Goal: Task Accomplishment & Management: Manage account settings

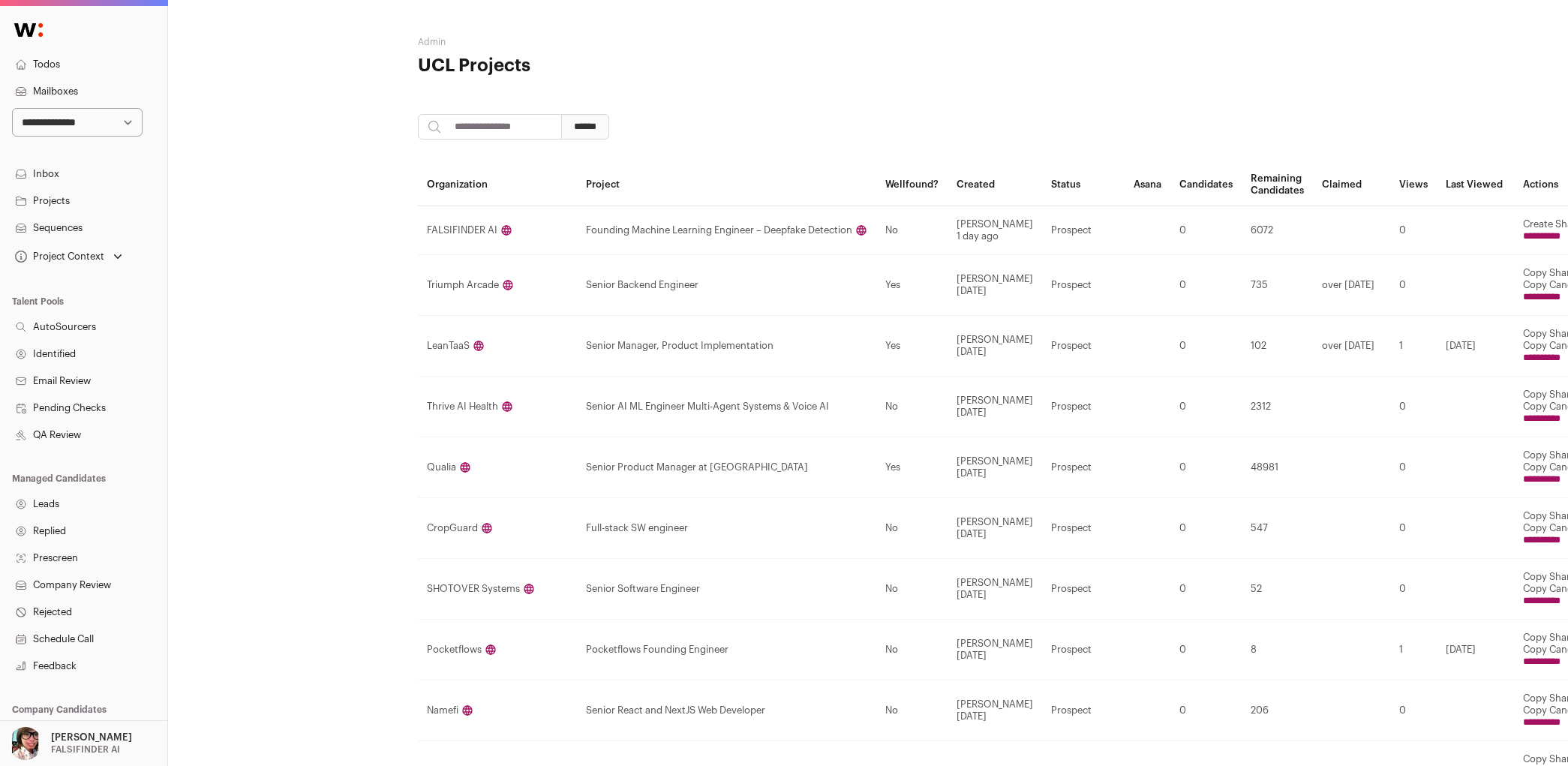
scroll to position [0, 164]
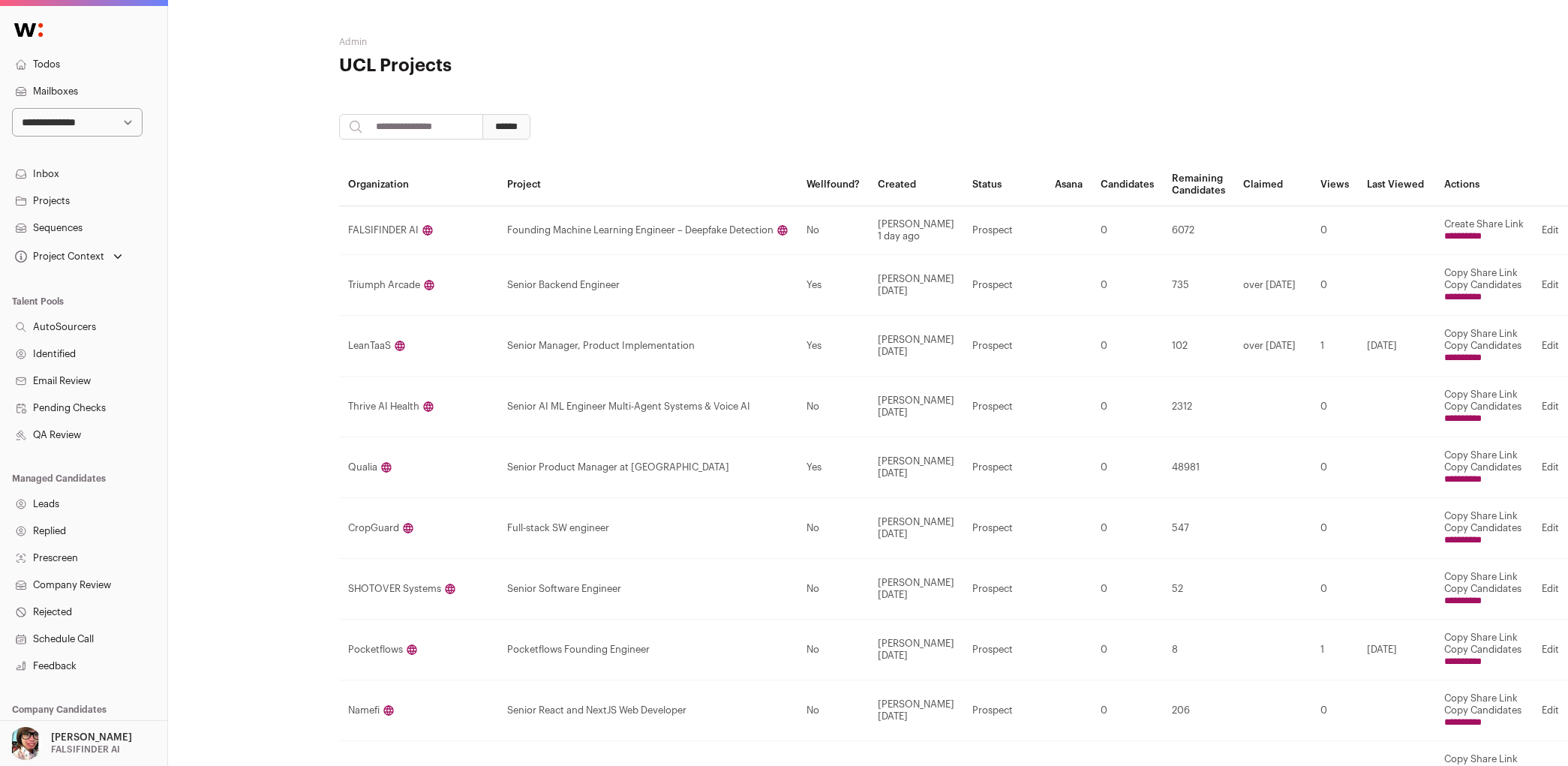
click at [1472, 238] on input "**********" at bounding box center [1463, 236] width 37 height 12
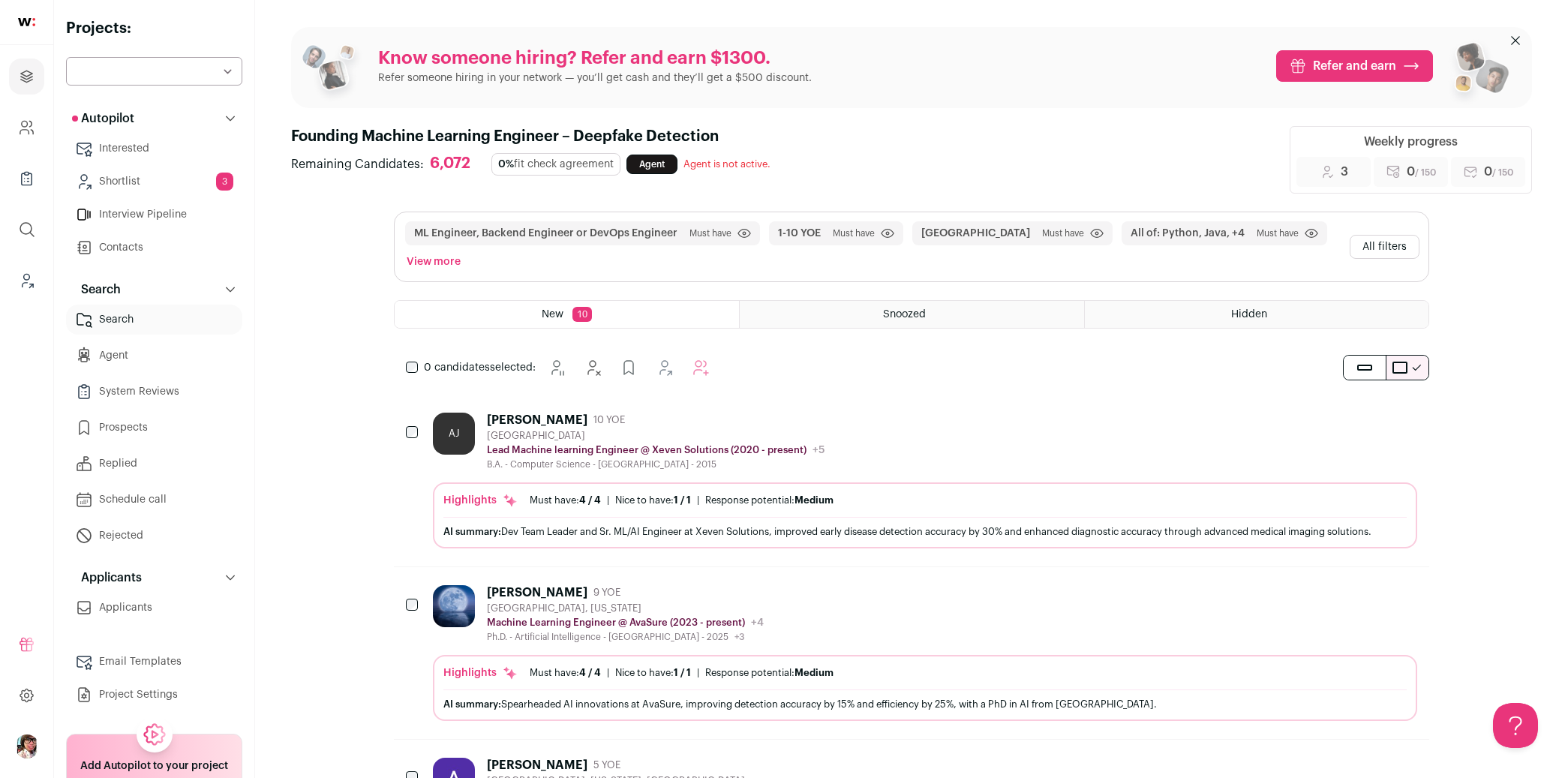
click at [1356, 249] on button "All filters" at bounding box center [1384, 247] width 70 height 24
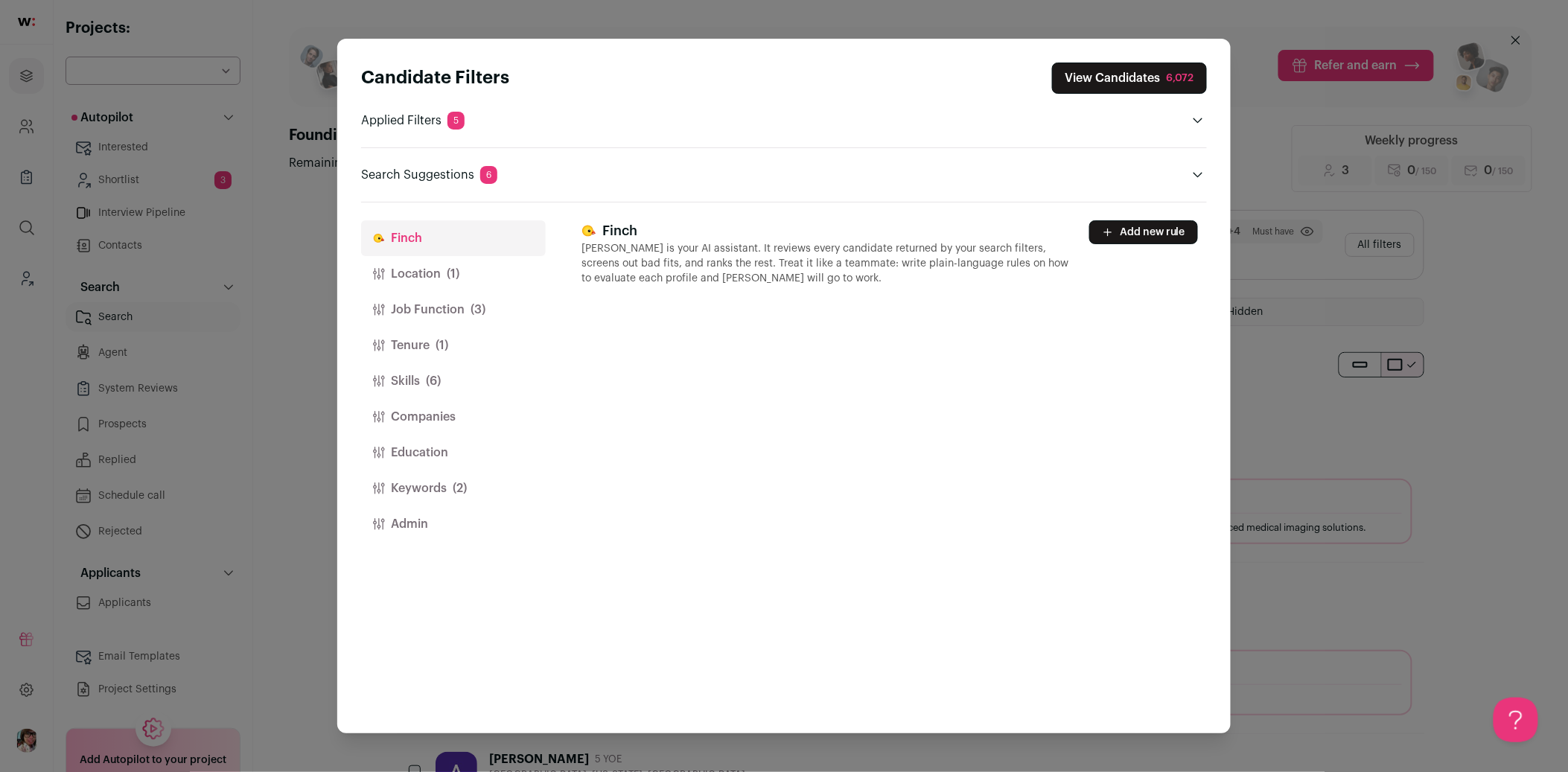
click at [1144, 236] on button "Add new rule" at bounding box center [1144, 232] width 109 height 24
click at [902, 361] on textarea "Close modal via background" at bounding box center [889, 350] width 615 height 93
type textarea "**********"
click at [813, 479] on div "**********" at bounding box center [894, 468] width 626 height 531
click at [805, 484] on div "**********" at bounding box center [894, 468] width 626 height 531
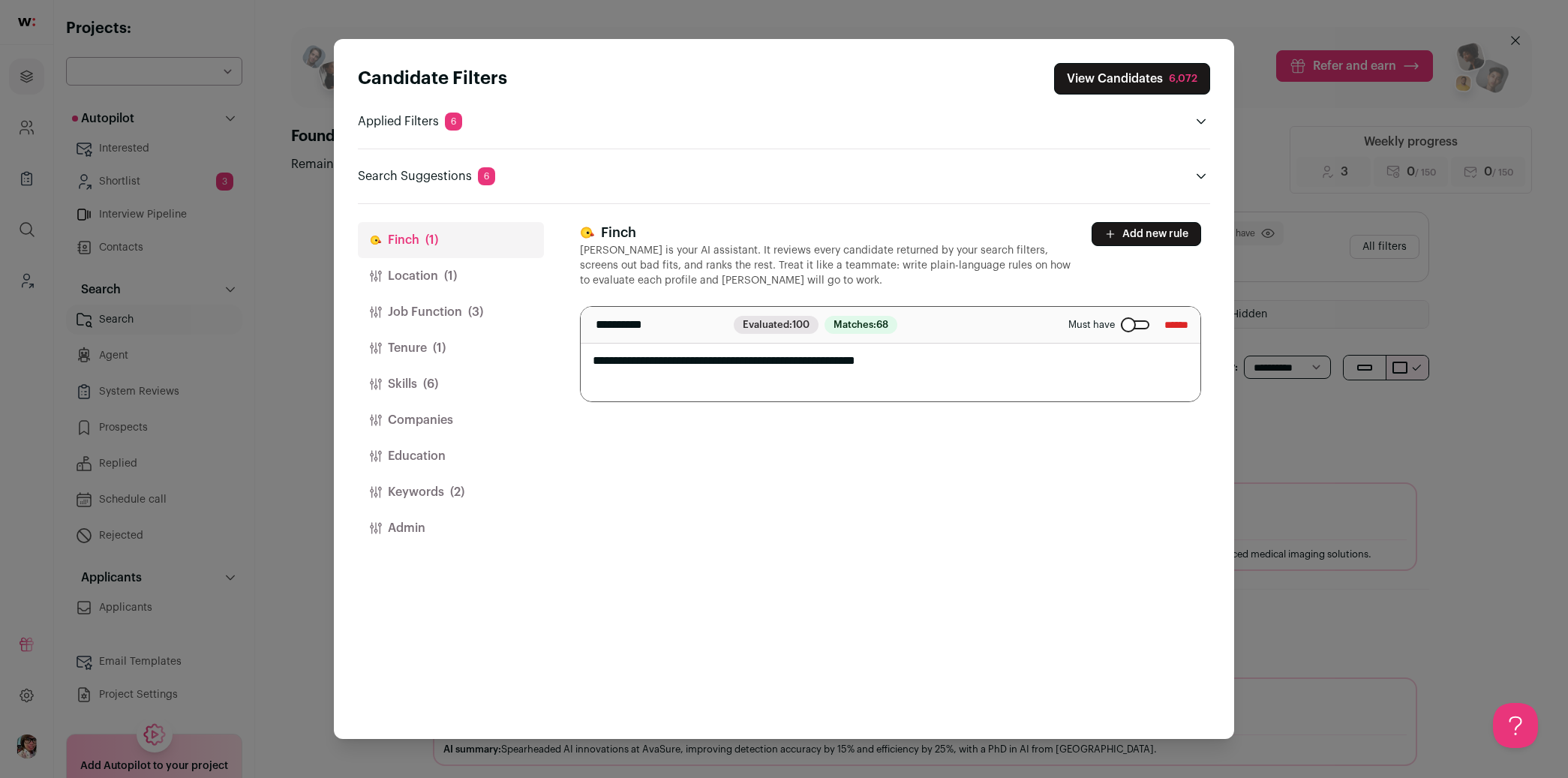
click at [944, 501] on div "**********" at bounding box center [895, 471] width 631 height 535
click at [946, 501] on div "**********" at bounding box center [895, 471] width 631 height 535
click at [307, 376] on div "Candidate Filters View Candidates 6,072 Applied Filters 6 Startup ml Must have …" at bounding box center [784, 389] width 1568 height 778
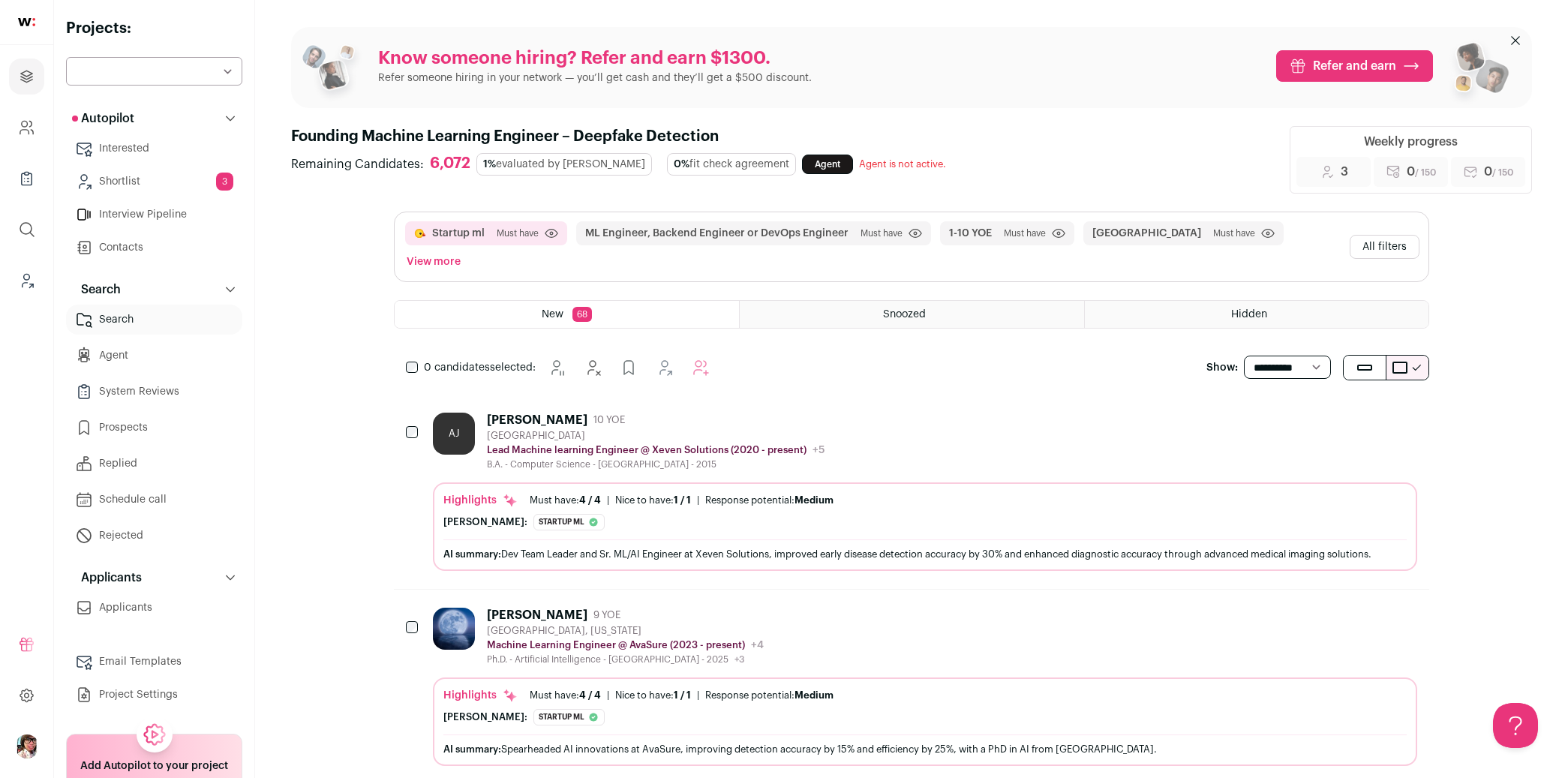
click at [1286, 356] on select "**********" at bounding box center [1287, 368] width 87 height 24
select select "**"
click at [1244, 356] on select "**********" at bounding box center [1287, 368] width 87 height 24
click at [147, 177] on link "Shortlist 3" at bounding box center [154, 182] width 176 height 30
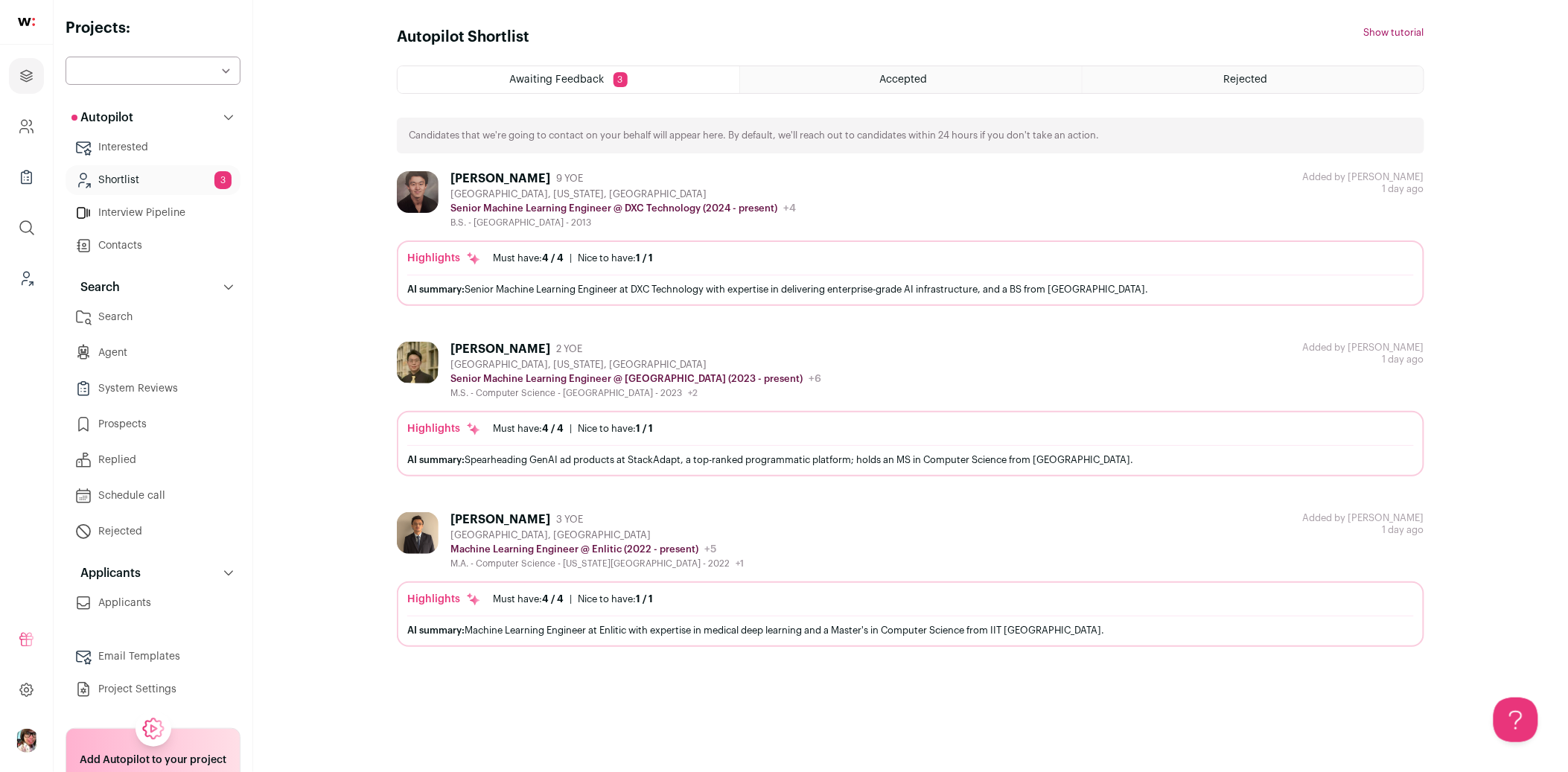
click at [801, 183] on div "Darrell Reliford 9 YOE Compton, California, United States Senior Machine Learni…" at bounding box center [910, 200] width 1027 height 57
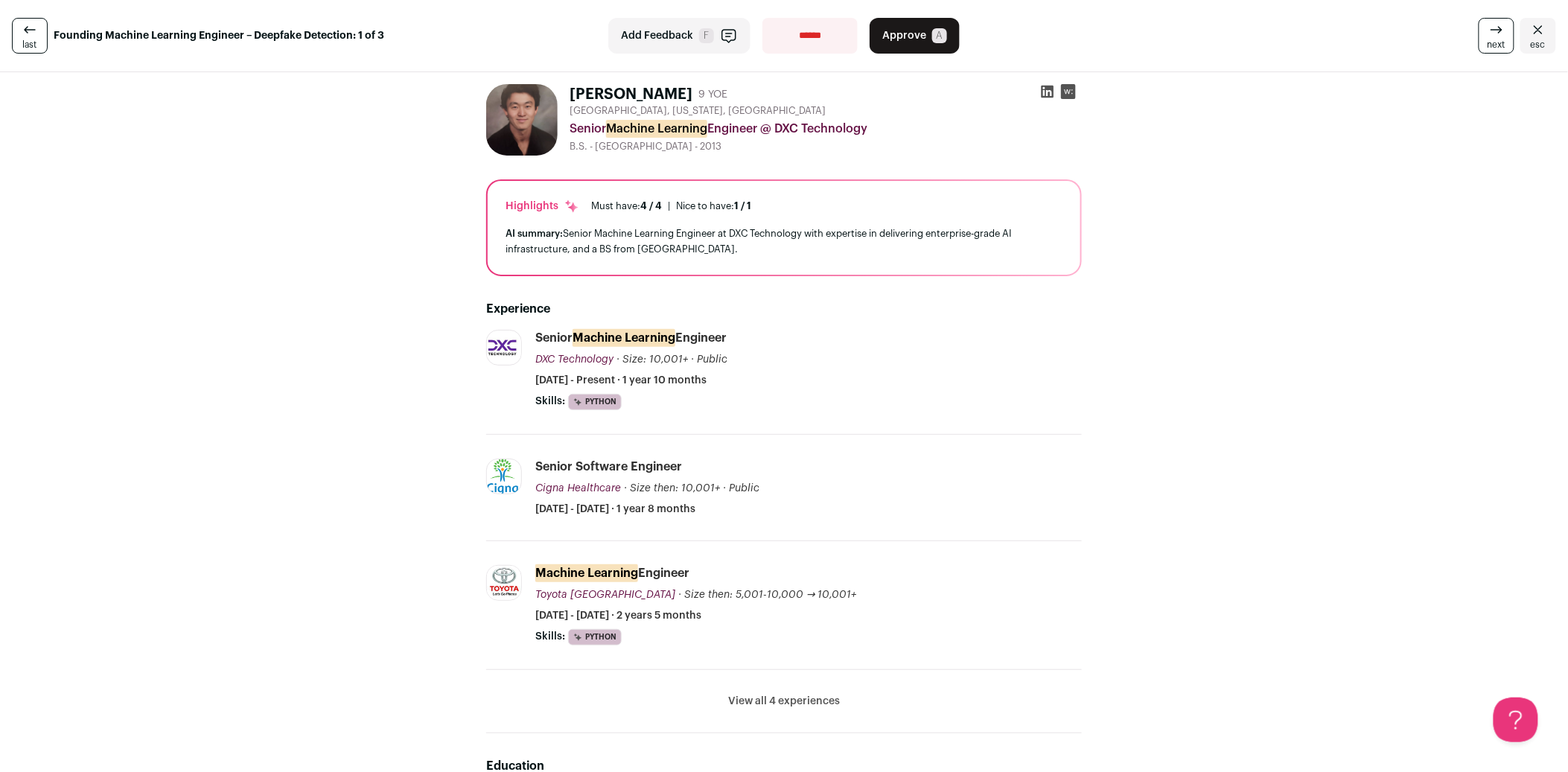
click at [31, 35] on icon at bounding box center [30, 30] width 18 height 18
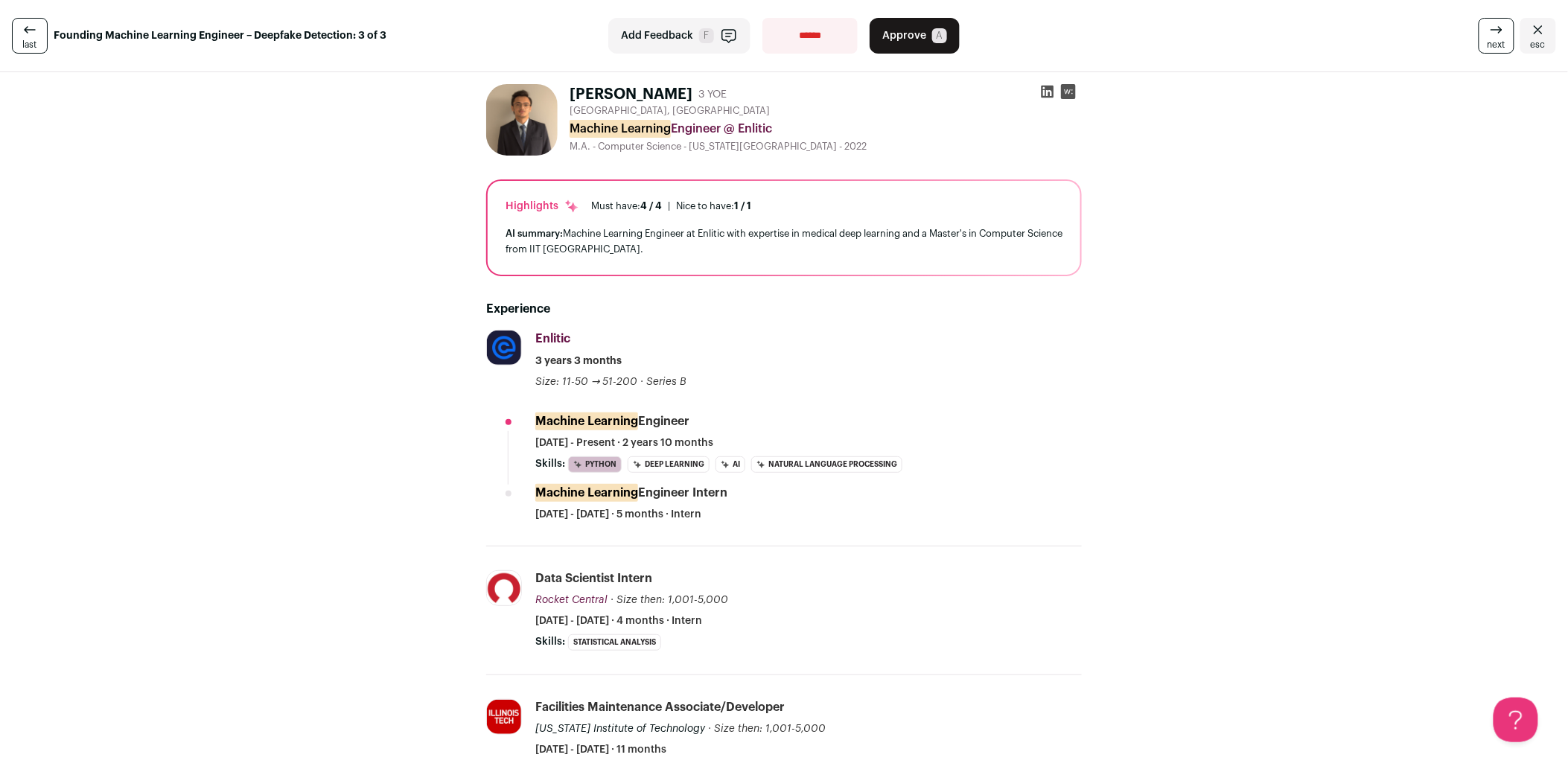
click at [1529, 37] on icon "Close" at bounding box center [1537, 30] width 18 height 18
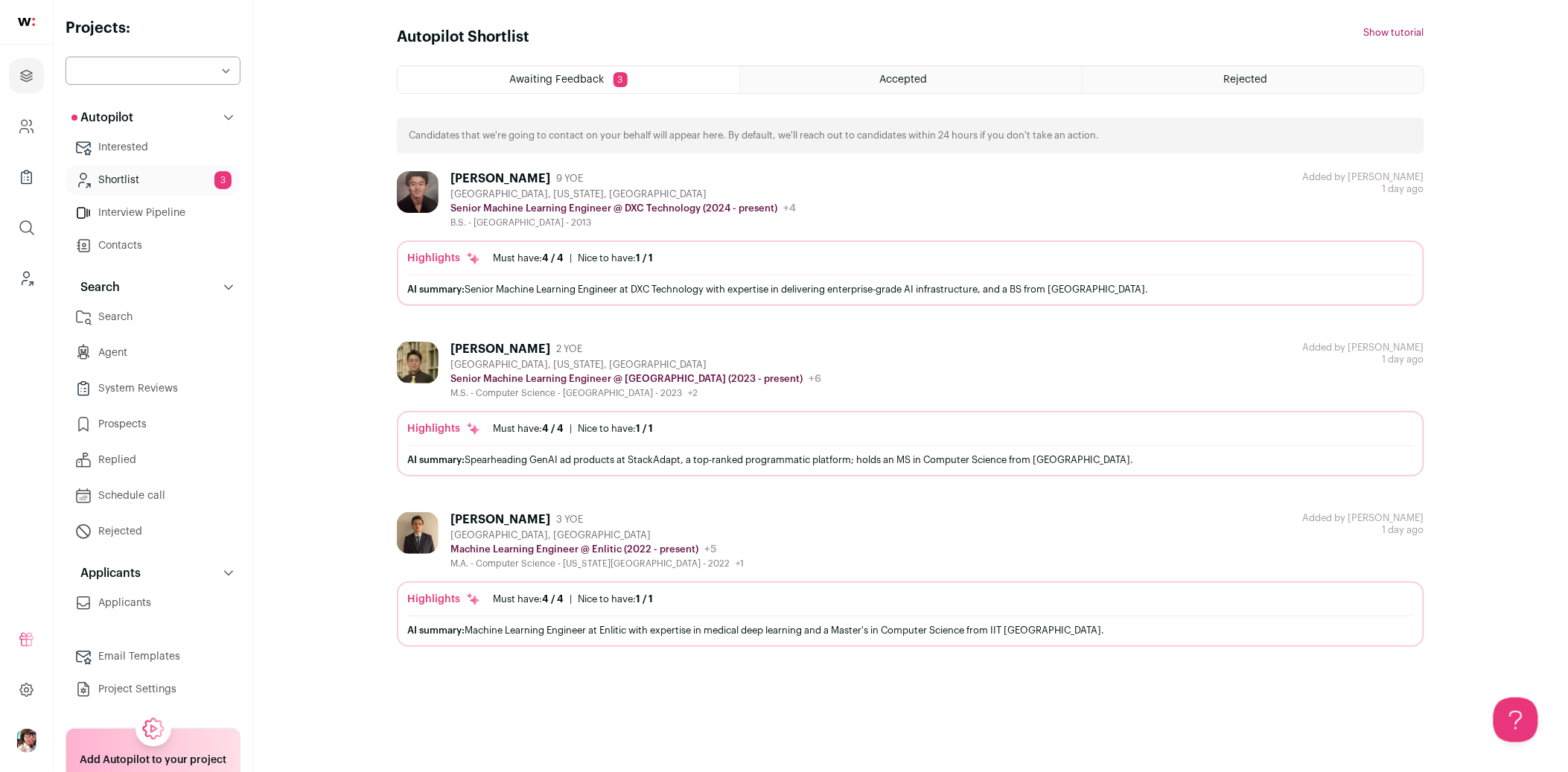
click at [1350, 213] on div "Added by Zuriah 1 day ago" at bounding box center [1363, 200] width 121 height 57
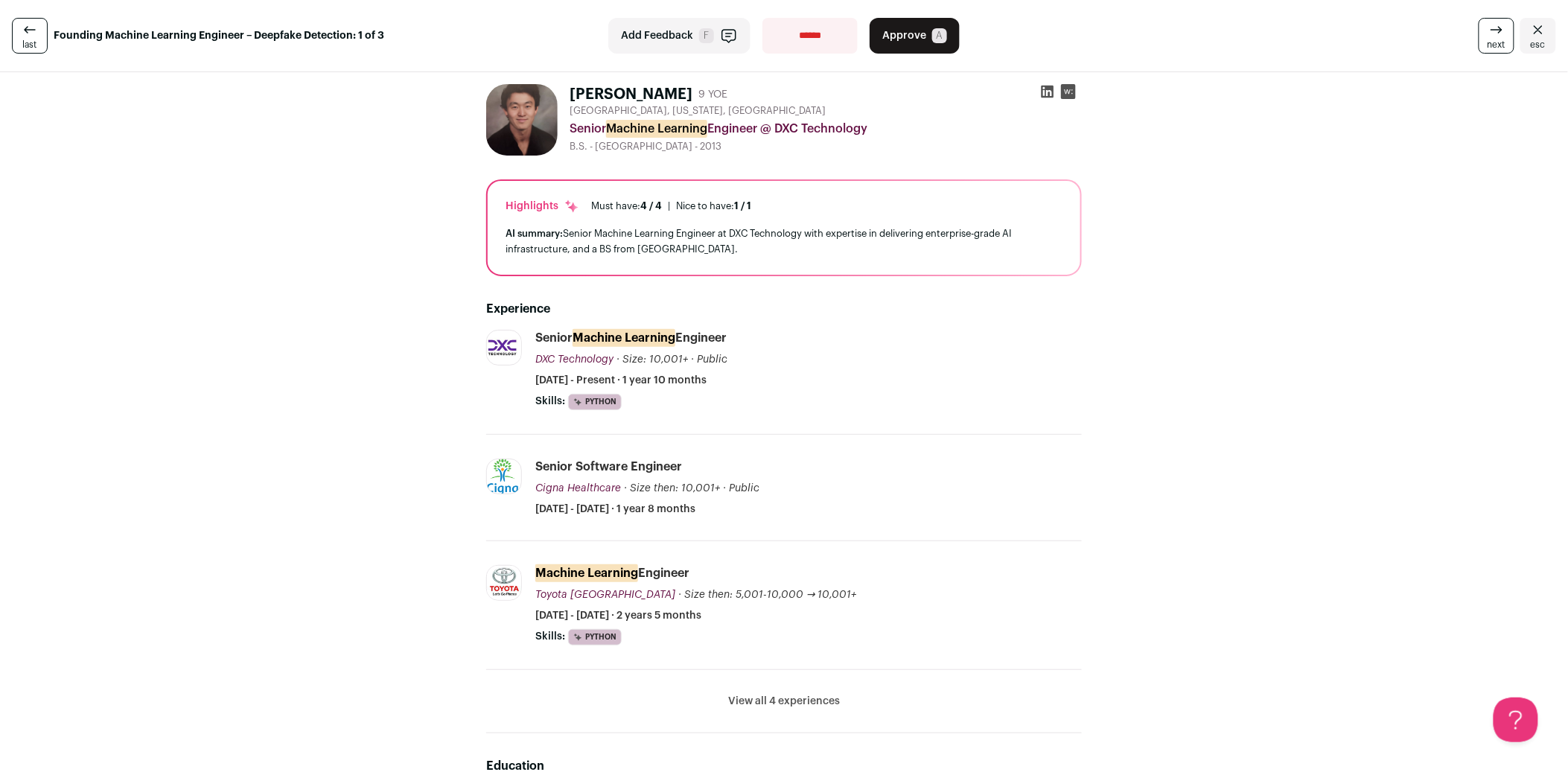
click at [1529, 31] on icon "Close" at bounding box center [1537, 30] width 18 height 18
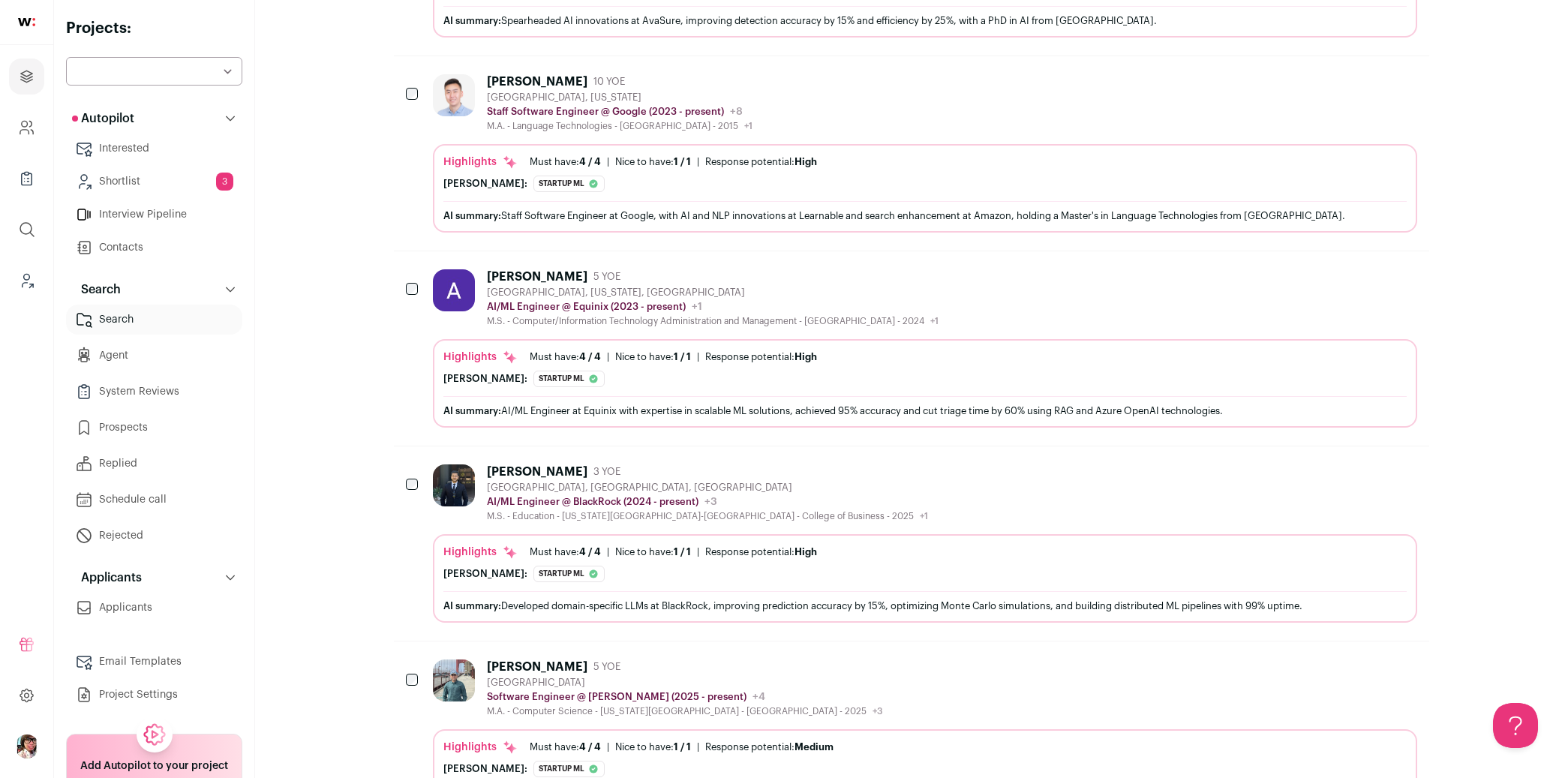
scroll to position [834, 0]
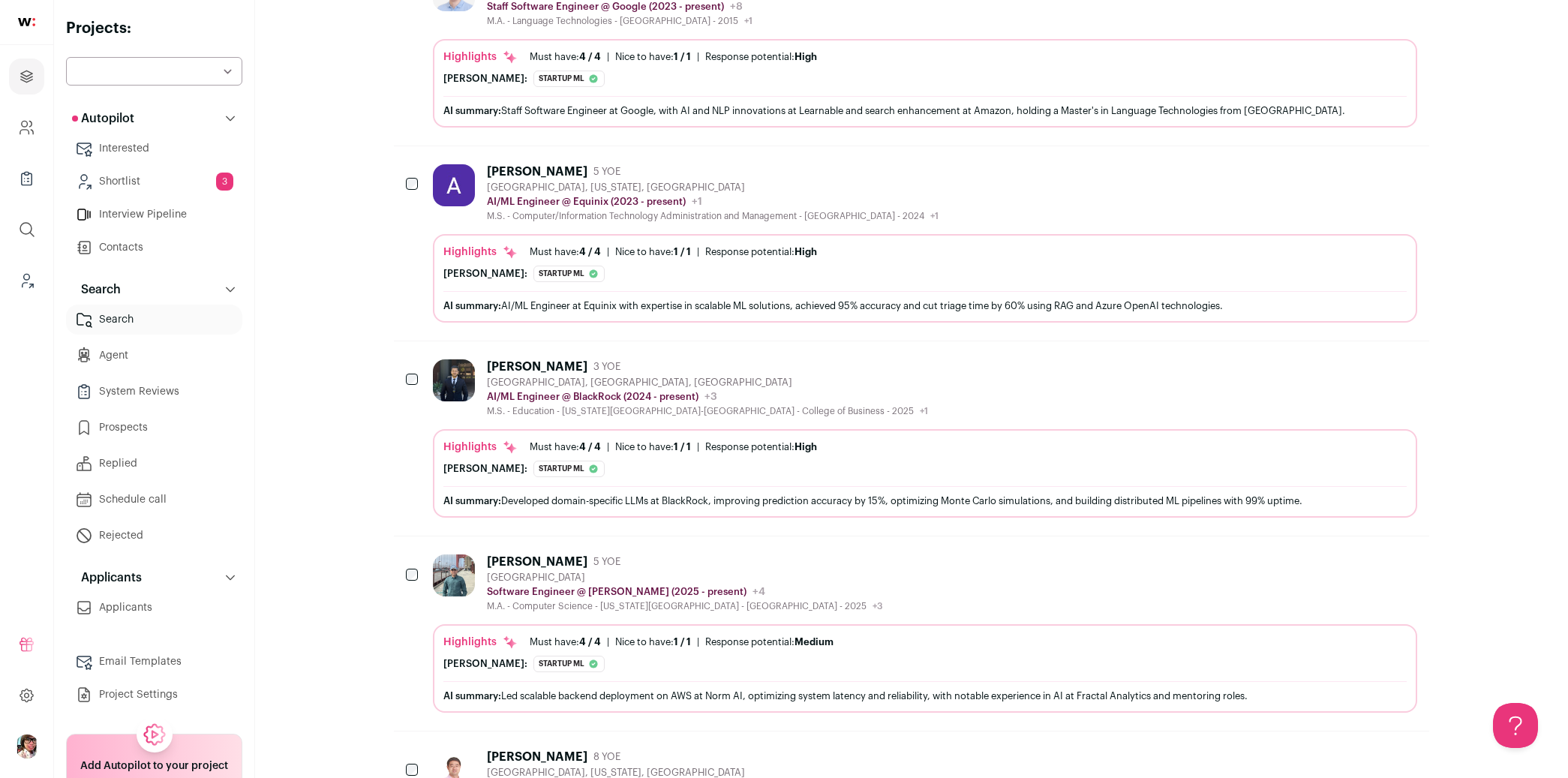
click at [840, 554] on div "[PERSON_NAME] 5 YOE [GEOGRAPHIC_DATA] Software Engineer @ [PERSON_NAME] (2025 -…" at bounding box center [925, 583] width 985 height 58
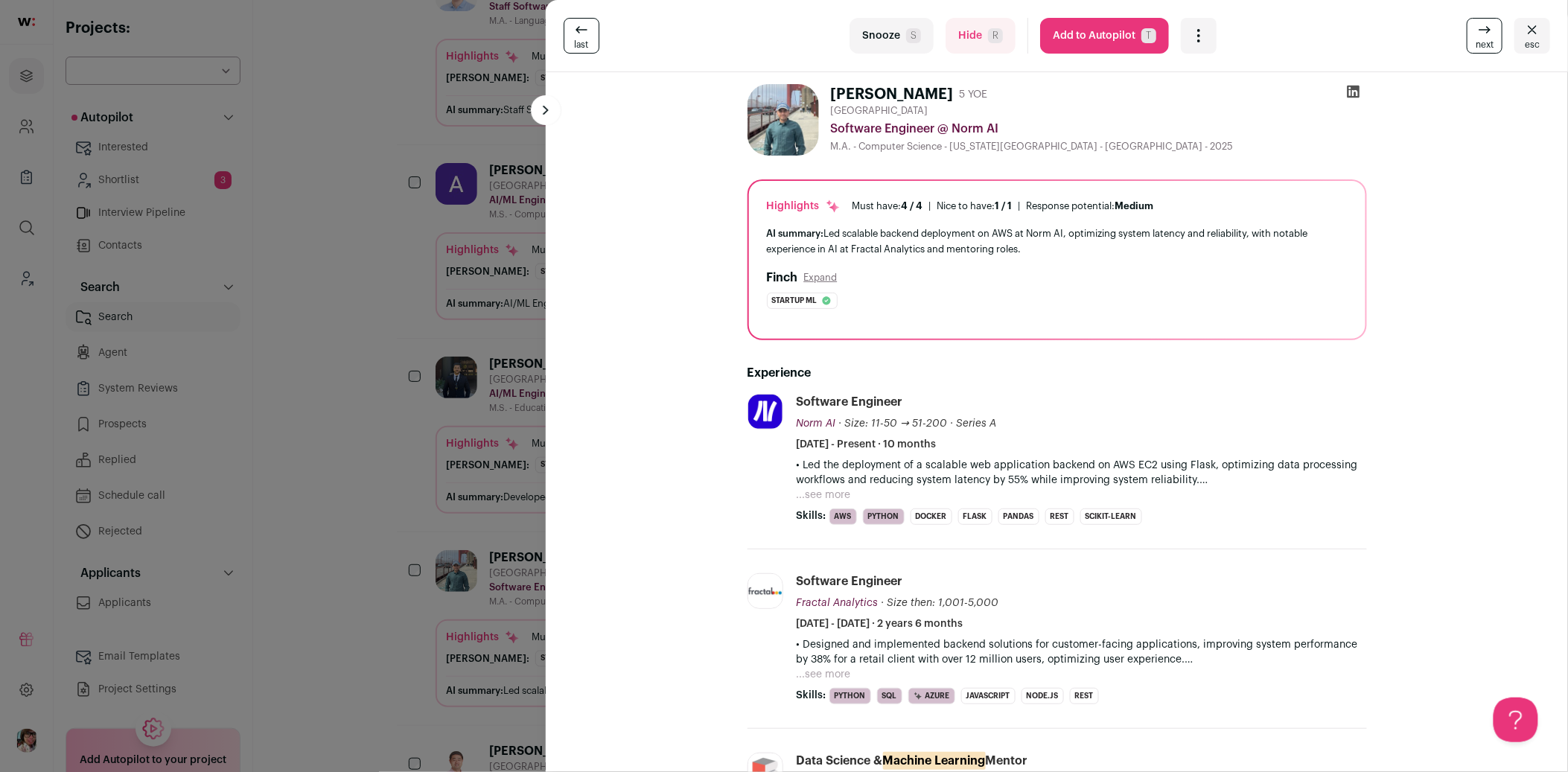
click at [315, 367] on div "last Snooze S Hide R Add to Autopilot T More actions Add to Shortlist Re-calibr…" at bounding box center [784, 386] width 1568 height 772
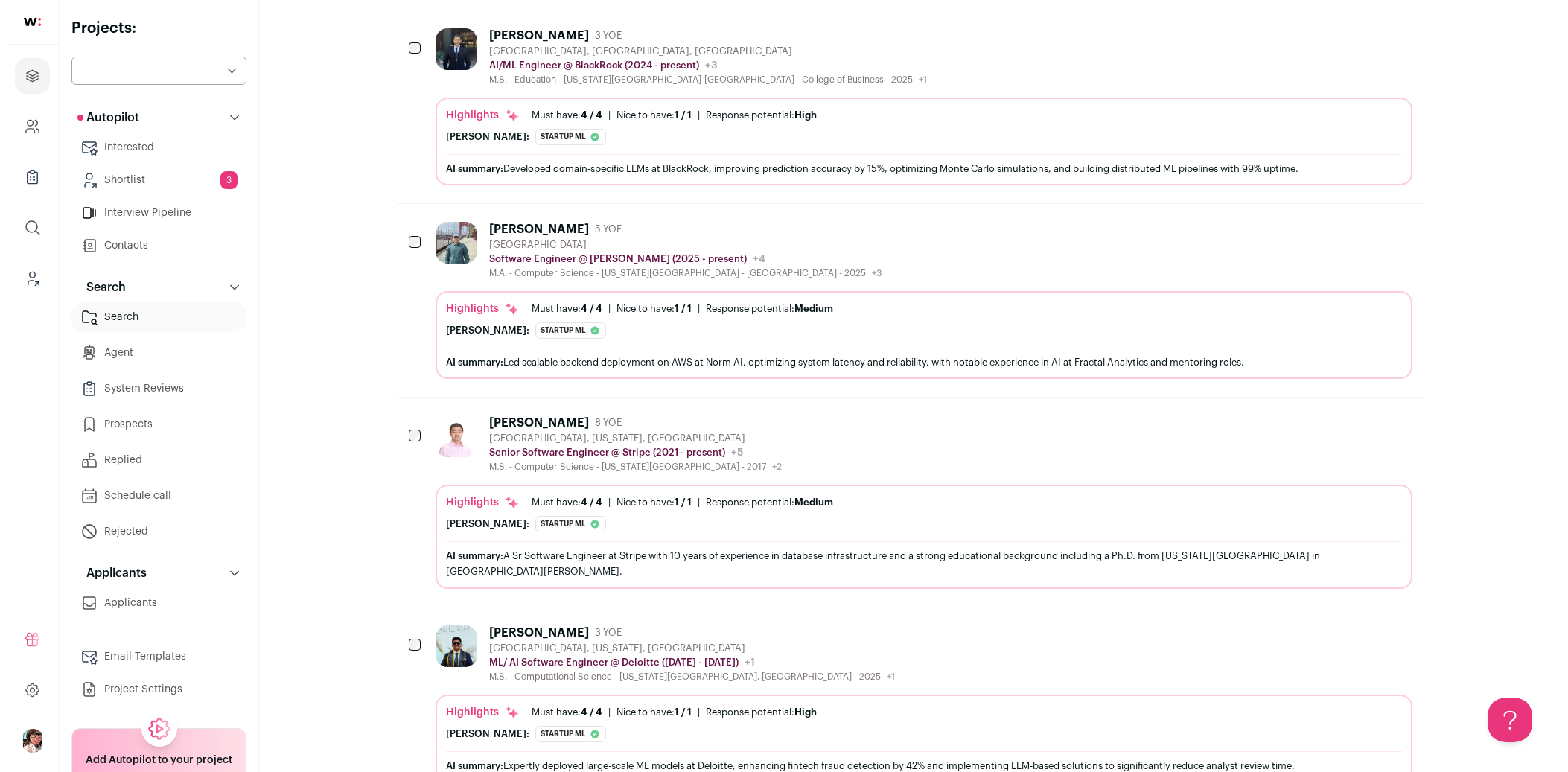
scroll to position [0, 0]
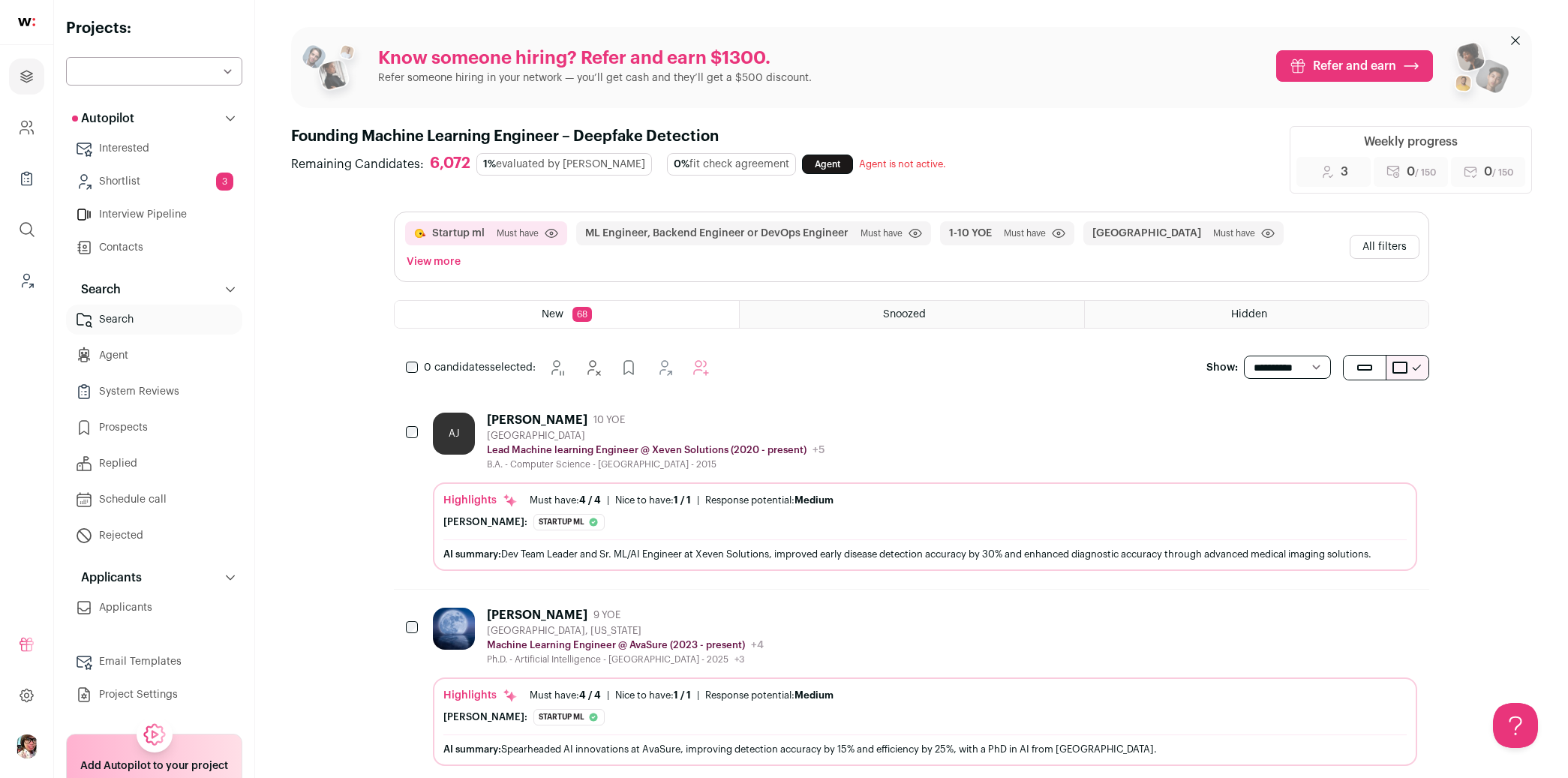
click at [1370, 235] on button "All filters" at bounding box center [1384, 247] width 70 height 24
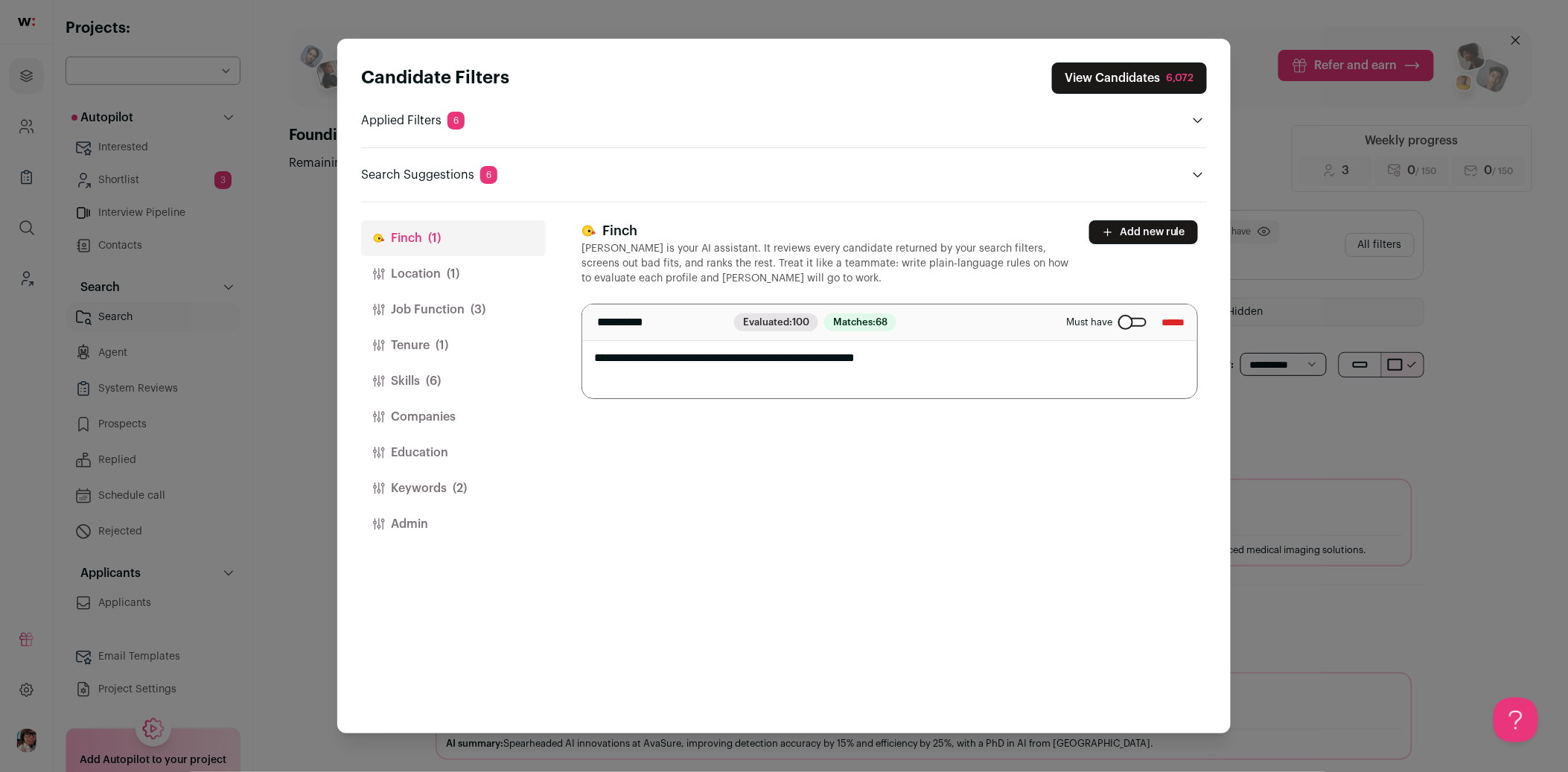
click at [422, 381] on button "Skills (6)" at bounding box center [454, 381] width 185 height 36
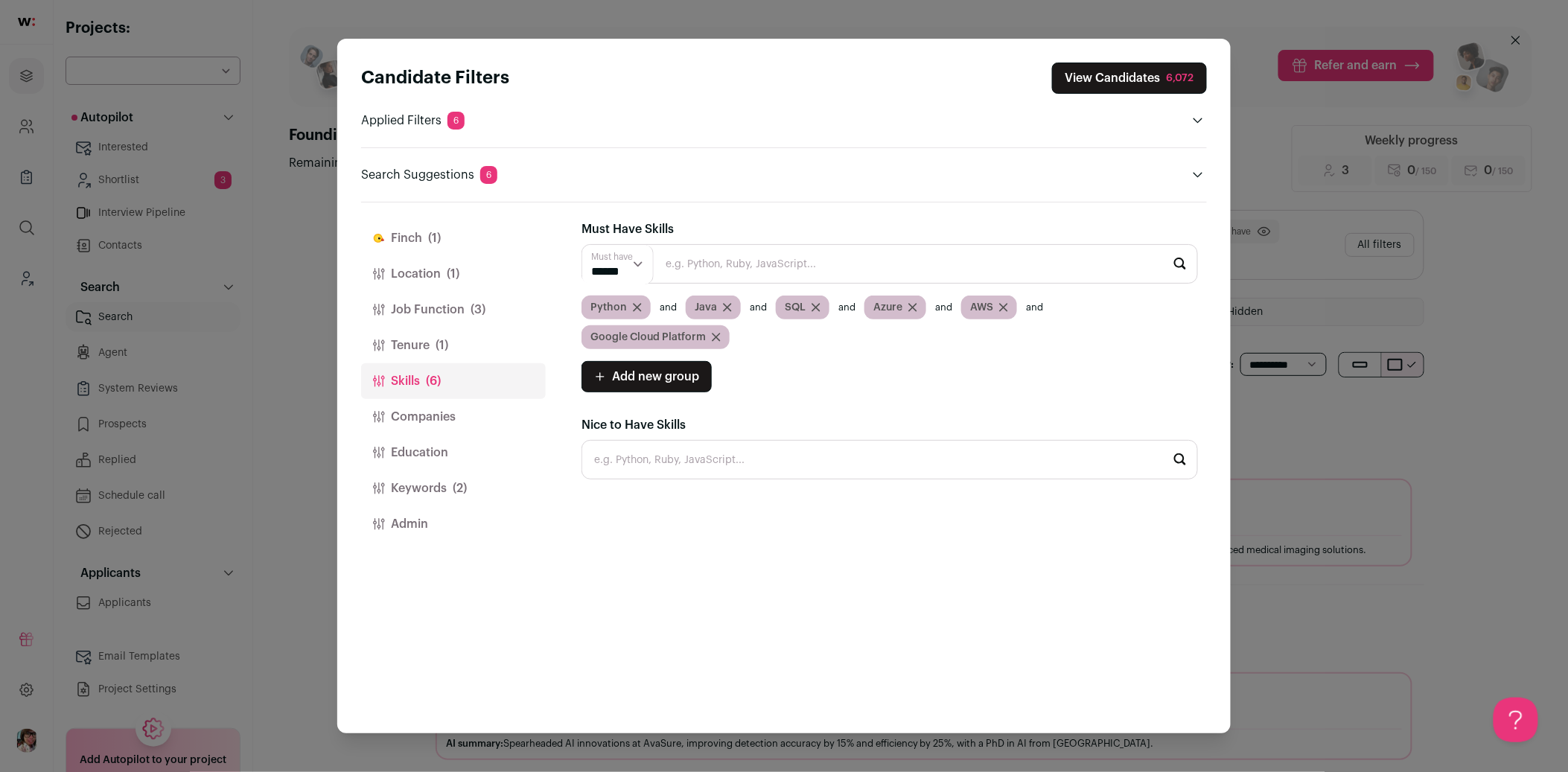
click at [449, 489] on button "Keywords (2)" at bounding box center [454, 488] width 185 height 36
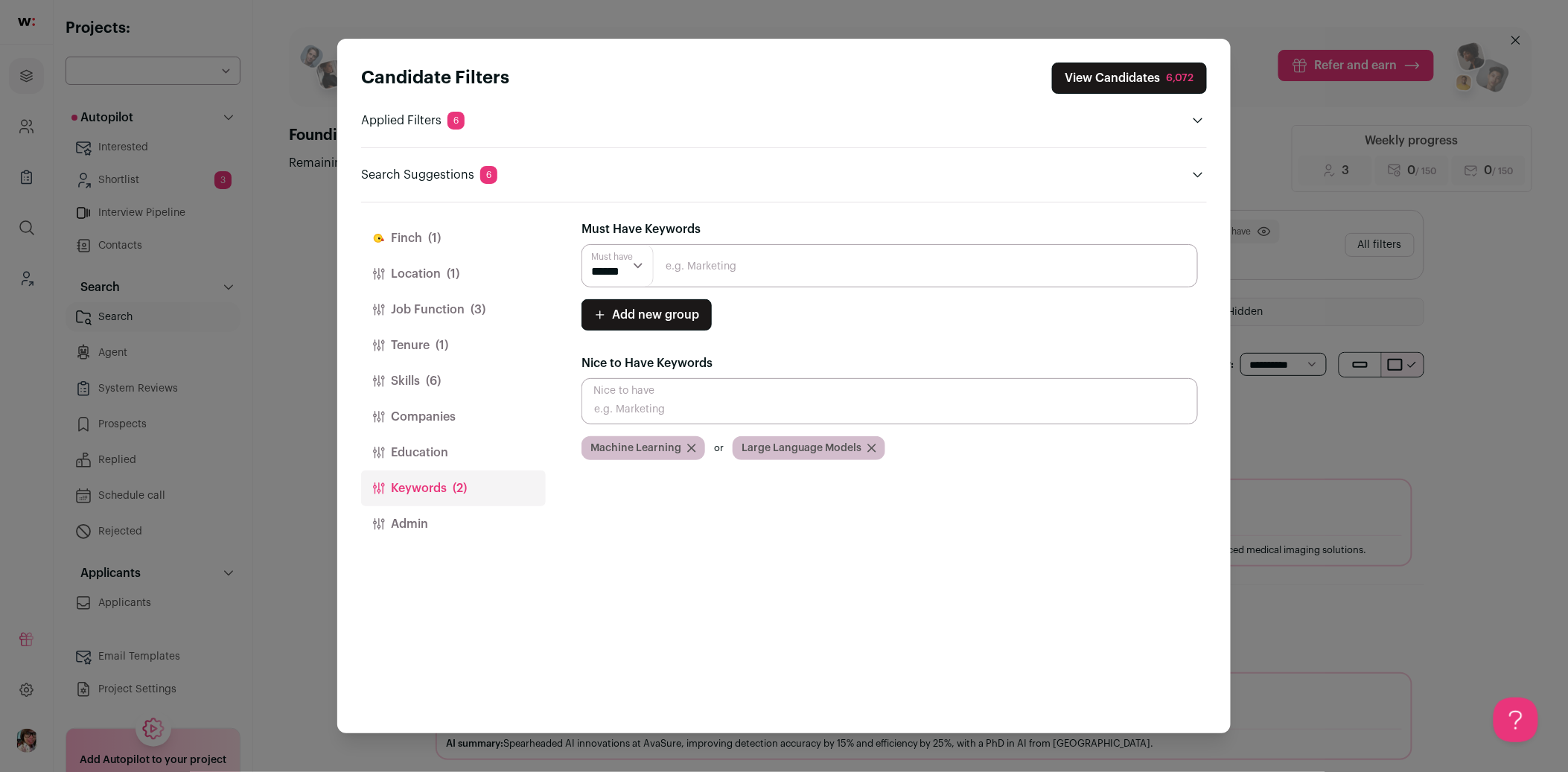
click at [413, 241] on button "[PERSON_NAME] (1)" at bounding box center [454, 238] width 185 height 36
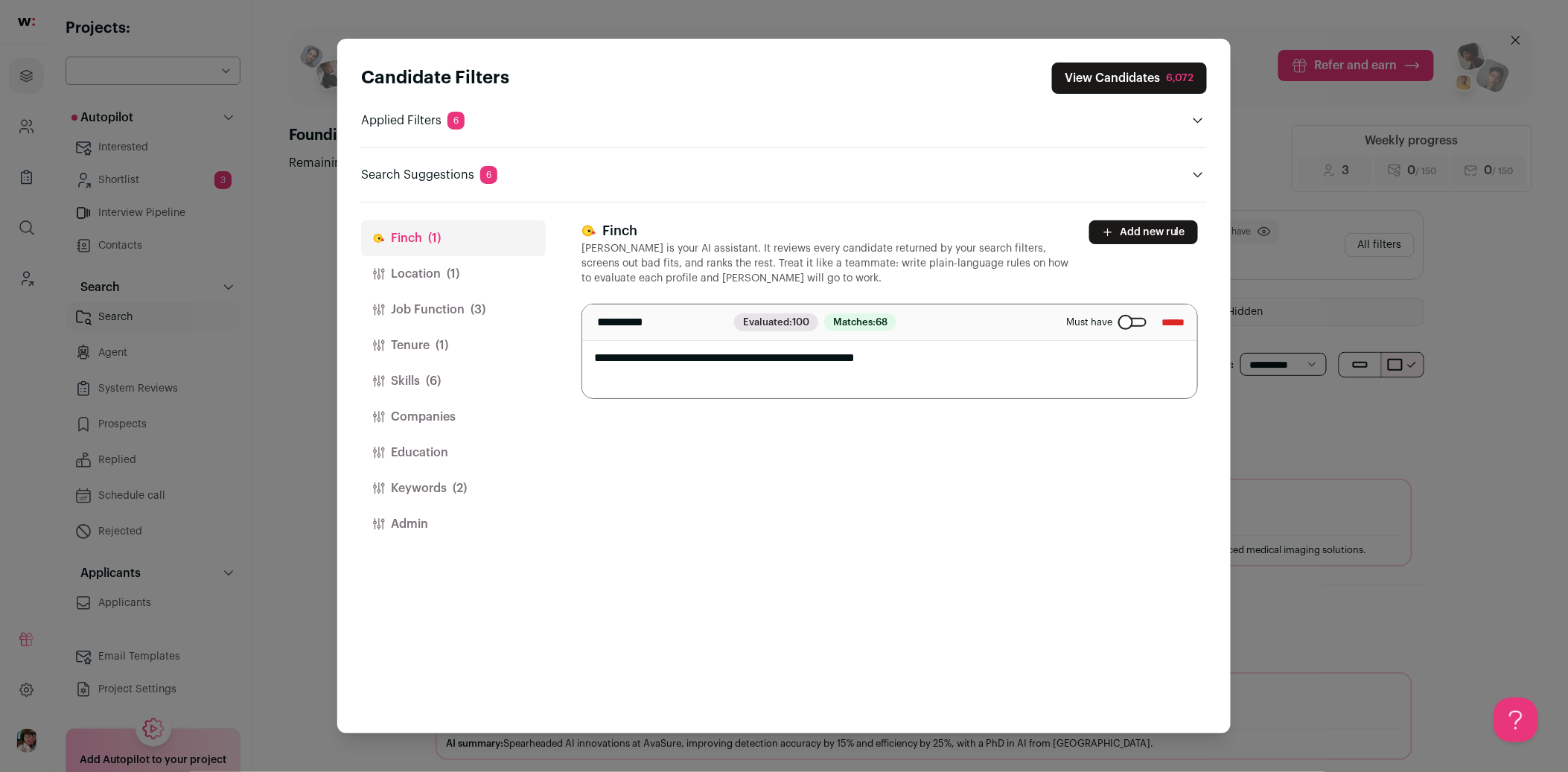
click at [1156, 229] on button "Add new rule" at bounding box center [1144, 232] width 109 height 24
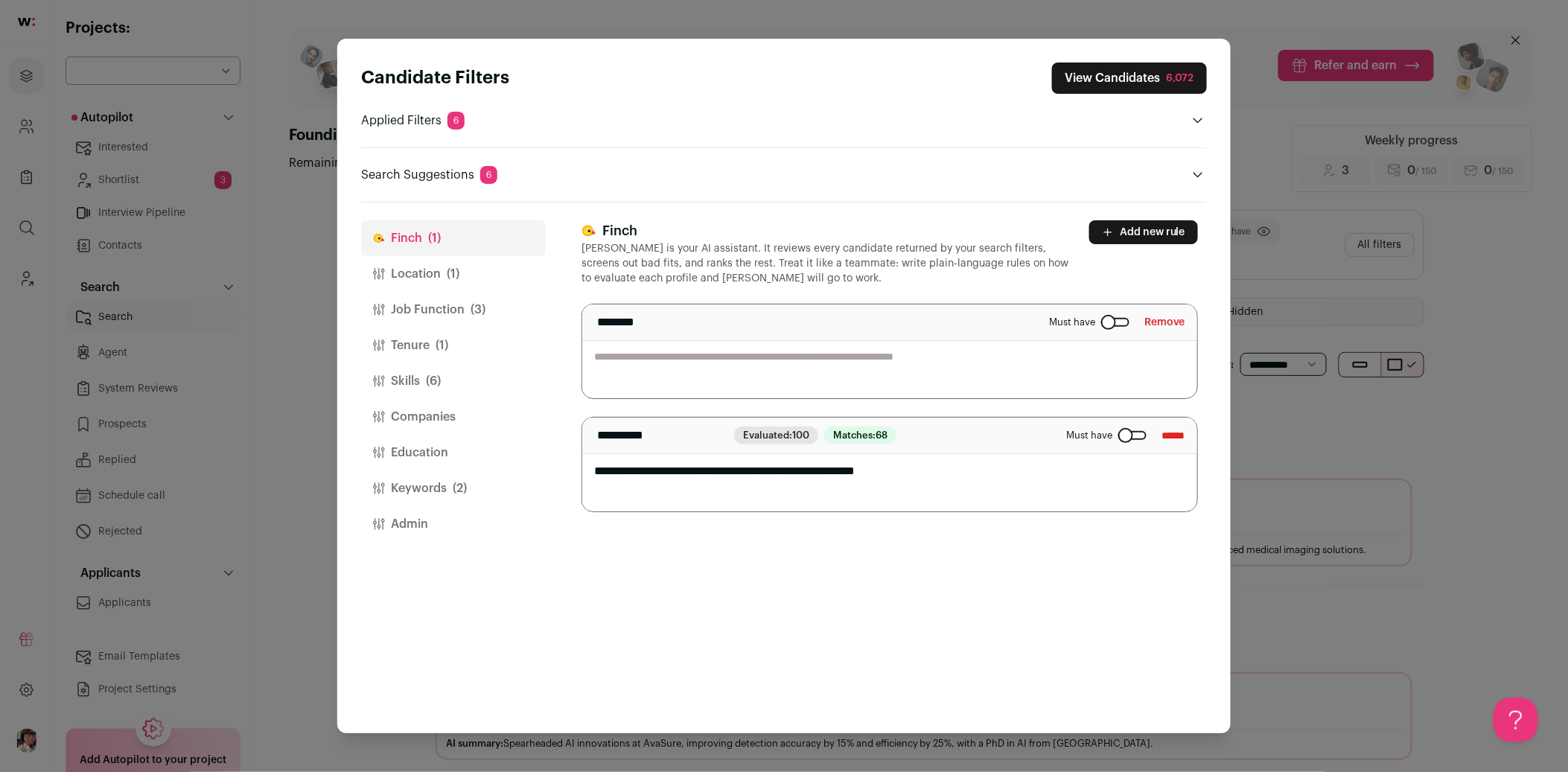
click at [706, 363] on textarea "Close modal via background" at bounding box center [889, 350] width 615 height 93
type textarea "**********"
click at [804, 616] on div "**********" at bounding box center [894, 468] width 626 height 531
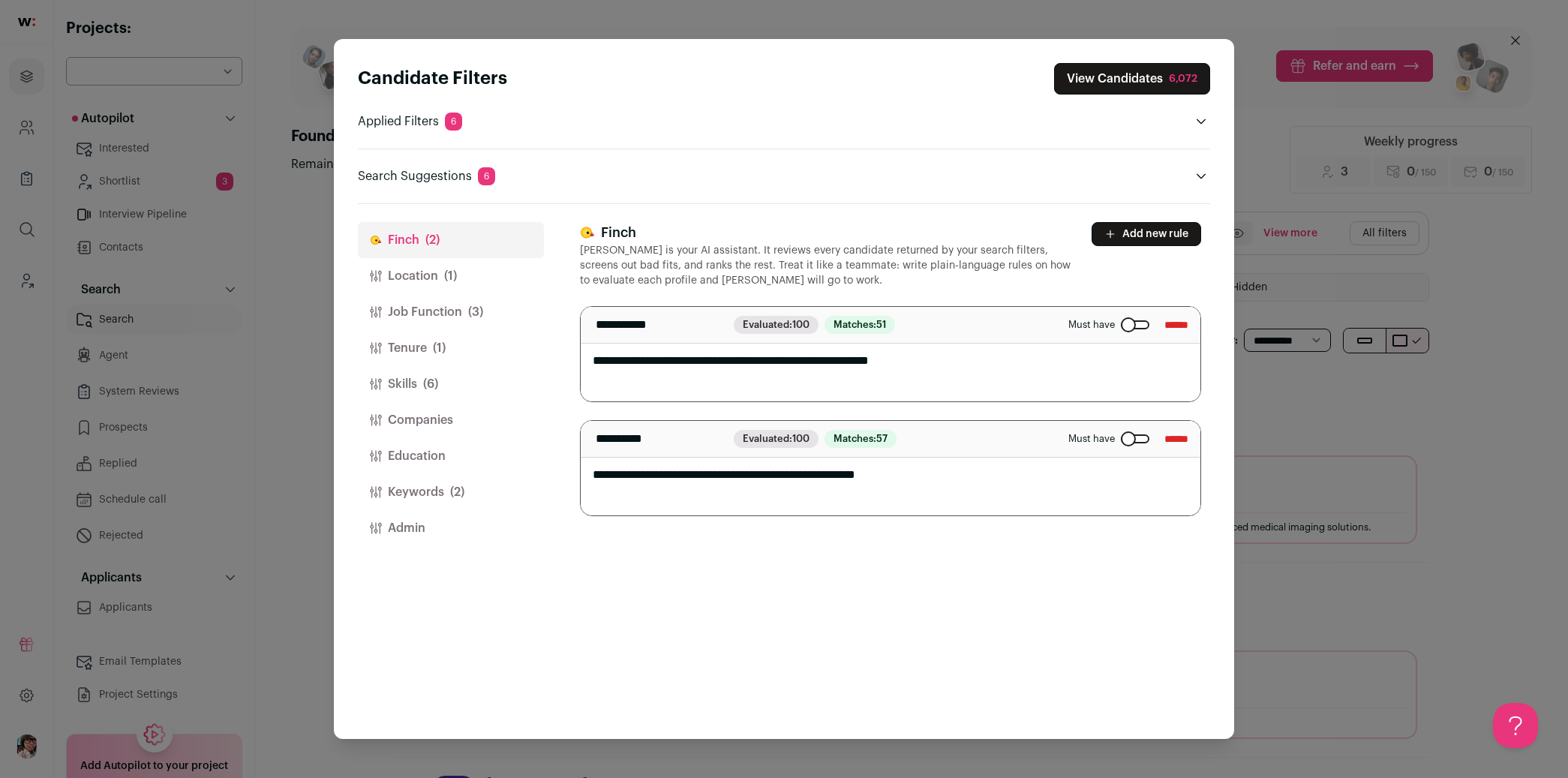
click at [1160, 83] on button "View Candidates 6,072" at bounding box center [1133, 79] width 157 height 32
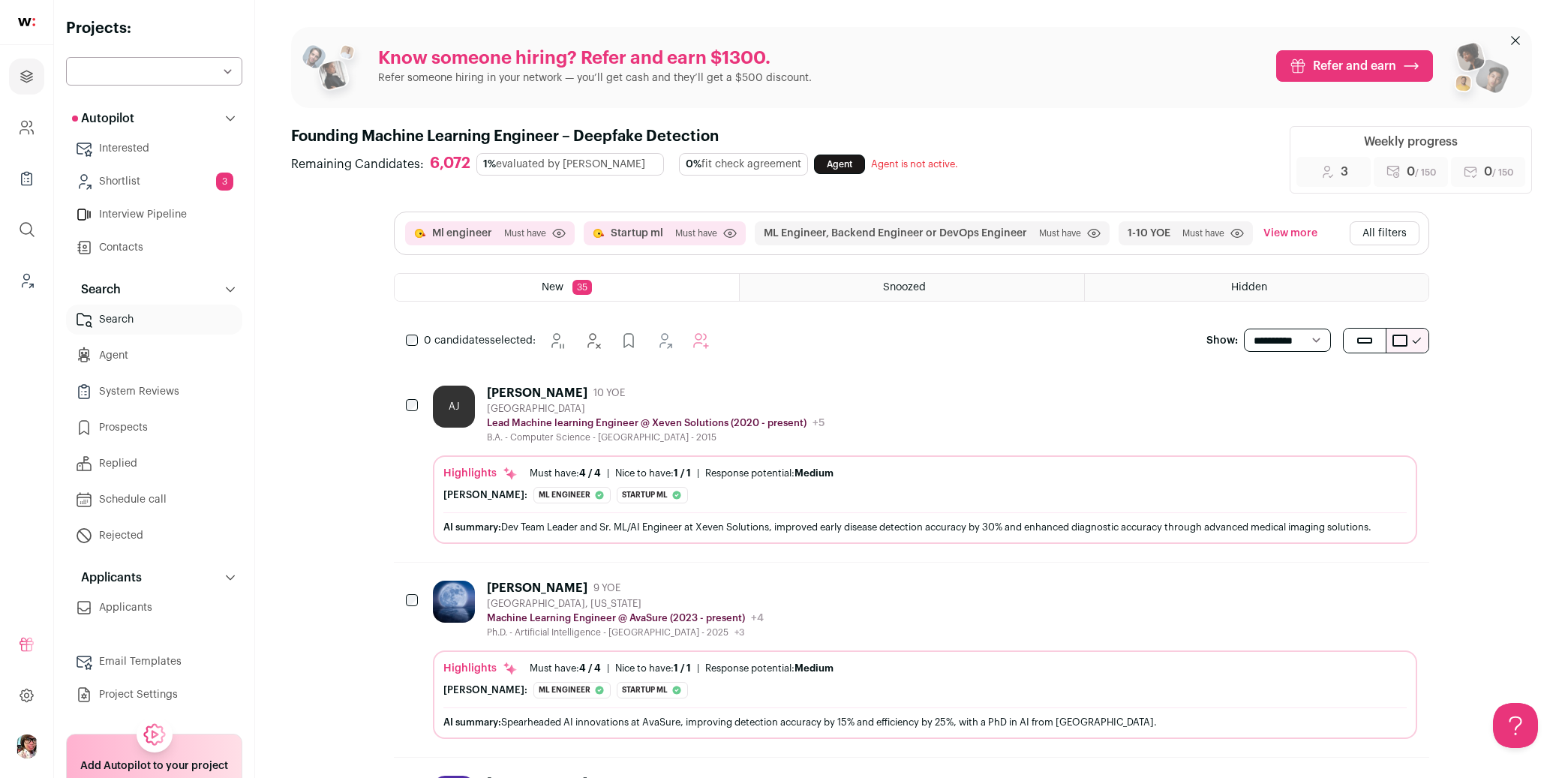
click at [1289, 342] on select "**********" at bounding box center [1287, 341] width 87 height 24
select select "**"
click at [1244, 329] on select "**********" at bounding box center [1287, 341] width 87 height 24
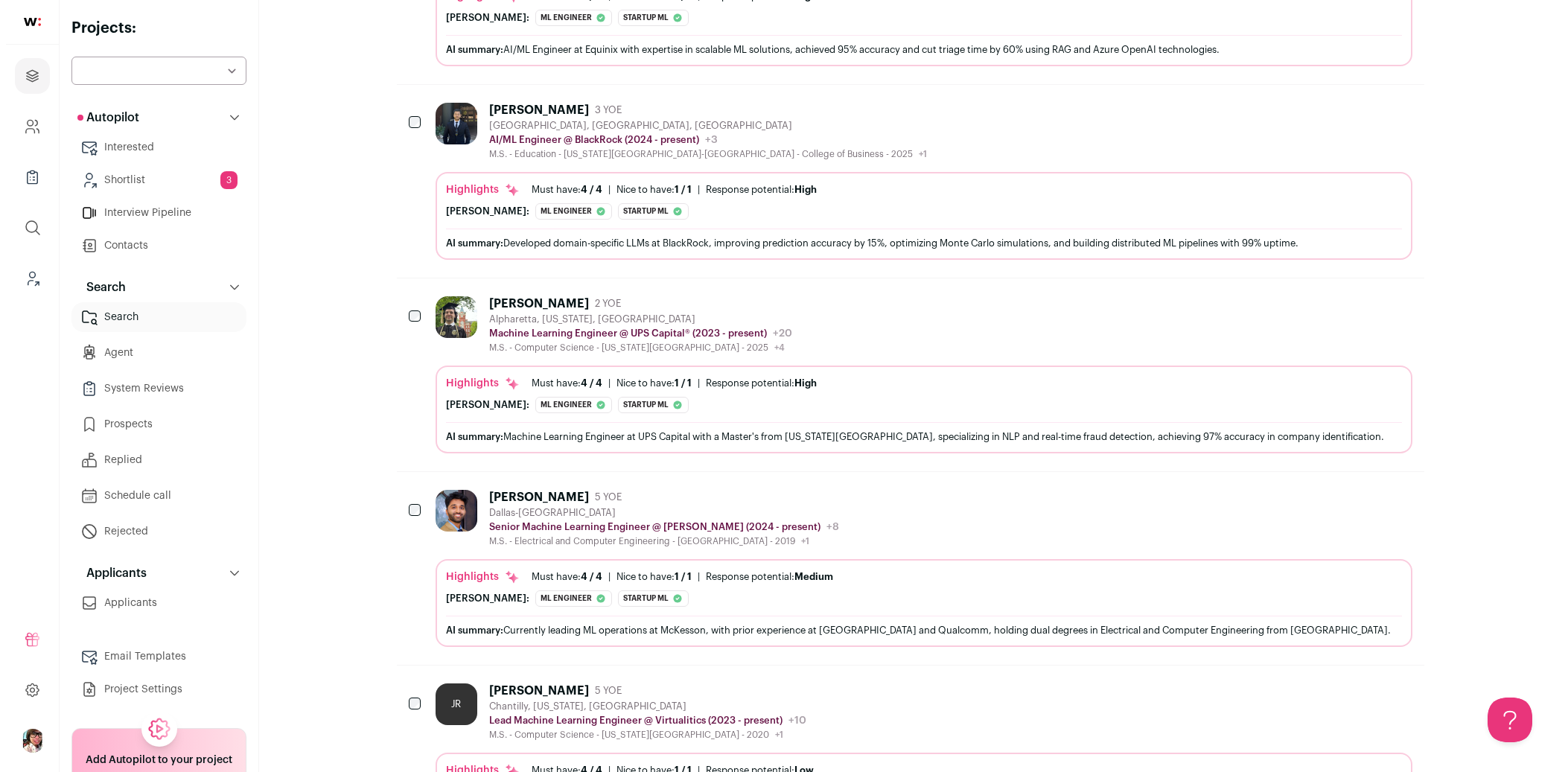
scroll to position [1158, 0]
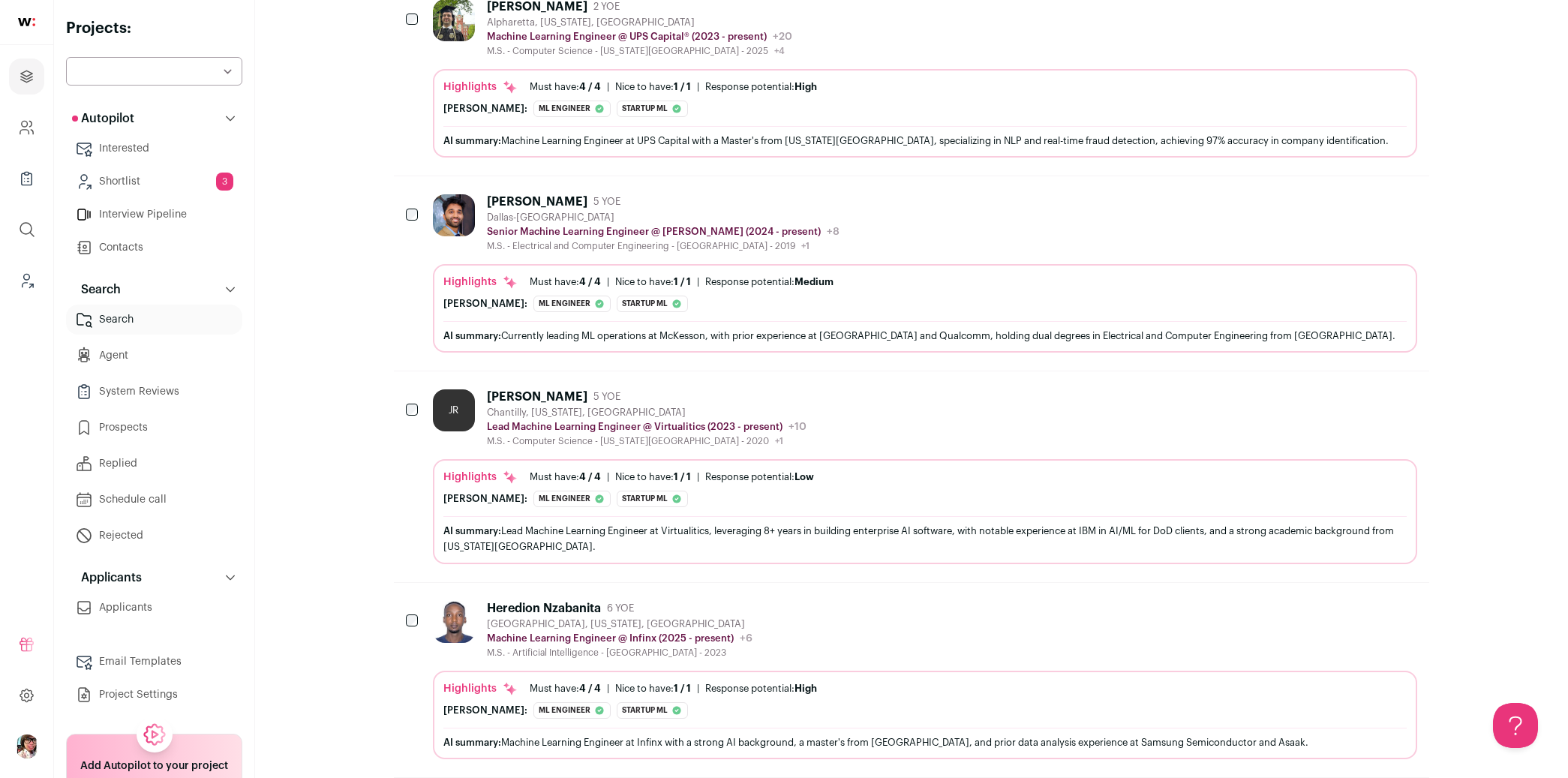
click at [921, 411] on div "JR [PERSON_NAME] 5 YOE [GEOGRAPHIC_DATA], [US_STATE], [GEOGRAPHIC_DATA] Lead Ma…" at bounding box center [925, 418] width 985 height 58
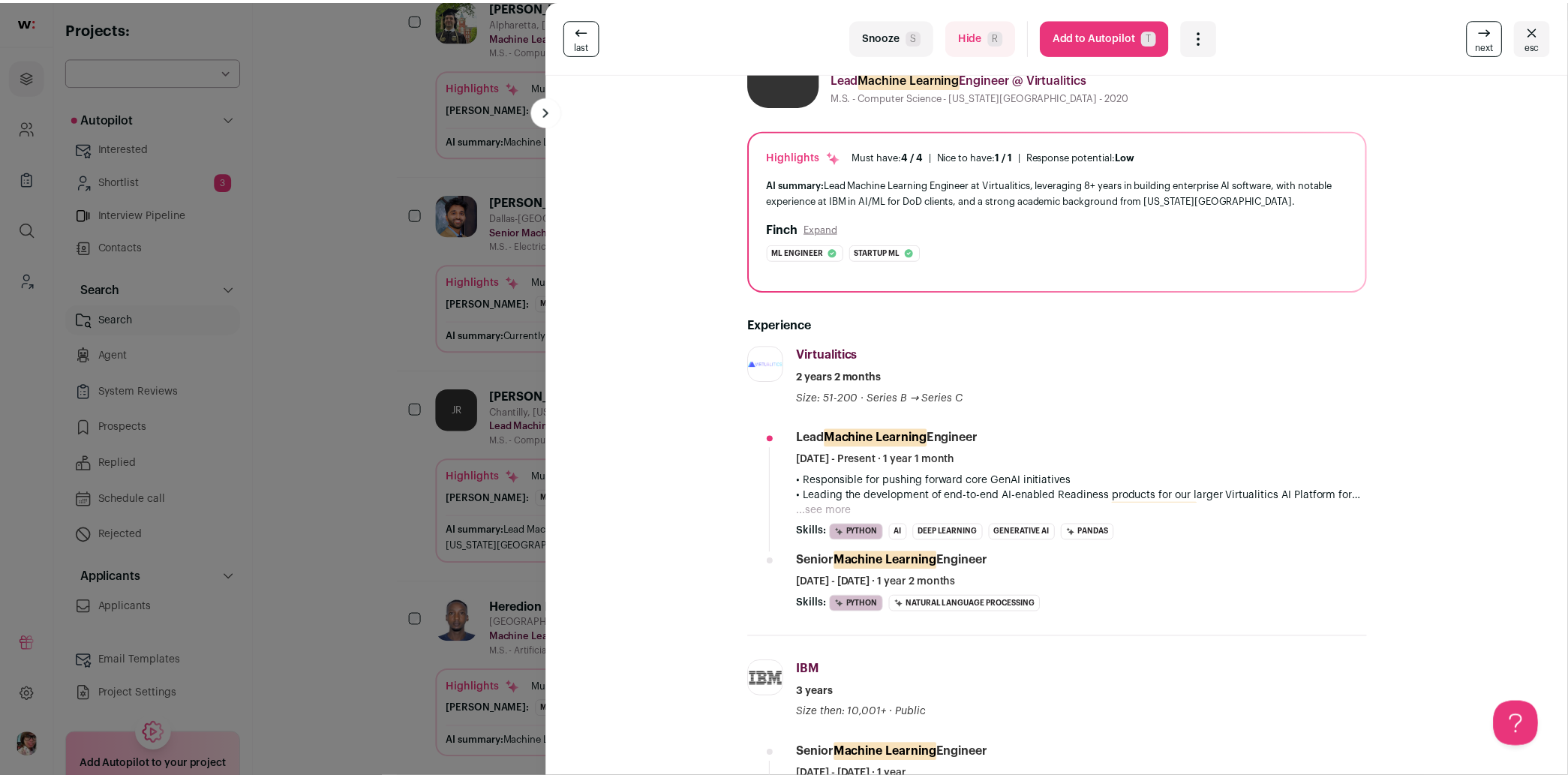
scroll to position [0, 0]
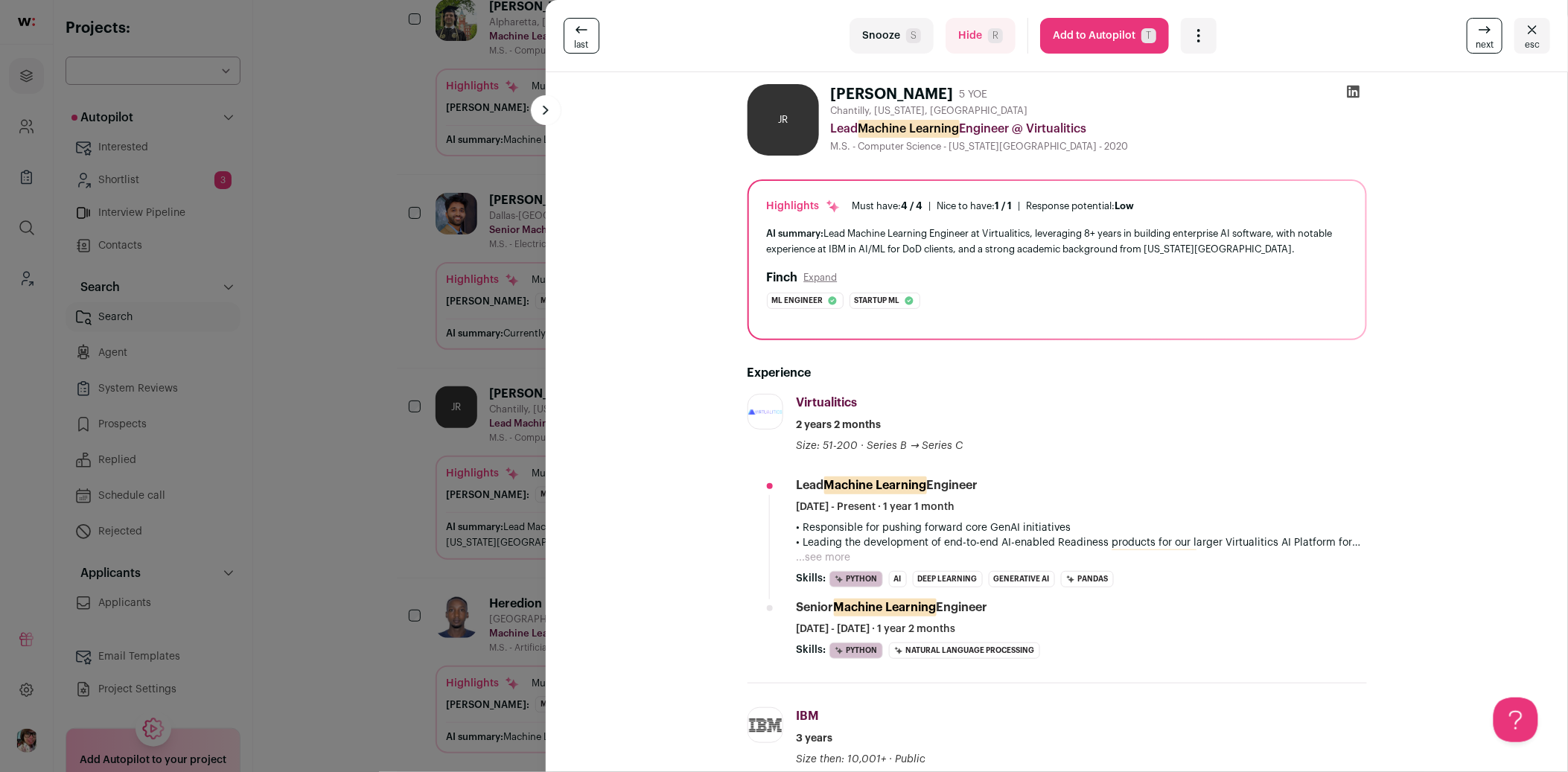
click at [1190, 36] on icon "Open dropdown" at bounding box center [1198, 35] width 18 height 18
click at [1214, 93] on span "Add to Shortlist" at bounding box center [1248, 92] width 85 height 15
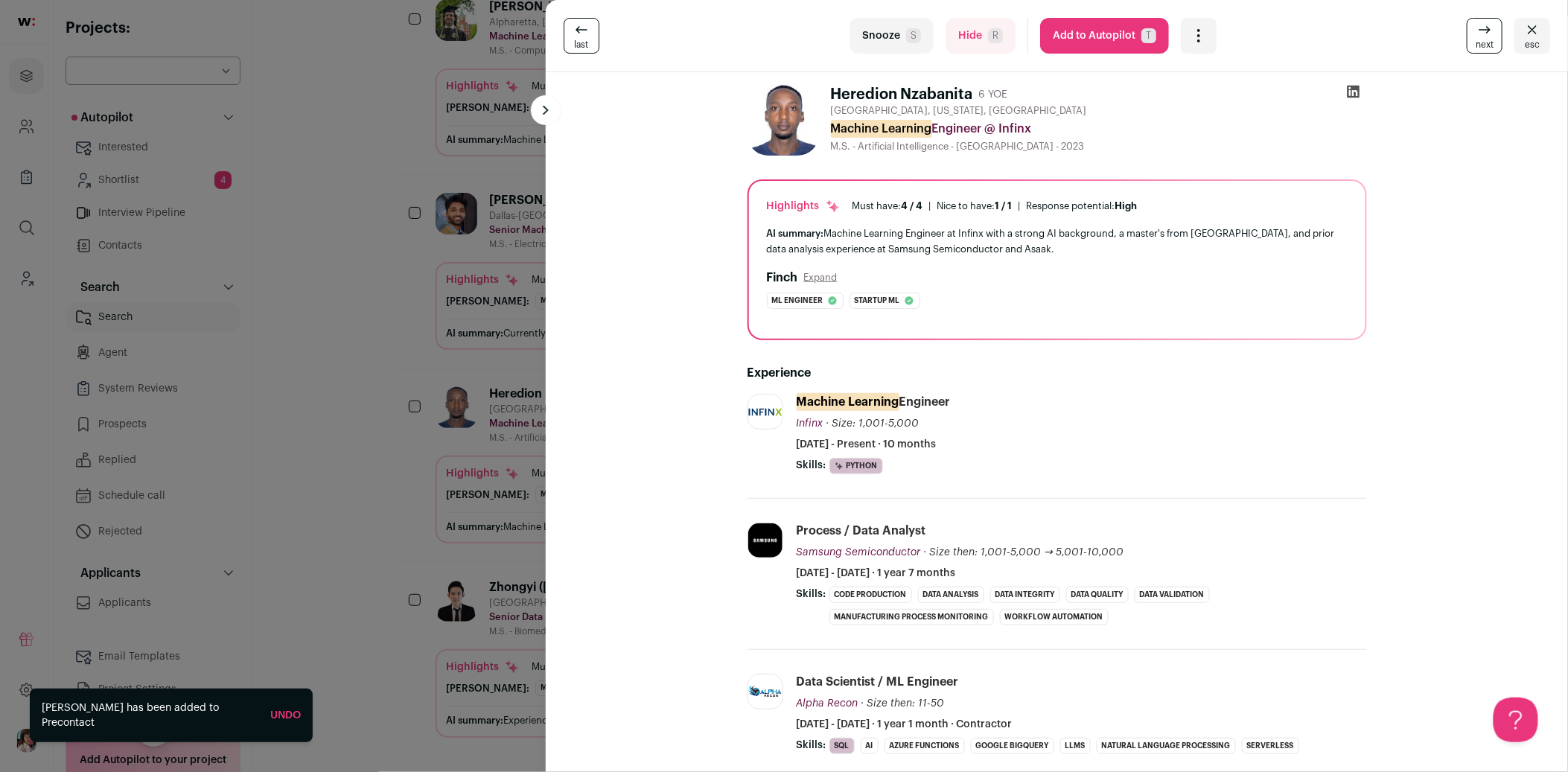
click at [360, 263] on div "last Snooze S Hide R Add to Autopilot T More actions Add to Shortlist Re-calibr…" at bounding box center [784, 386] width 1568 height 772
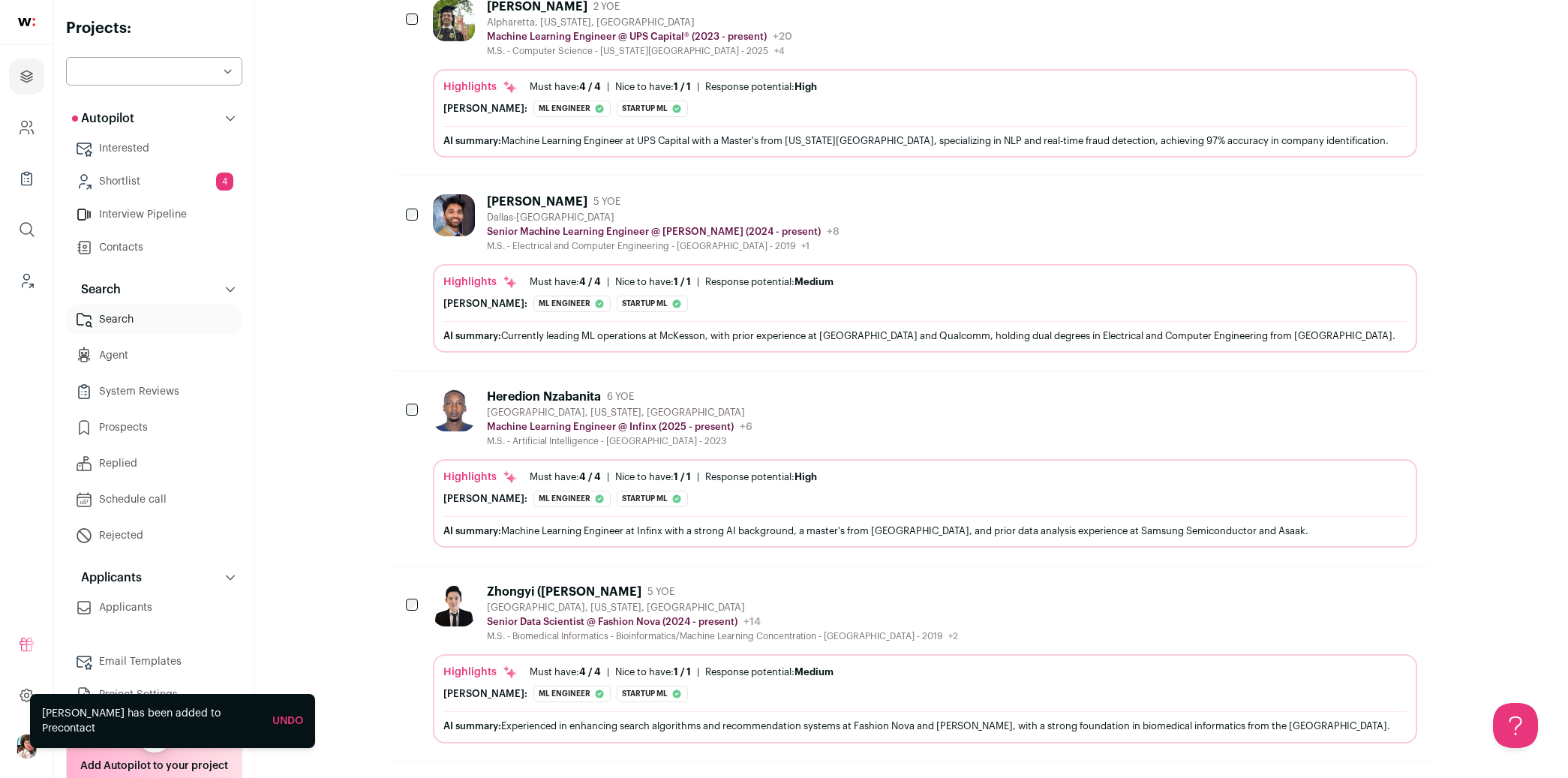
click at [833, 402] on div "Heredion Nzabanita 6 YOE [GEOGRAPHIC_DATA], [US_STATE], [GEOGRAPHIC_DATA] Machi…" at bounding box center [925, 418] width 985 height 58
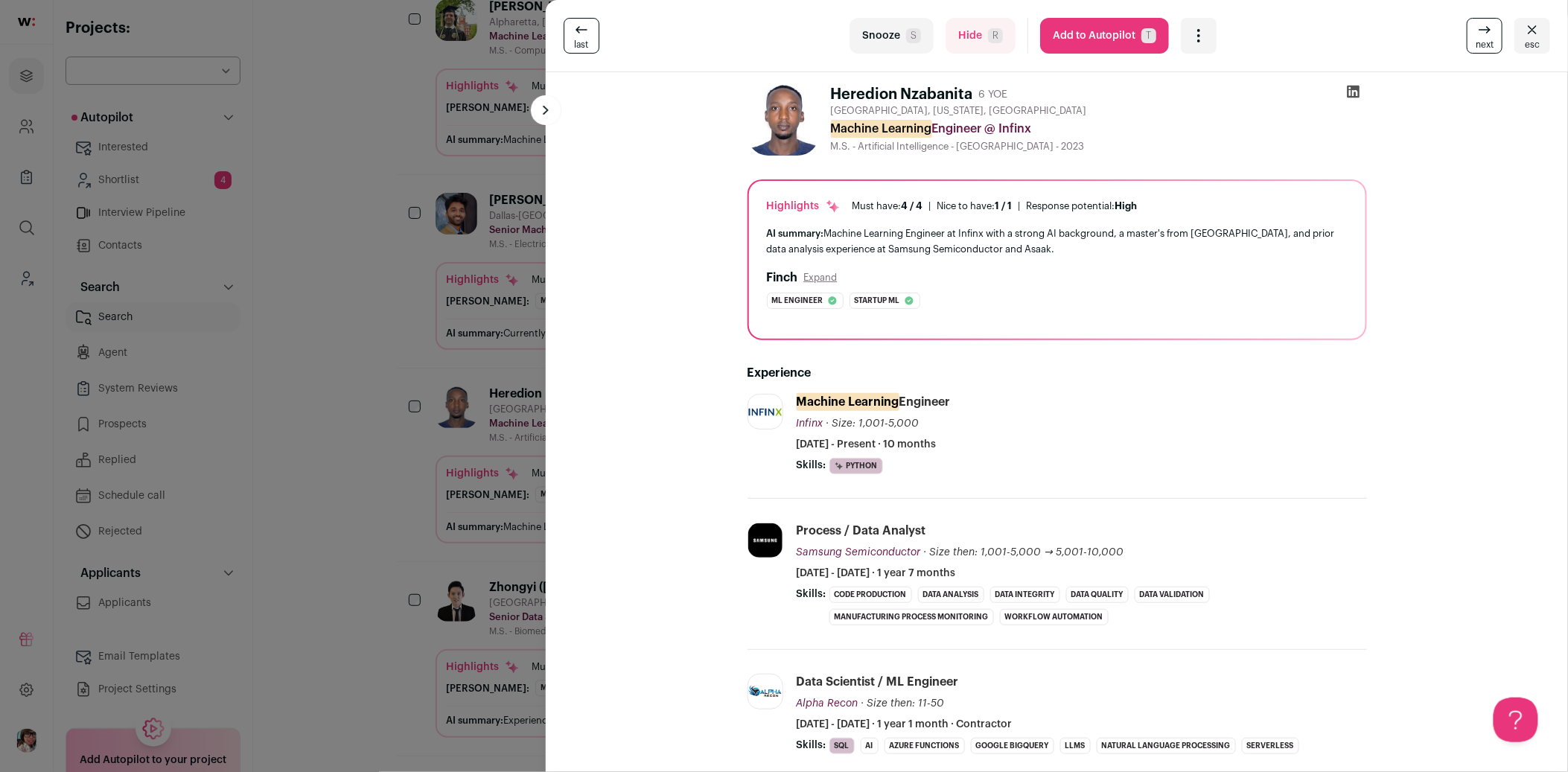
click at [339, 377] on div "last Snooze S Hide R Add to Autopilot T More actions Add to Shortlist Re-calibr…" at bounding box center [784, 386] width 1568 height 772
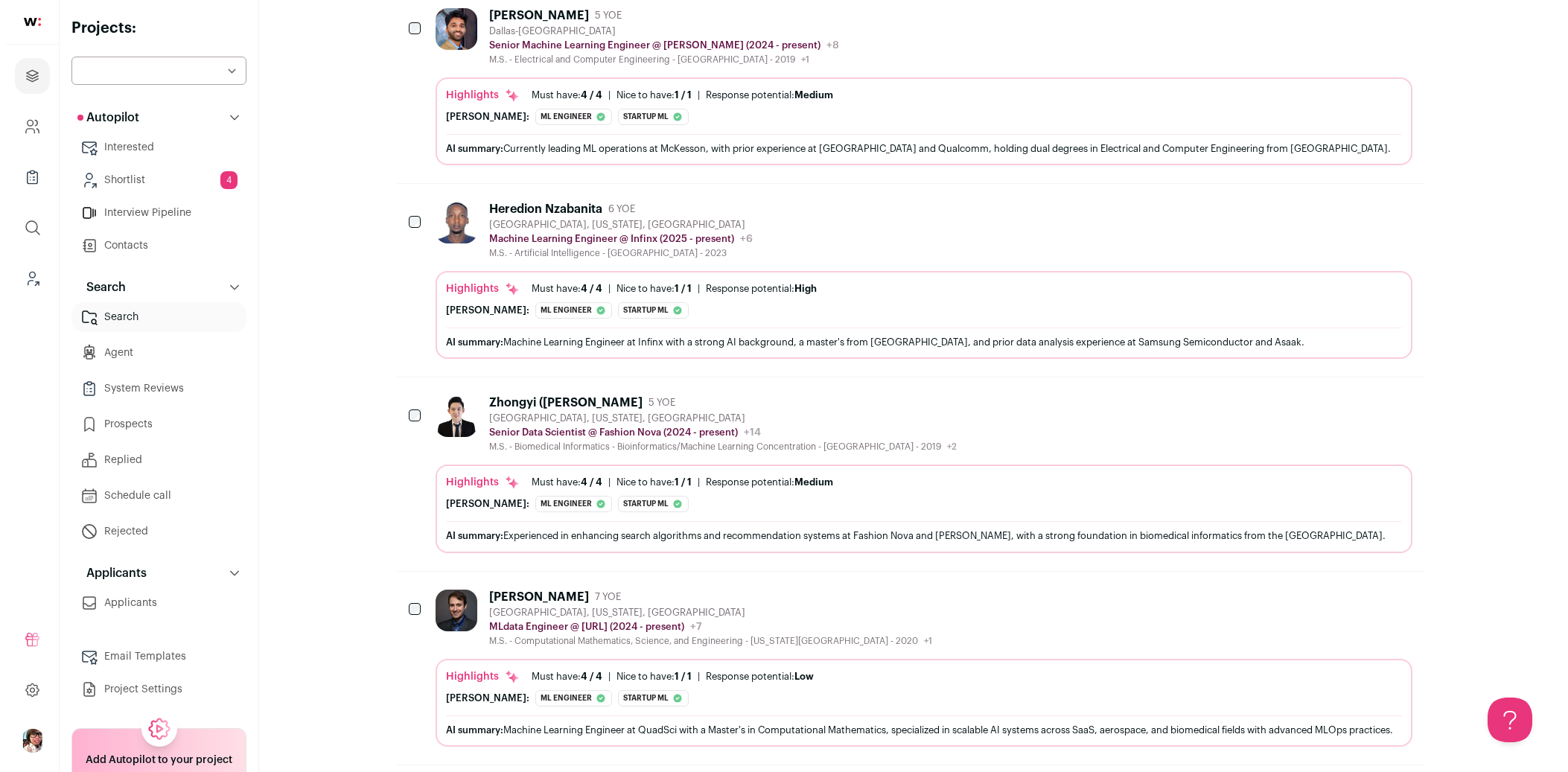
scroll to position [1406, 0]
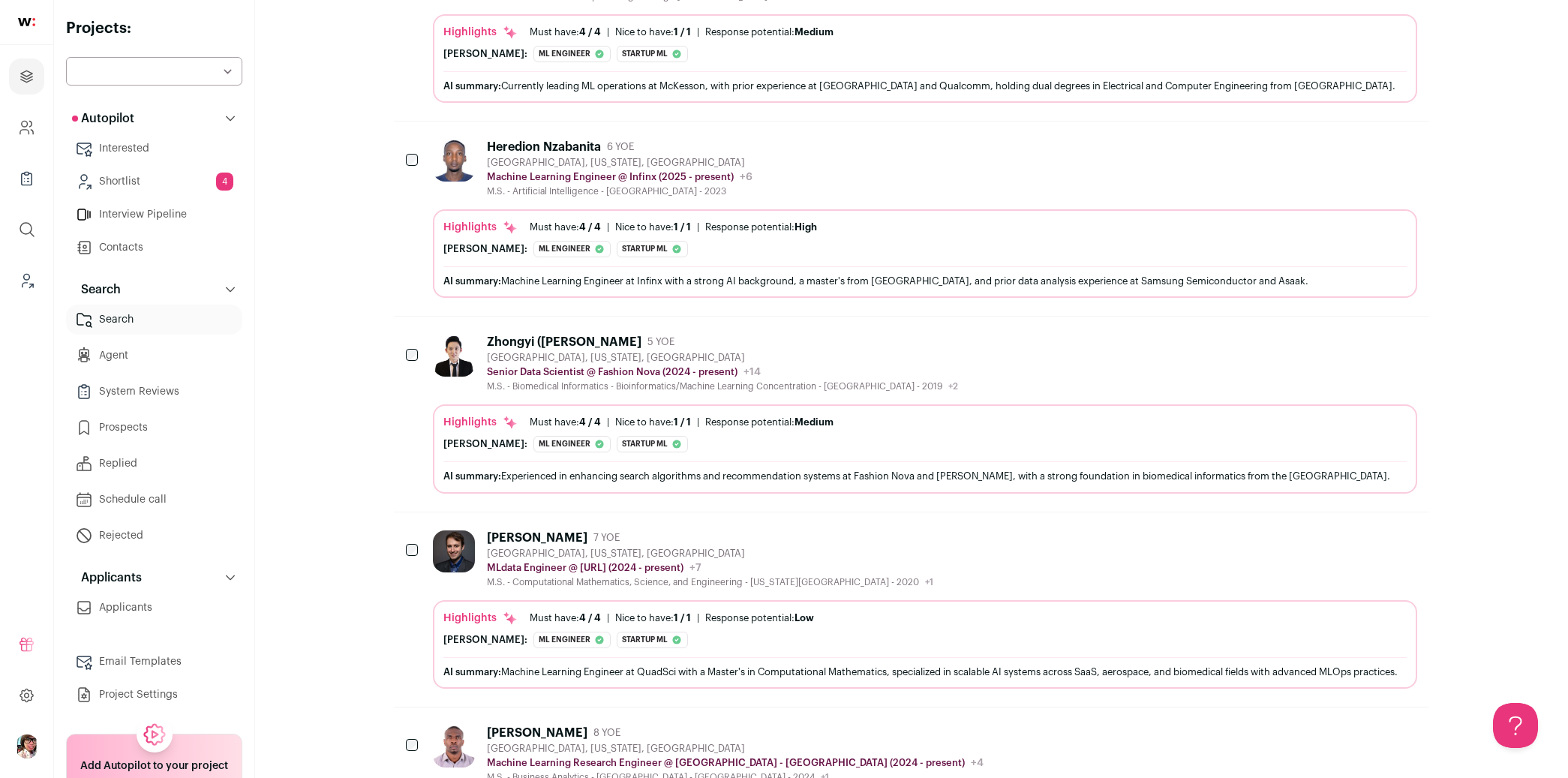
click at [771, 530] on div "[PERSON_NAME] 7 YOE" at bounding box center [710, 538] width 446 height 15
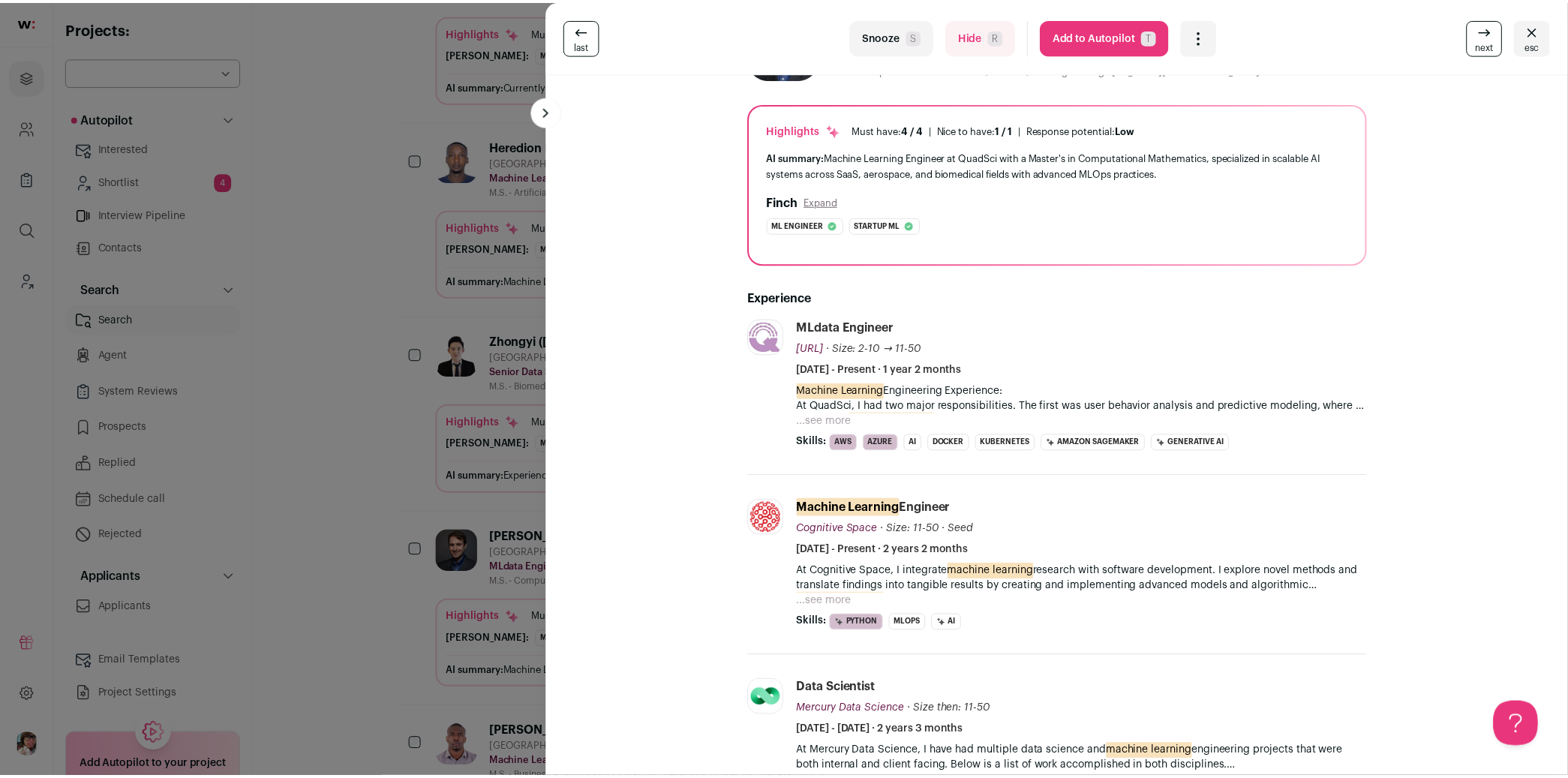
scroll to position [0, 0]
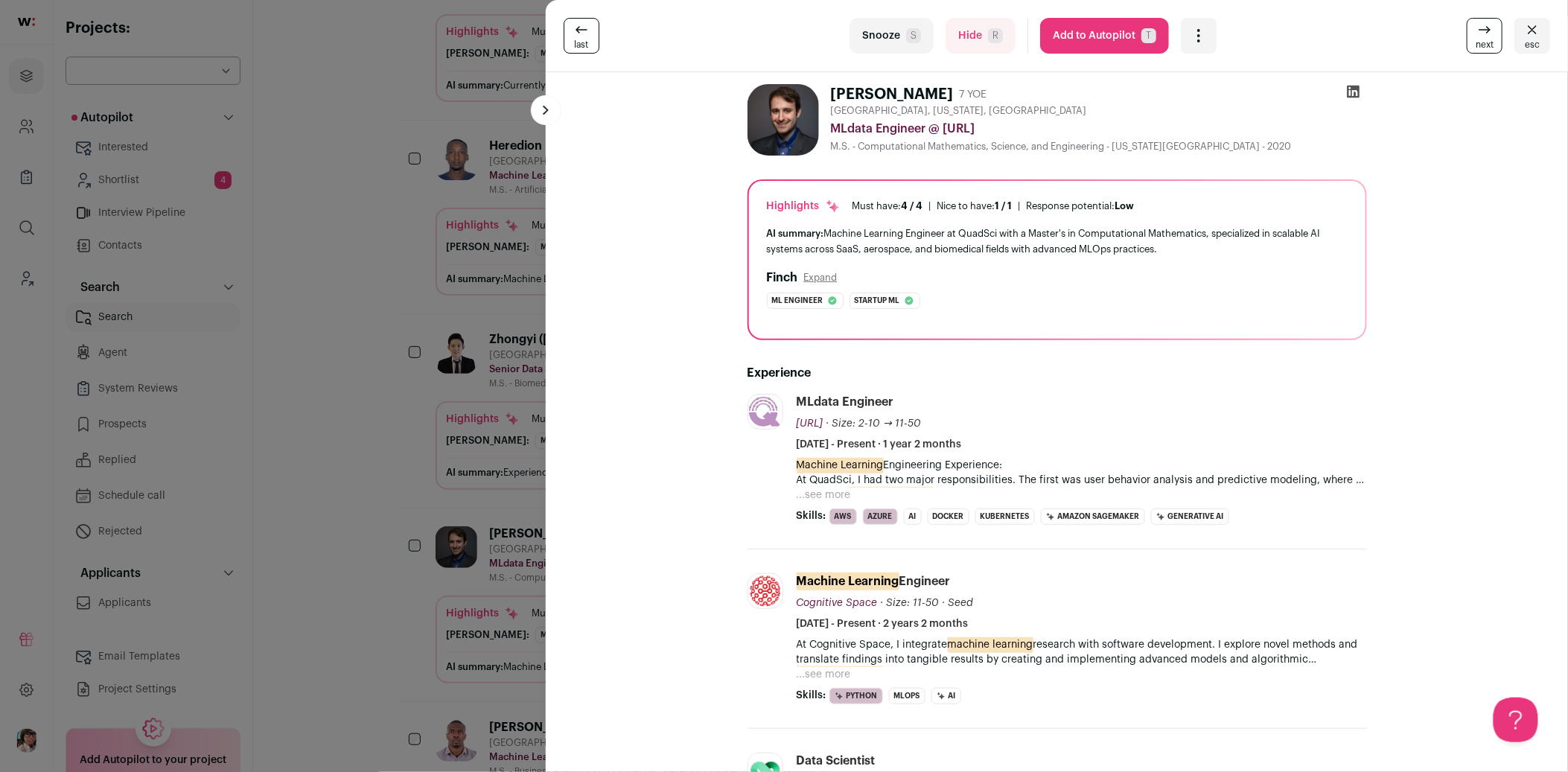
click at [1199, 40] on icon "Open dropdown" at bounding box center [1198, 35] width 18 height 18
click at [1227, 92] on span "Add to Shortlist" at bounding box center [1248, 92] width 85 height 15
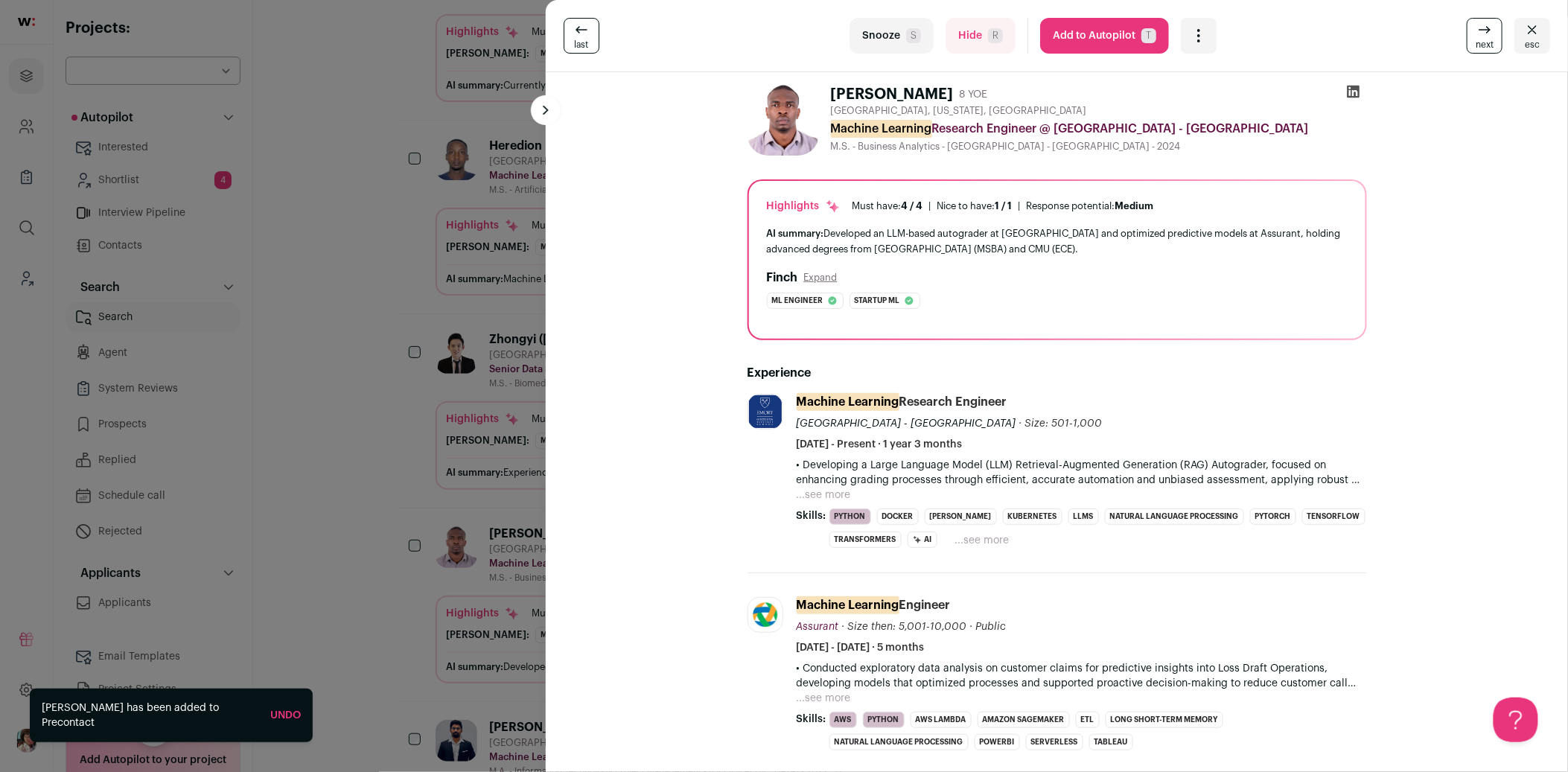
click at [303, 312] on div "last Snooze S Hide R Add to Autopilot T More actions Add to Shortlist Re-calibr…" at bounding box center [784, 386] width 1568 height 772
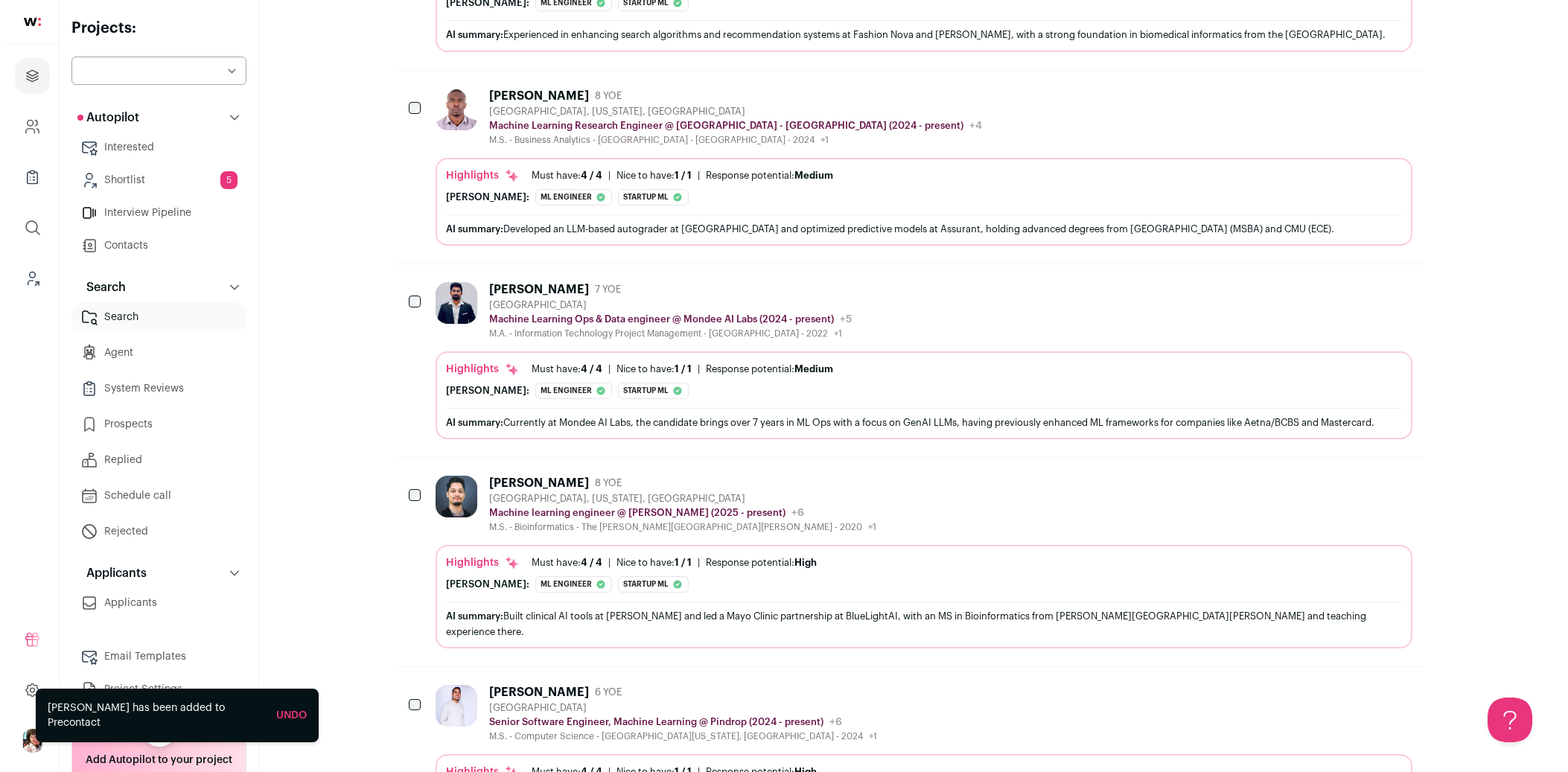
scroll to position [1903, 0]
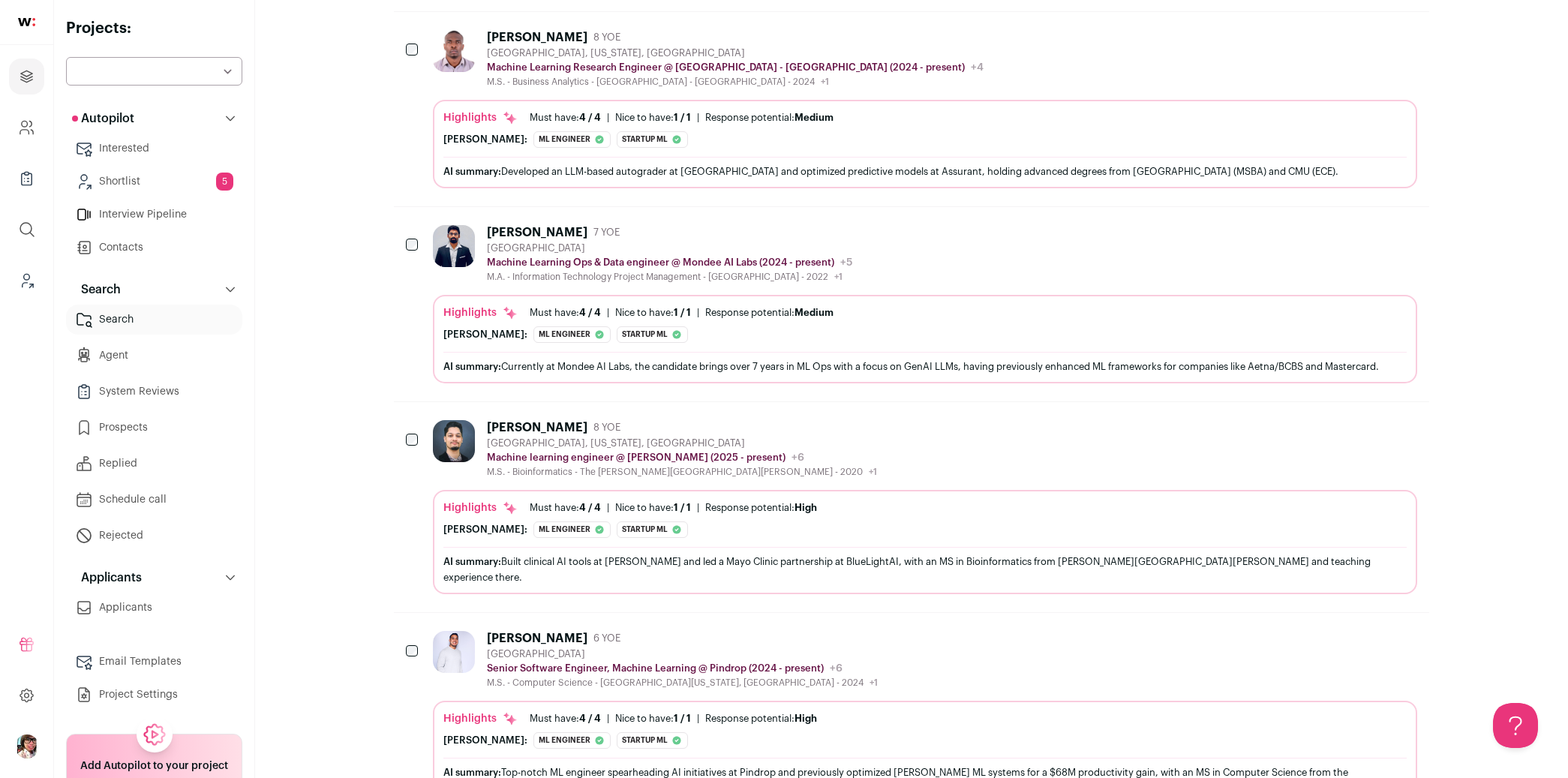
click at [794, 420] on div "[PERSON_NAME] 8 YOE [GEOGRAPHIC_DATA], [US_STATE], [GEOGRAPHIC_DATA] Machine le…" at bounding box center [925, 449] width 985 height 58
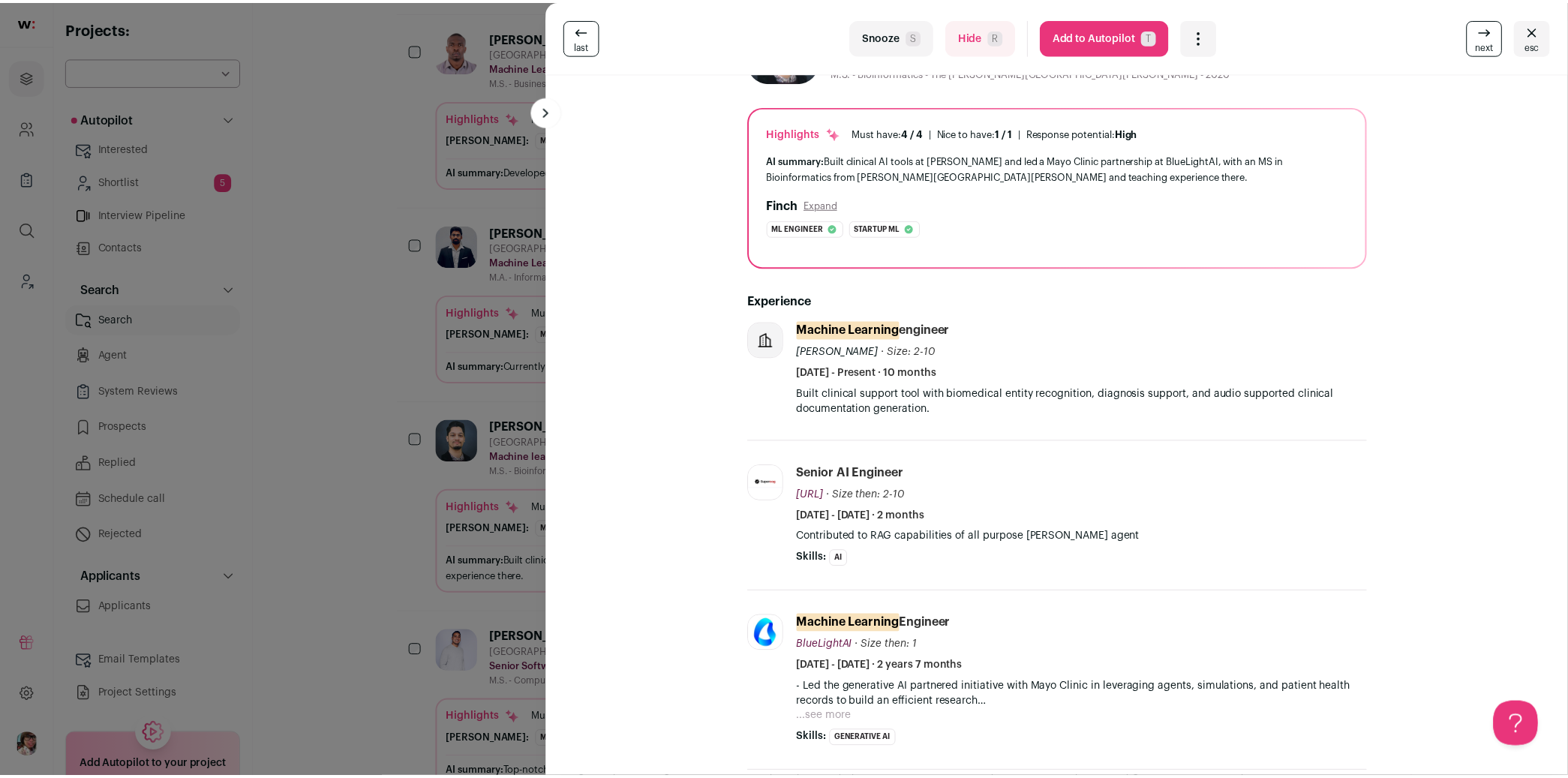
scroll to position [0, 0]
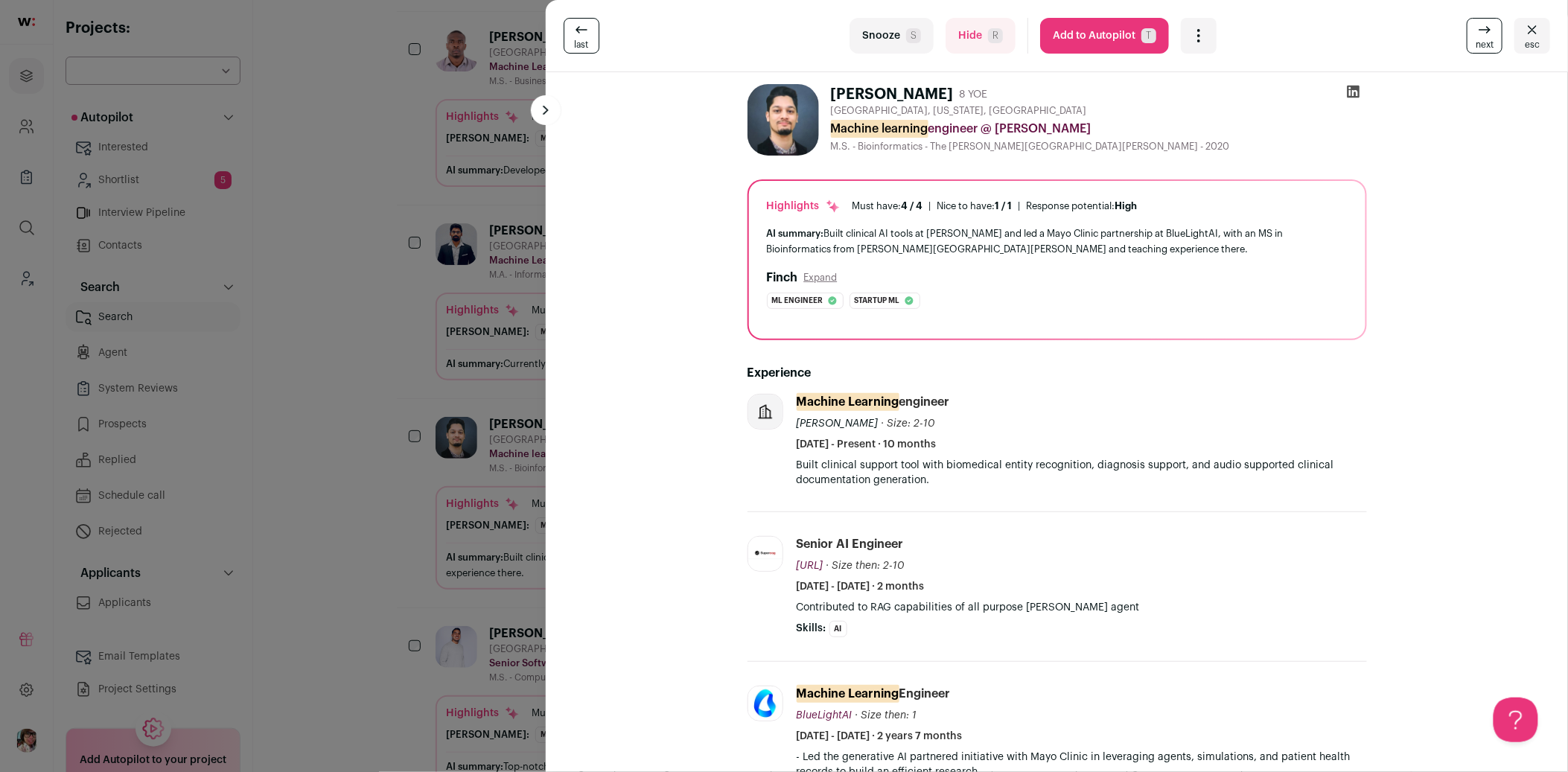
click at [1194, 33] on icon "Open dropdown" at bounding box center [1198, 35] width 18 height 18
click at [1217, 90] on span "Add to Shortlist" at bounding box center [1248, 92] width 85 height 15
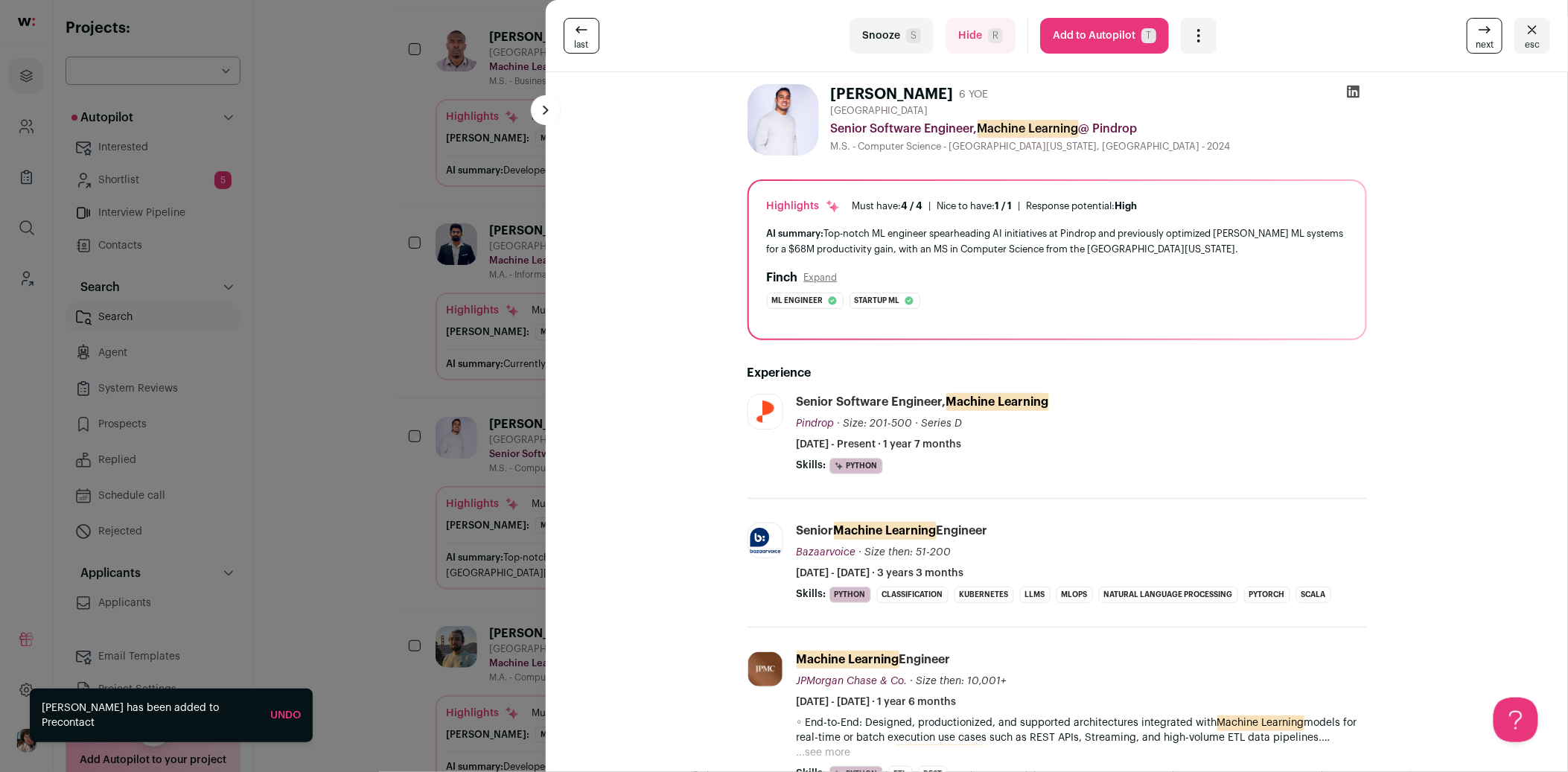
click at [299, 276] on div "last Snooze S Hide R Add to Autopilot T More actions Add to Shortlist Re-calibr…" at bounding box center [784, 386] width 1568 height 772
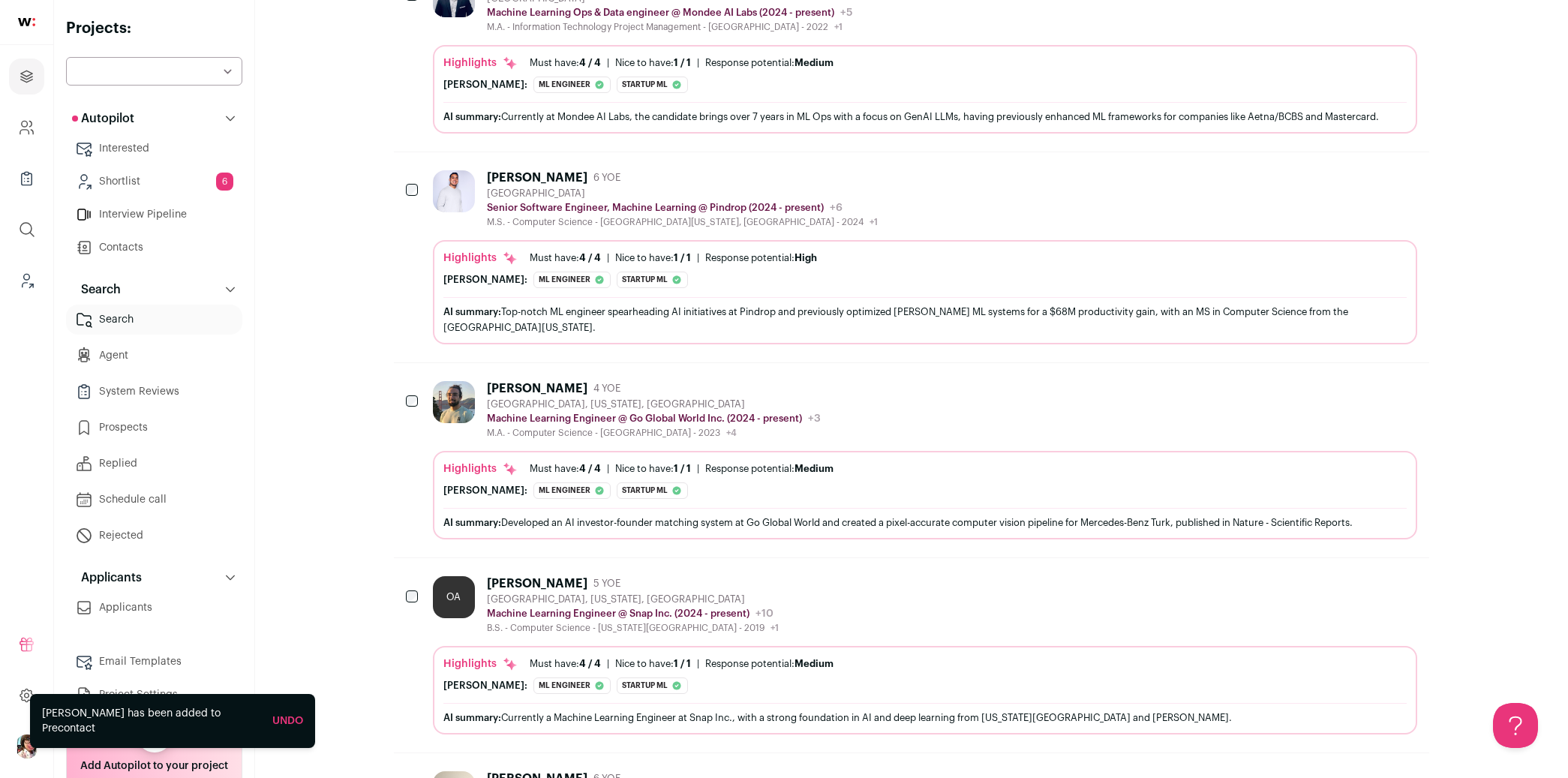
scroll to position [2251, 0]
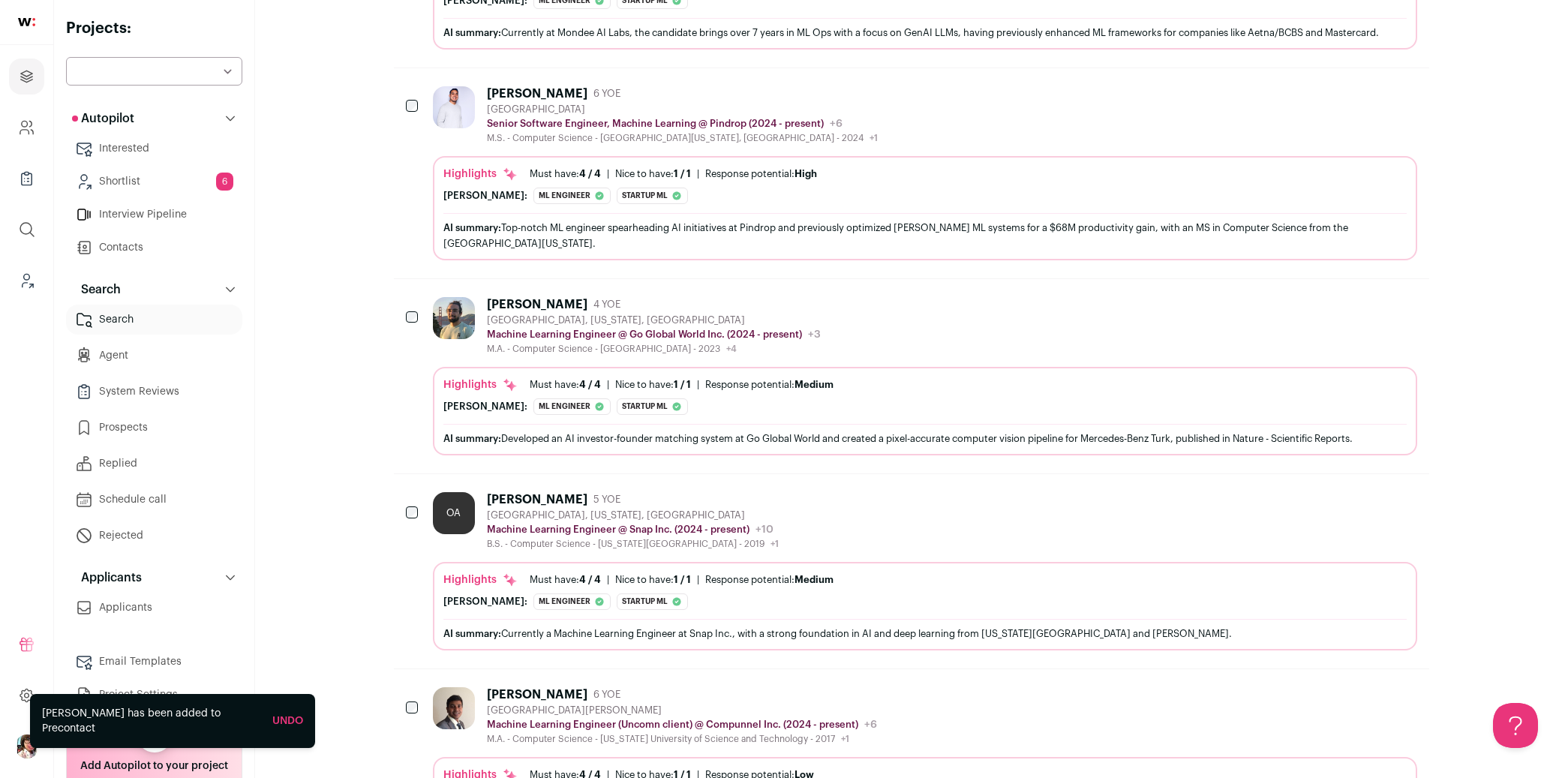
click at [875, 492] on div "OA [PERSON_NAME] 5 YOE [GEOGRAPHIC_DATA], [US_STATE], [GEOGRAPHIC_DATA] Machine…" at bounding box center [925, 521] width 985 height 58
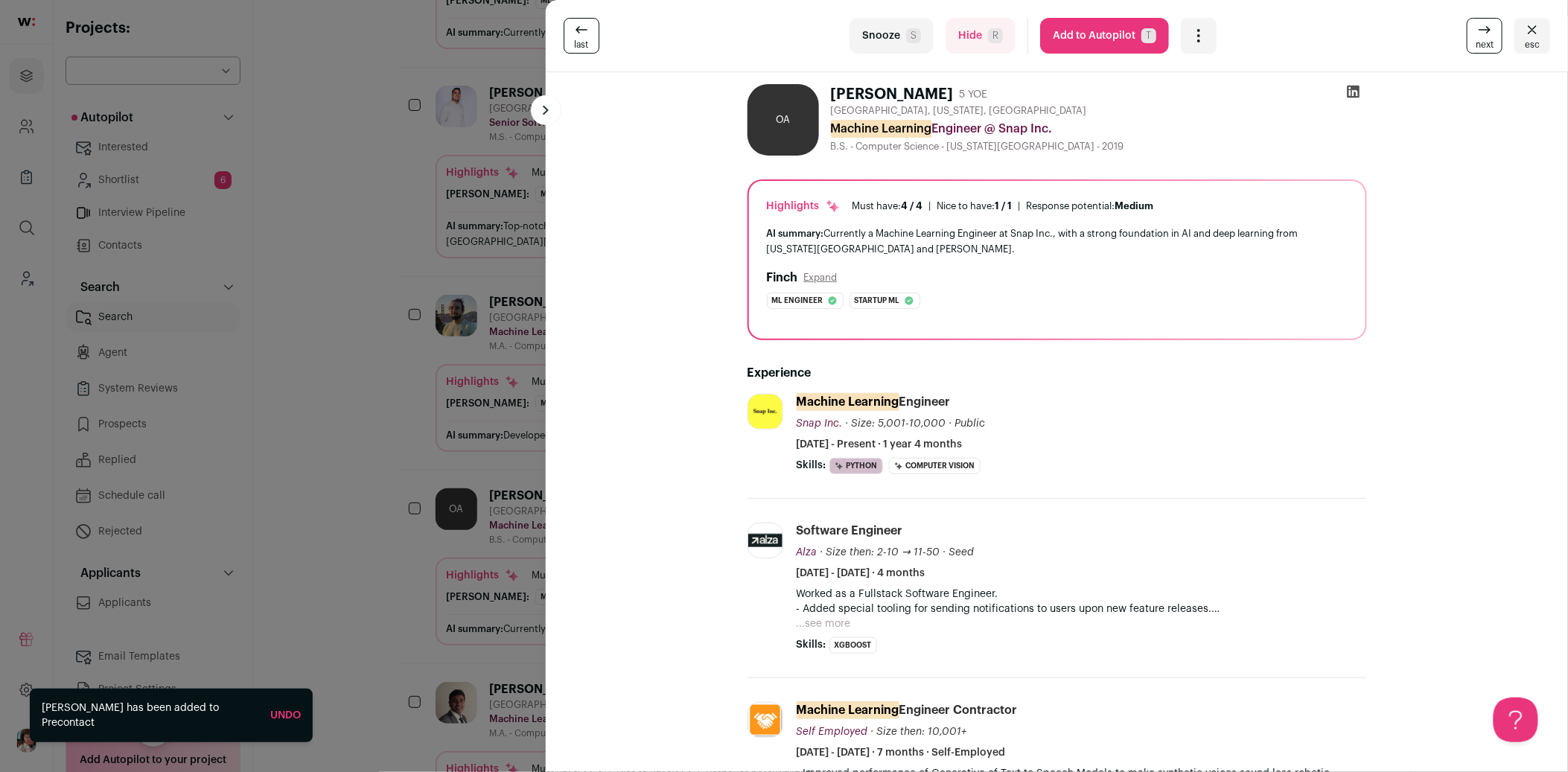
click at [204, 286] on div "last Snooze S Hide R Add to Autopilot T More actions Add to Shortlist Re-calibr…" at bounding box center [784, 386] width 1568 height 772
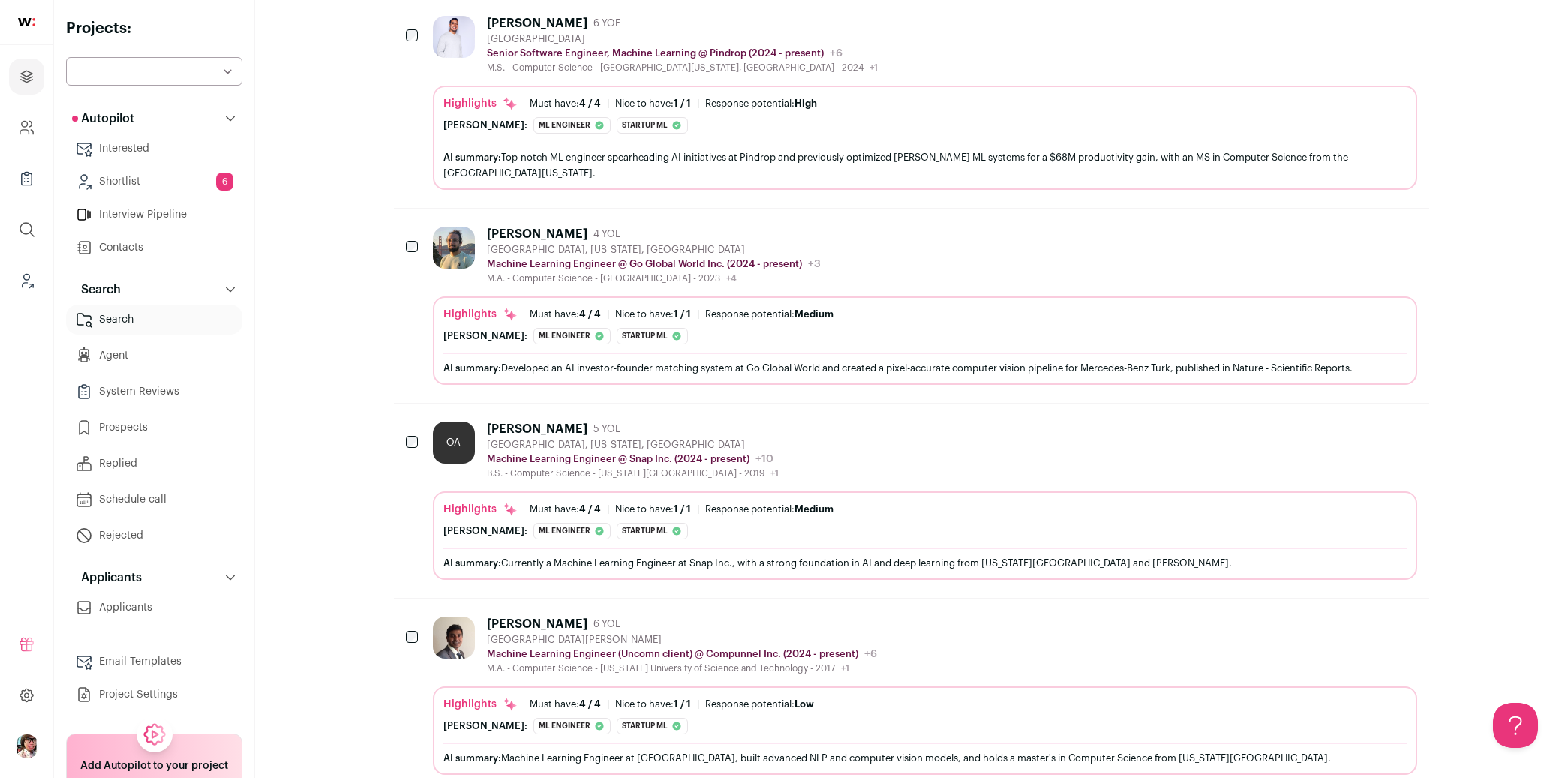
scroll to position [2501, 0]
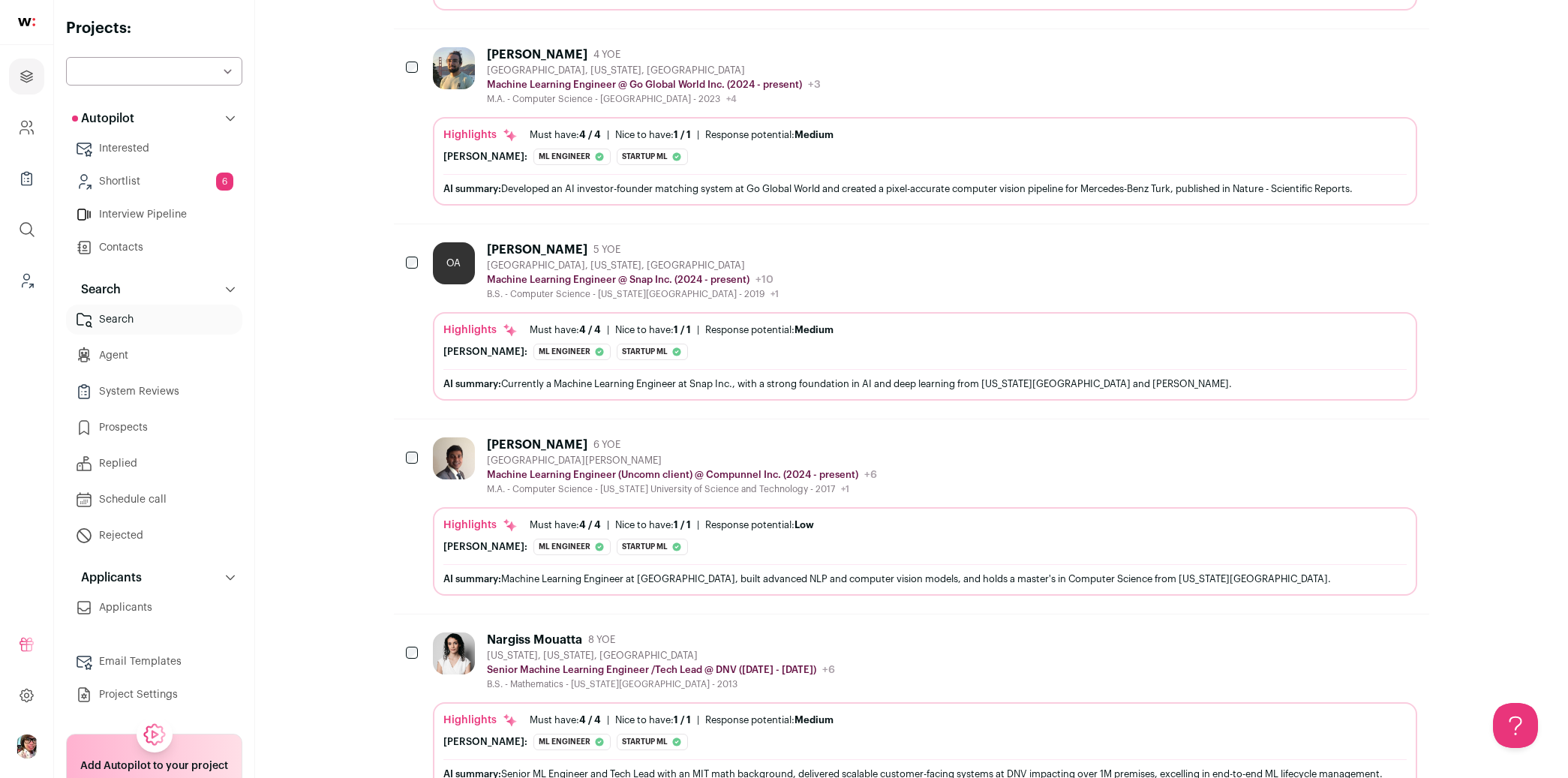
click at [959, 472] on div "[PERSON_NAME] 6 YOE [GEOGRAPHIC_DATA][PERSON_NAME] Machine Learning Engineer (U…" at bounding box center [925, 467] width 985 height 58
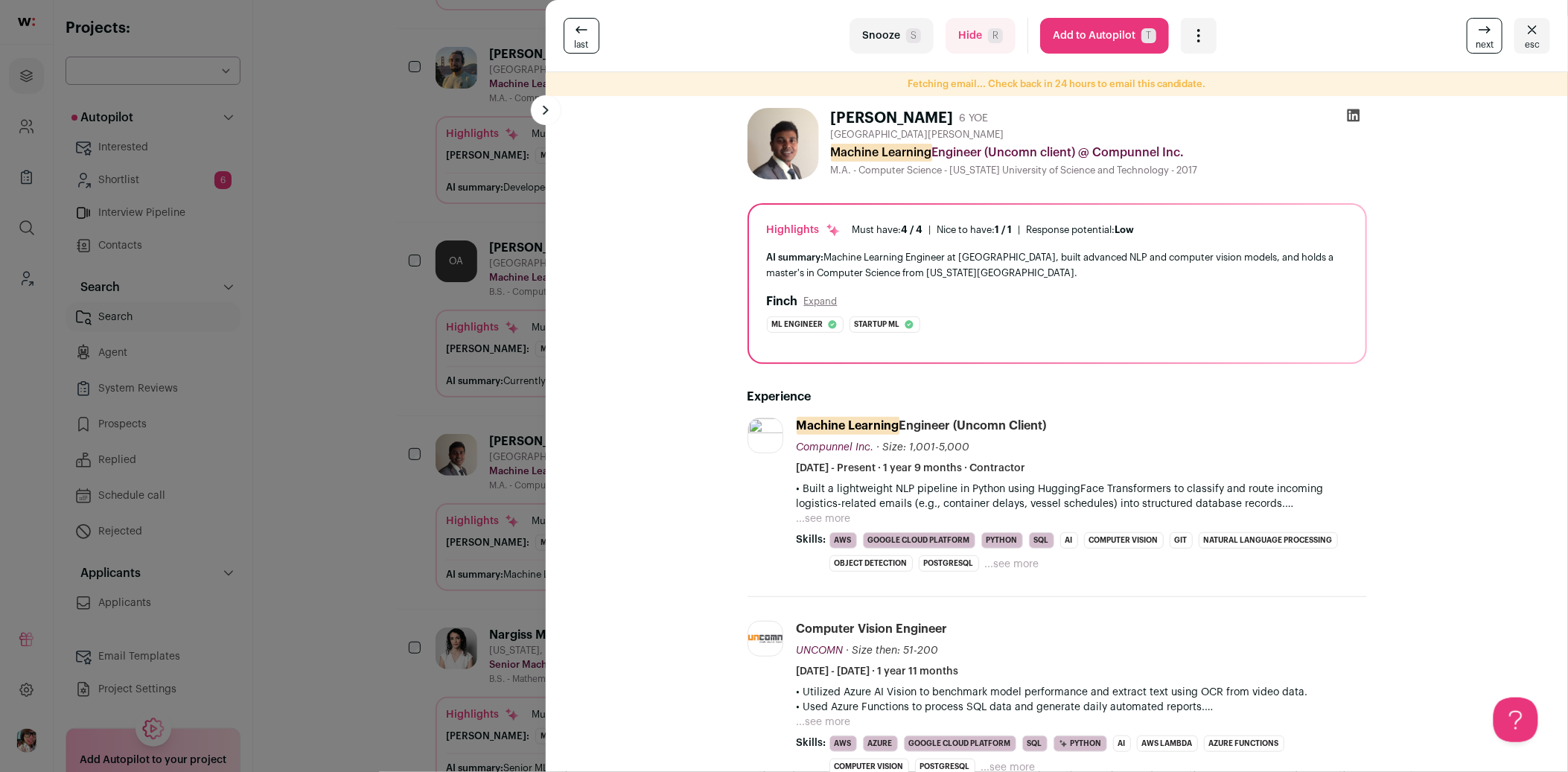
click at [356, 437] on div "last Snooze S Hide R Add to Autopilot T More actions Add to Shortlist Re-calibr…" at bounding box center [784, 386] width 1568 height 772
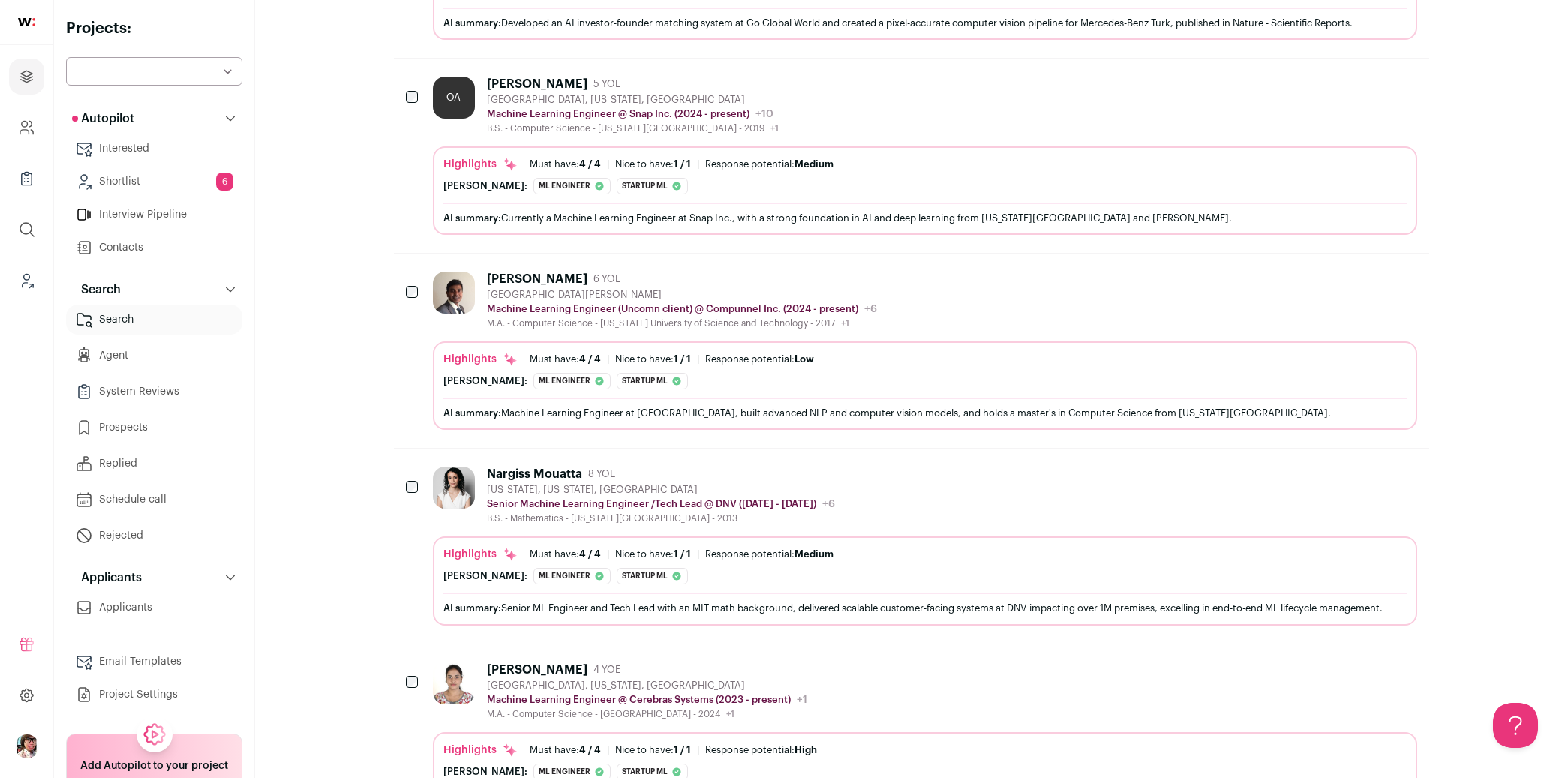
scroll to position [2668, 0]
click at [907, 497] on div "Nargiss Mouatta 8 YOE [US_STATE], [US_STATE], [GEOGRAPHIC_DATA] Senior Machine …" at bounding box center [925, 495] width 985 height 58
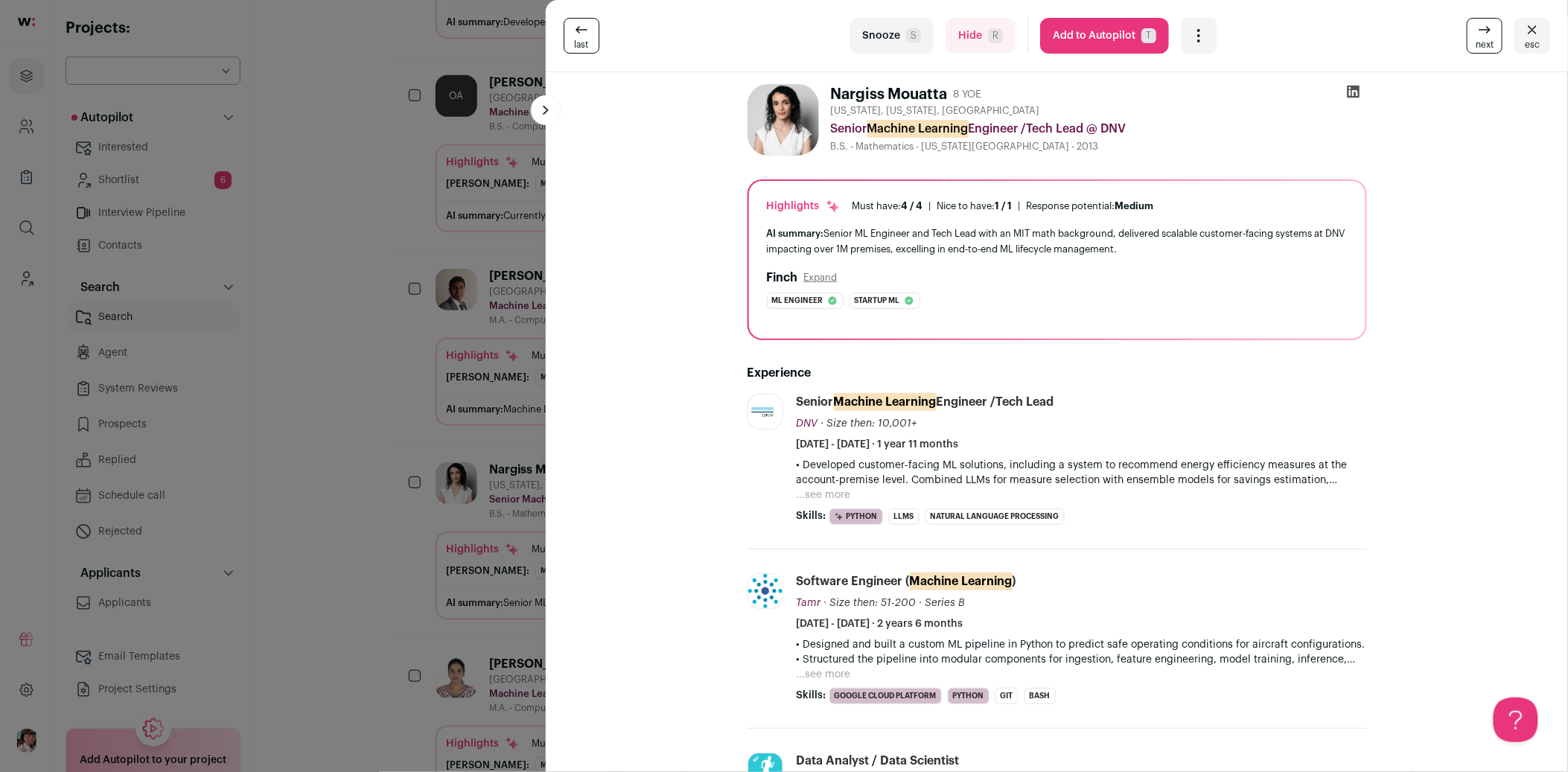
click at [359, 408] on div "last Snooze S Hide R Add to Autopilot T More actions Add to Shortlist Re-calibr…" at bounding box center [784, 386] width 1568 height 772
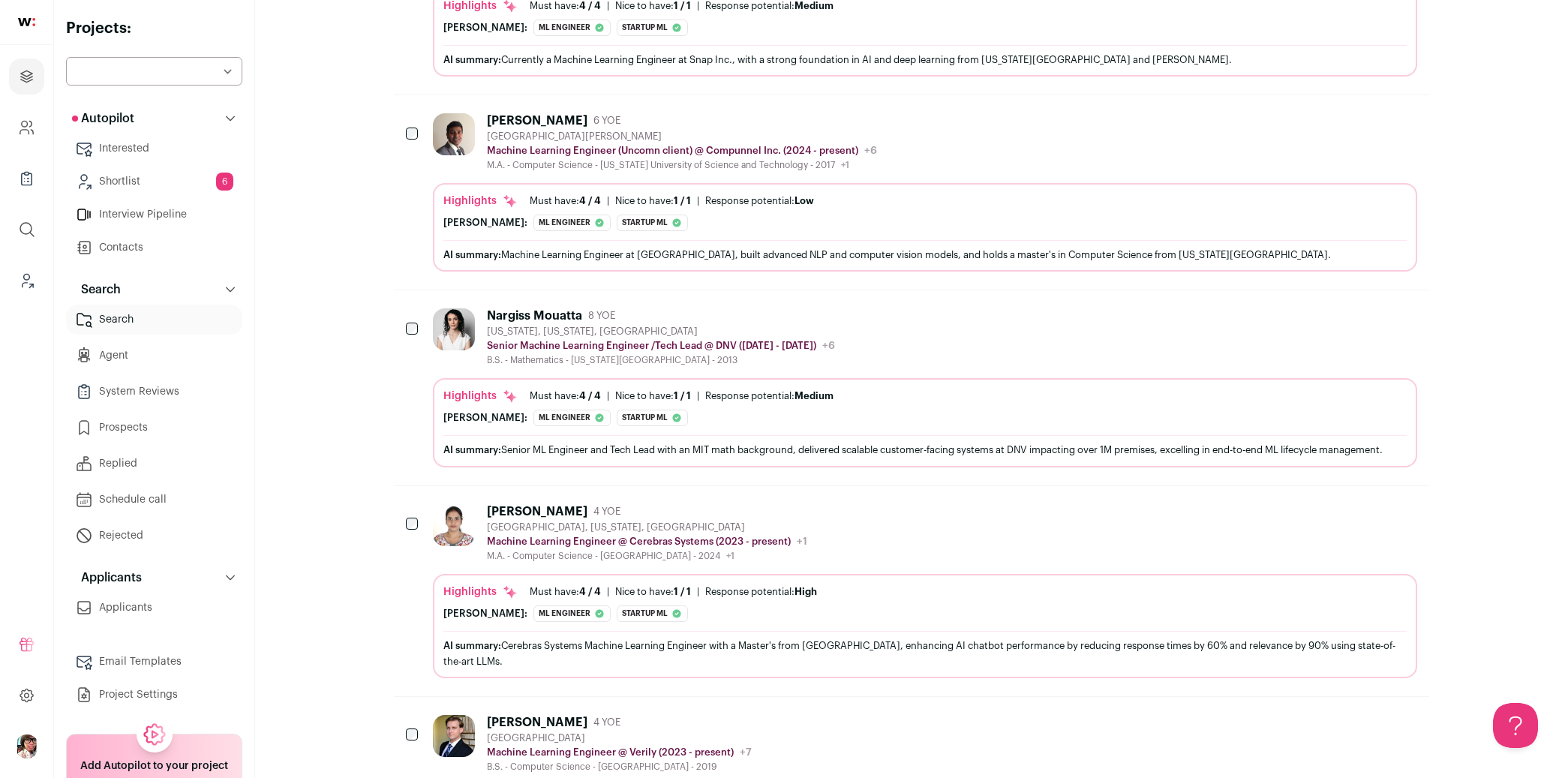
scroll to position [2834, 0]
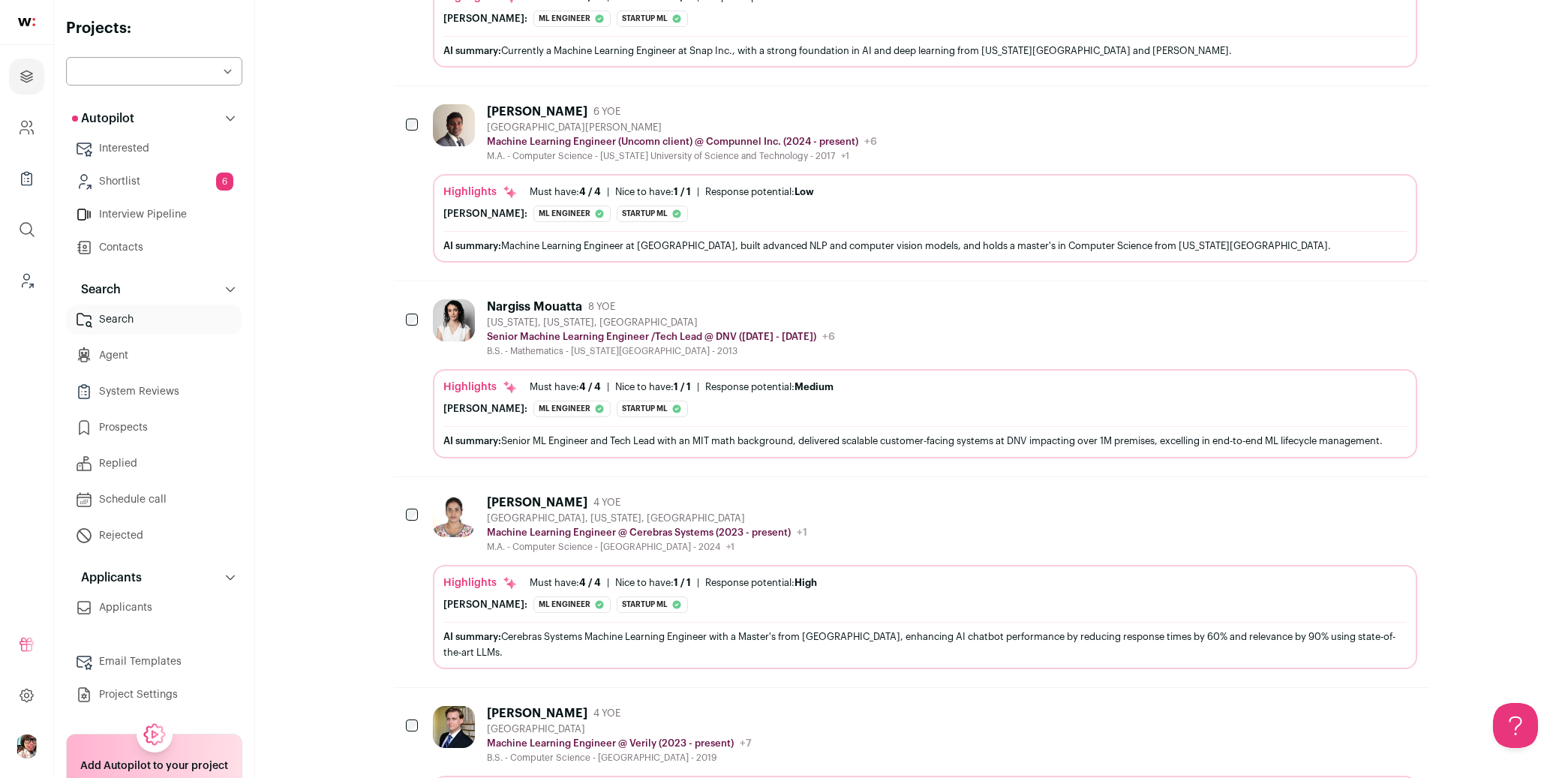
click at [916, 504] on div "[PERSON_NAME] 4 YOE [GEOGRAPHIC_DATA], [US_STATE], [GEOGRAPHIC_DATA] Machine Le…" at bounding box center [925, 525] width 985 height 58
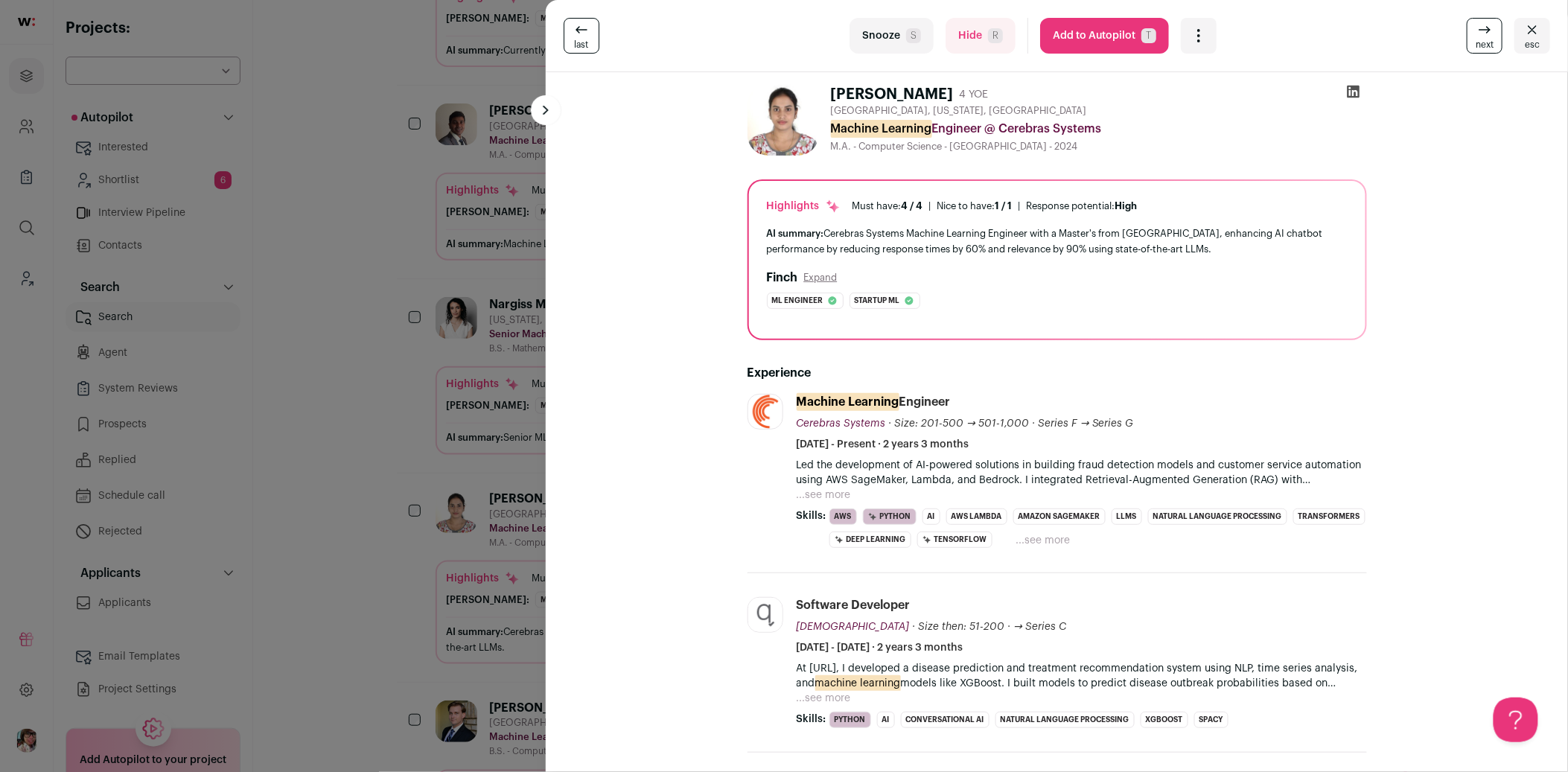
click at [302, 370] on div "last Snooze S Hide R Add to Autopilot T More actions Add to Shortlist Re-calibr…" at bounding box center [784, 386] width 1568 height 772
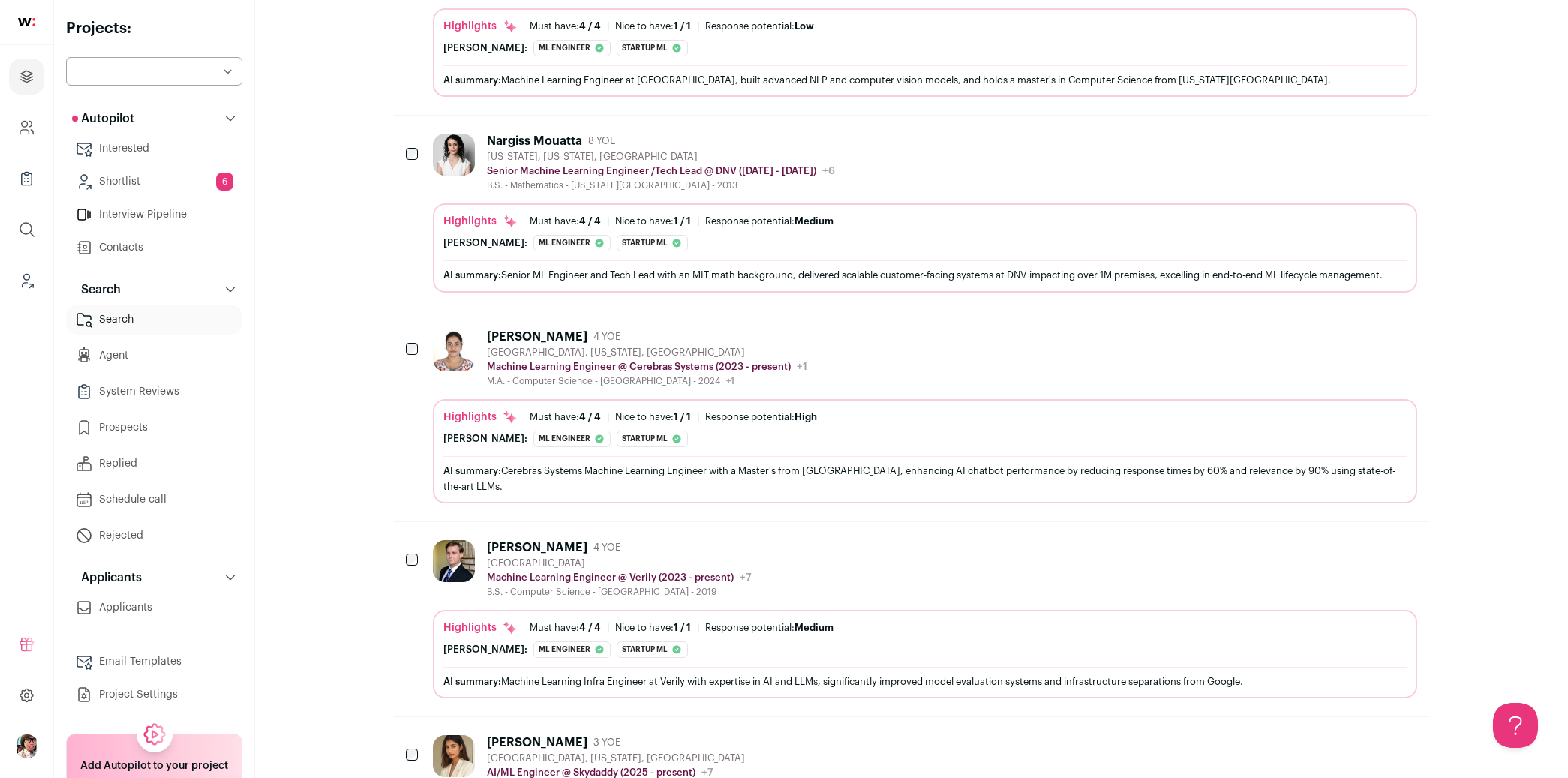
scroll to position [3002, 0]
click at [843, 539] on div "[PERSON_NAME] 4 YOE [GEOGRAPHIC_DATA] Machine Learning Engineer @ Verily (2023 …" at bounding box center [925, 567] width 985 height 58
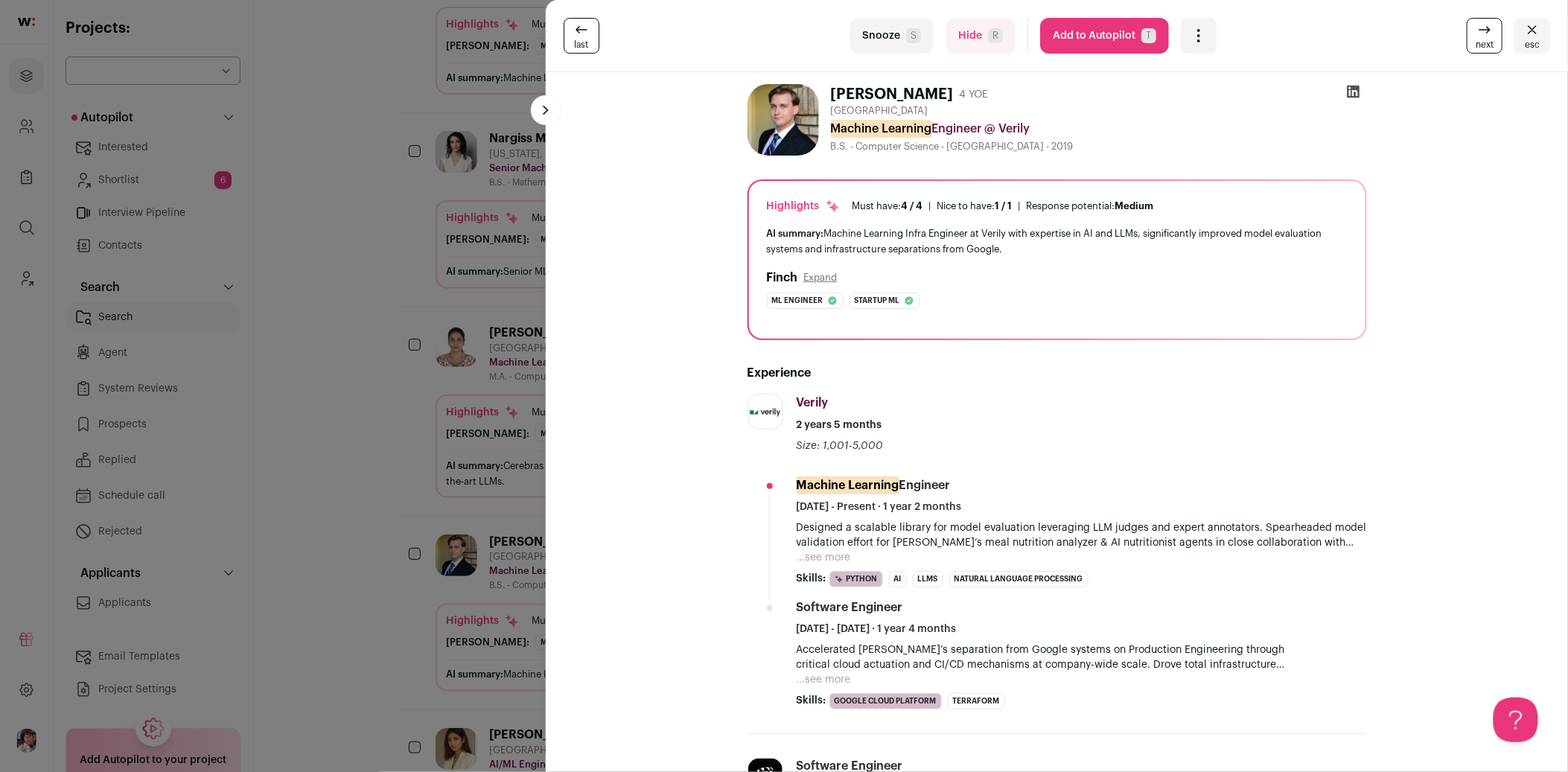
click at [350, 415] on div "last Snooze S Hide R Add to Autopilot T More actions Add to Shortlist Re-calibr…" at bounding box center [784, 386] width 1568 height 772
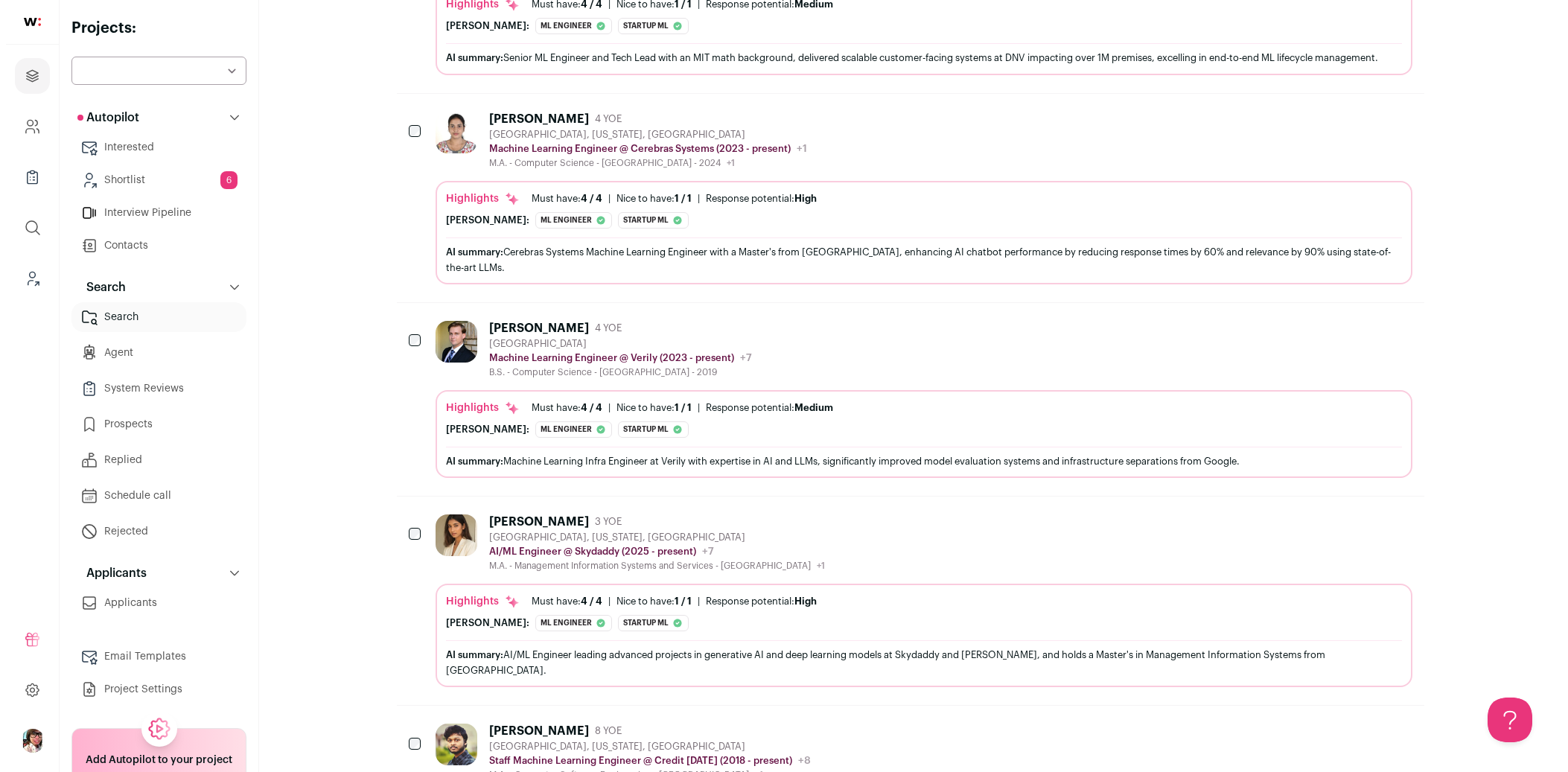
scroll to position [3227, 0]
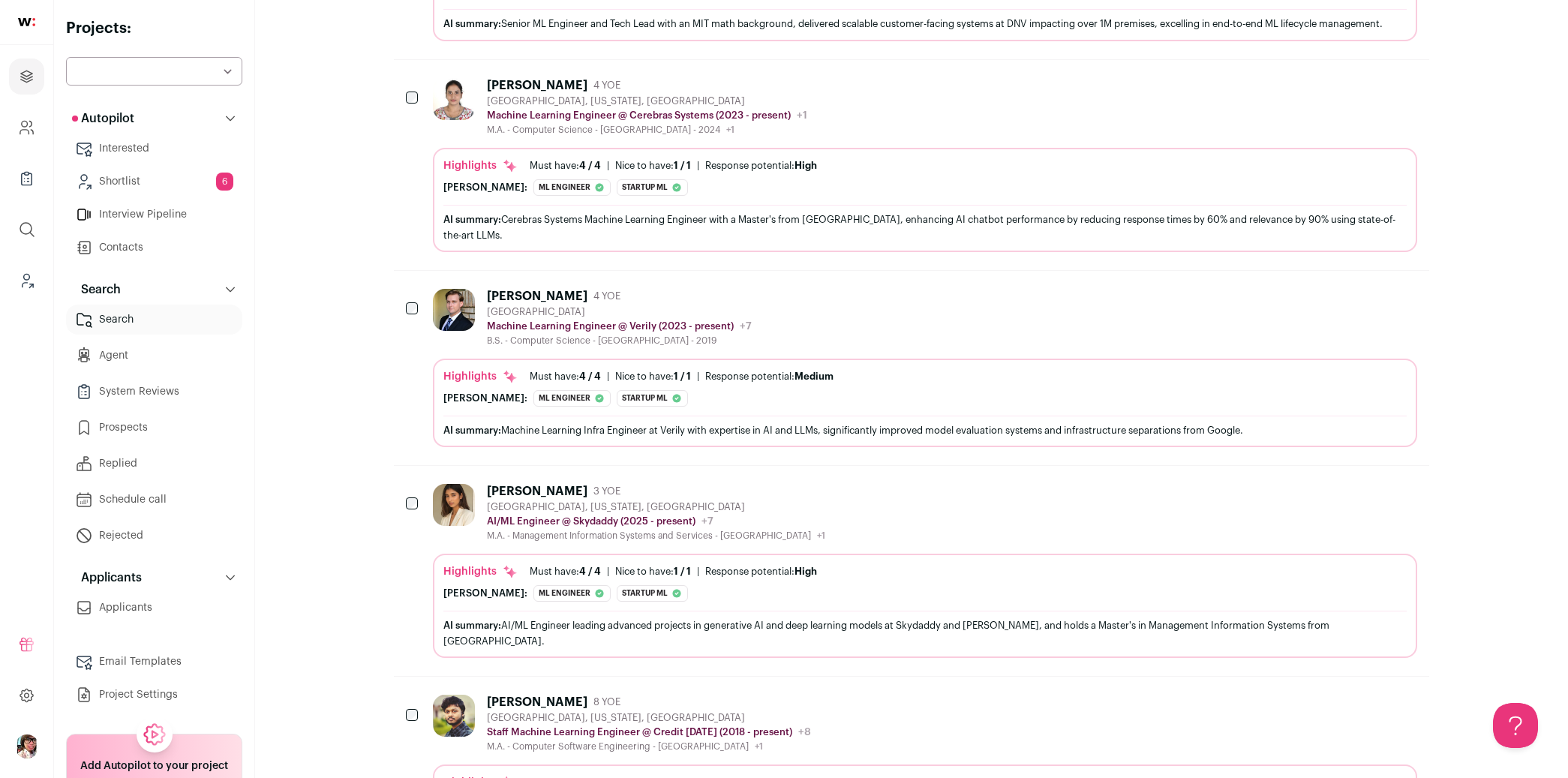
click at [912, 484] on div "[PERSON_NAME] 3 YOE [GEOGRAPHIC_DATA], [US_STATE], [GEOGRAPHIC_DATA] AI/ML Engi…" at bounding box center [925, 512] width 985 height 58
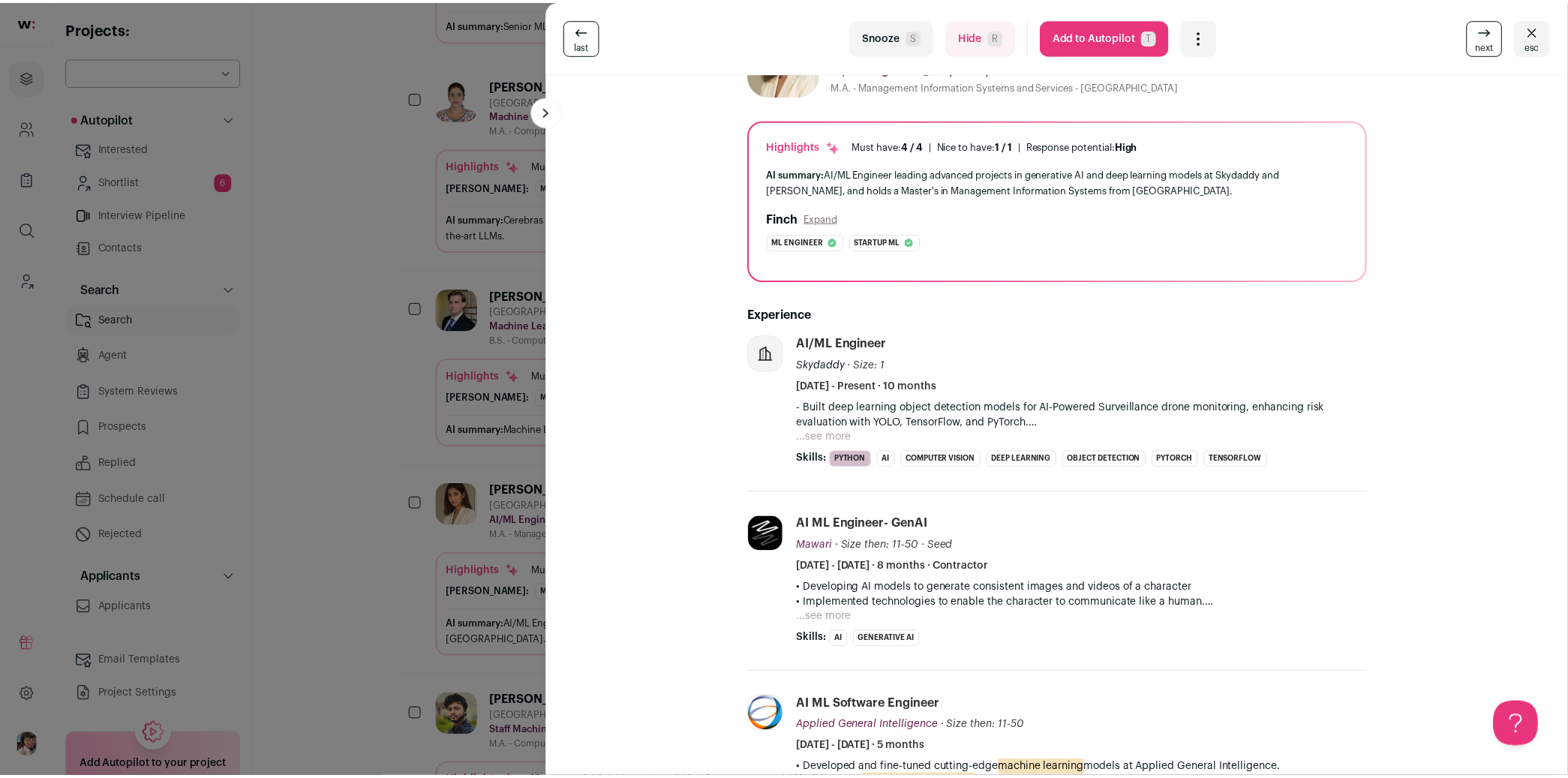
scroll to position [0, 0]
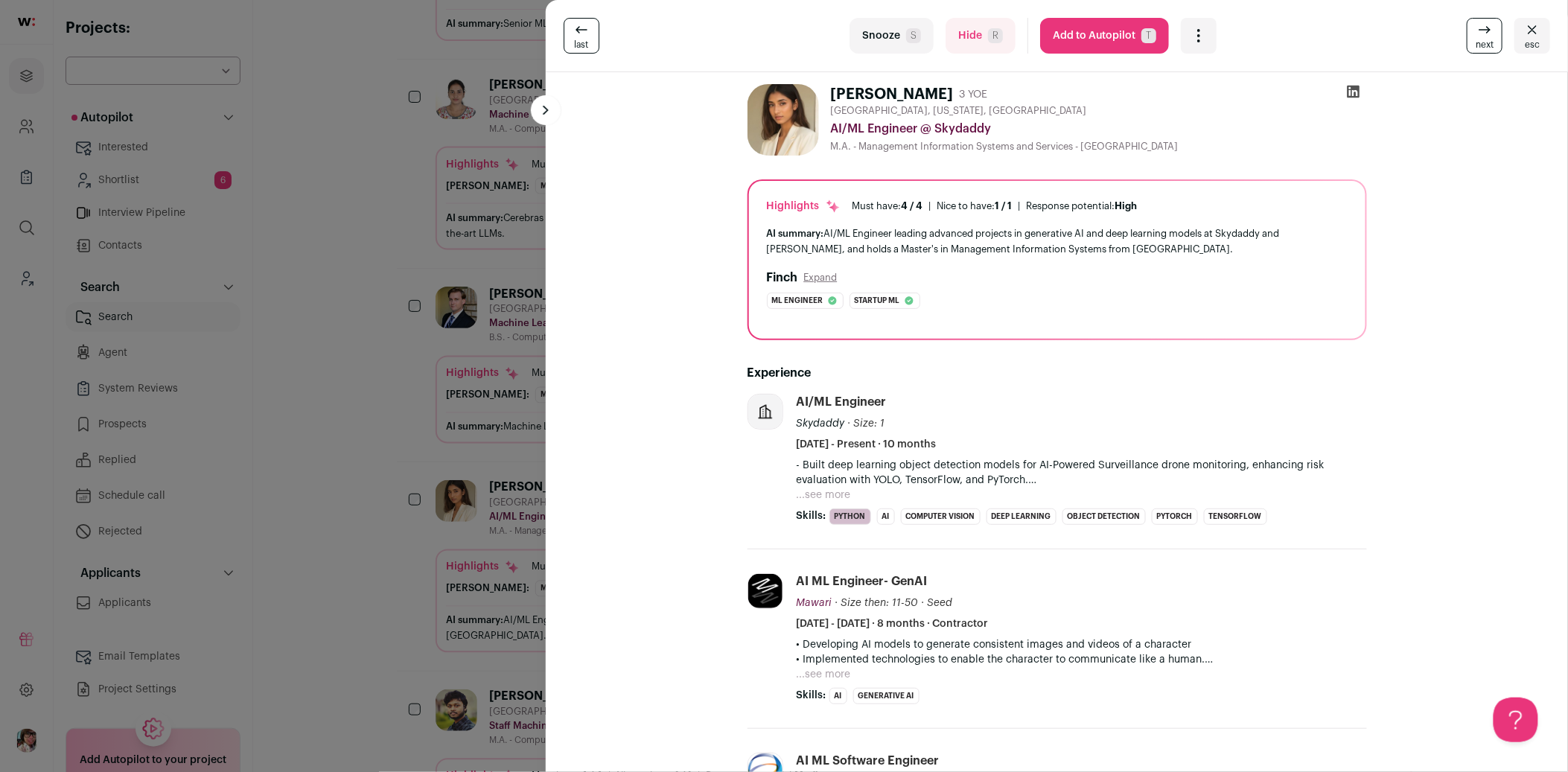
click at [1190, 36] on icon "Open dropdown" at bounding box center [1198, 35] width 18 height 18
click at [1226, 91] on span "Add to Shortlist" at bounding box center [1248, 92] width 85 height 15
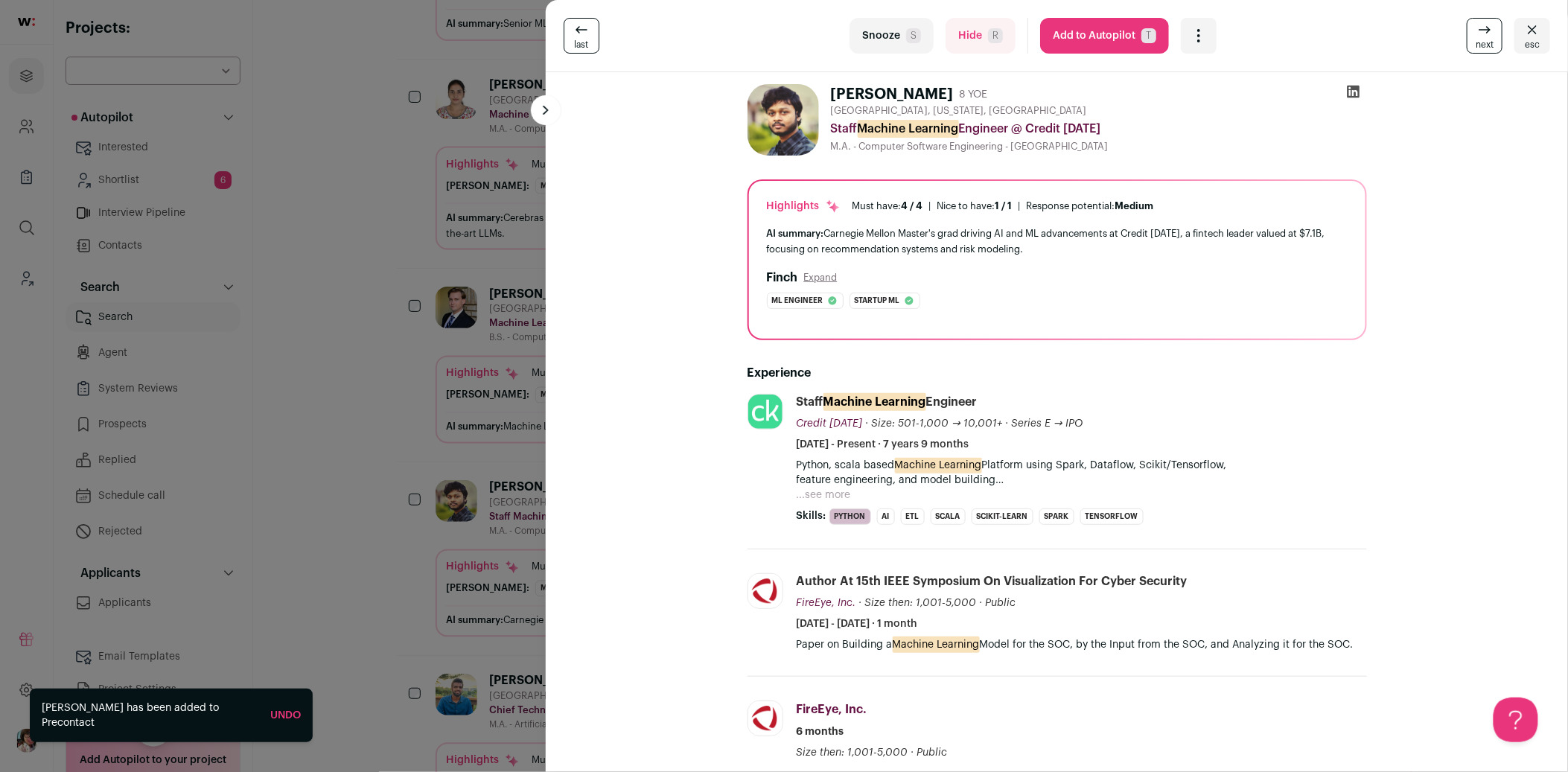
click at [278, 284] on div "last Snooze S Hide R Add to Autopilot T More actions Add to Shortlist Re-calibr…" at bounding box center [784, 386] width 1568 height 772
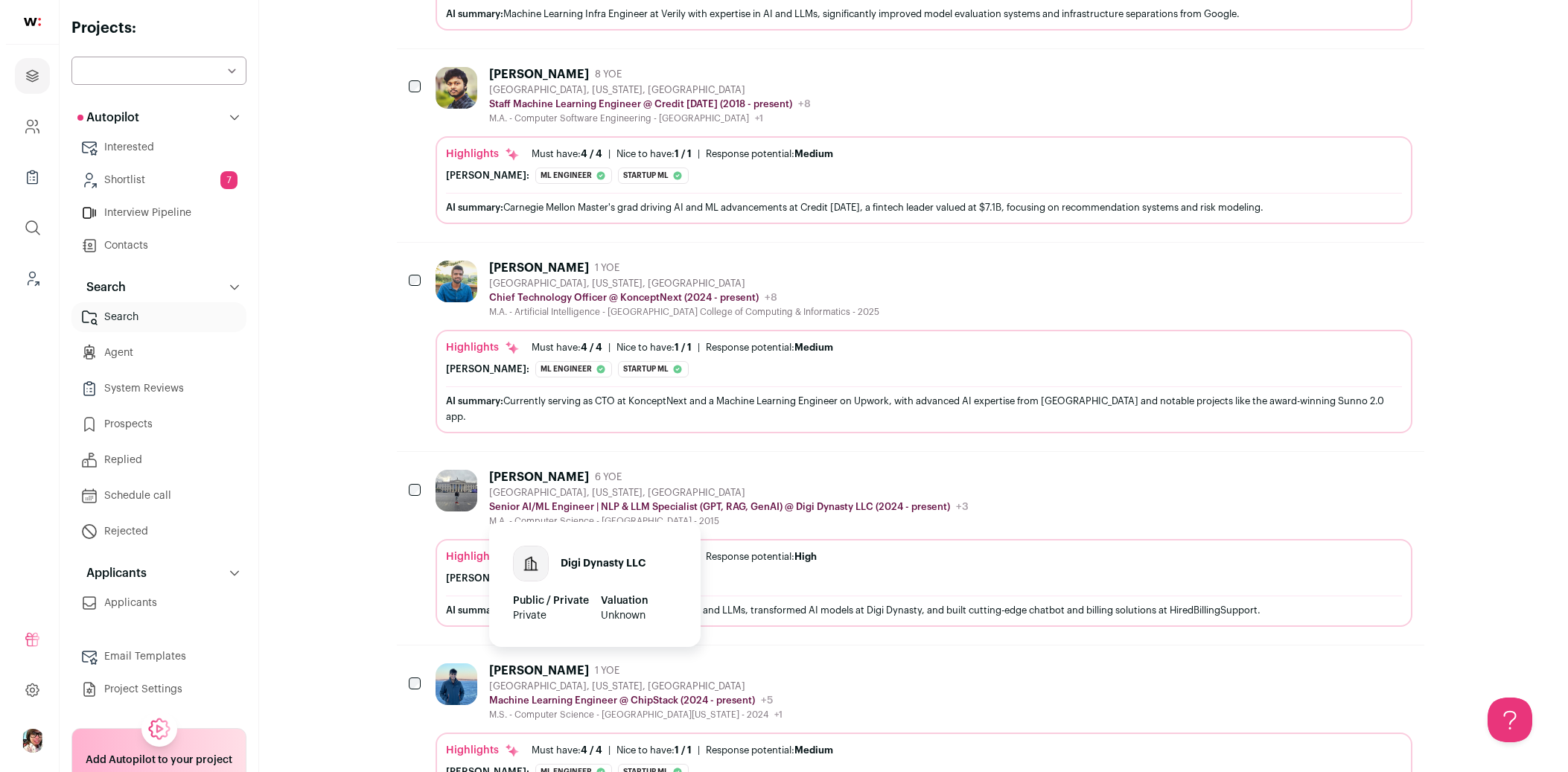
scroll to position [3723, 0]
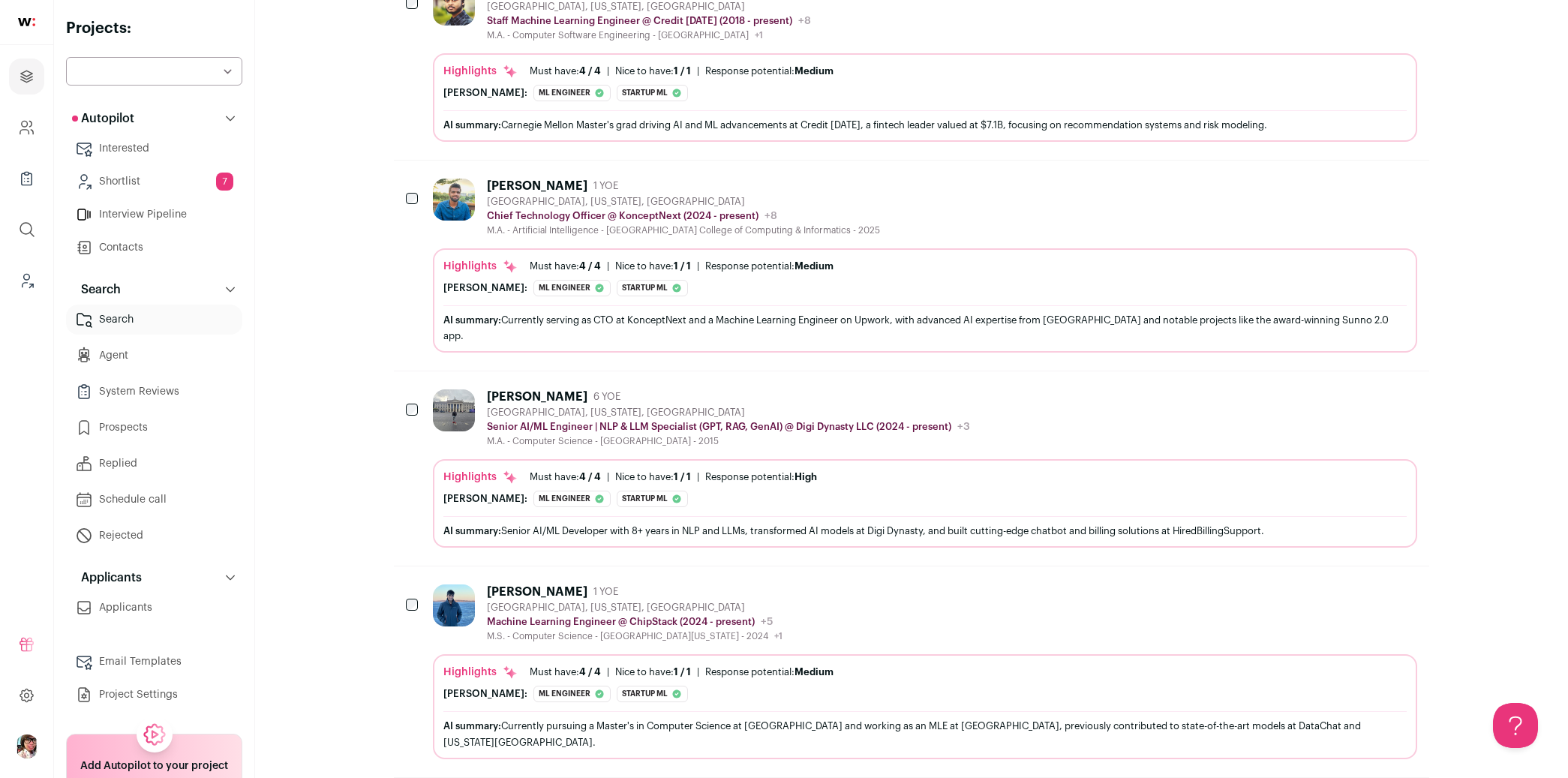
click at [867, 584] on div "[PERSON_NAME] 1 YOE [GEOGRAPHIC_DATA], [US_STATE], [GEOGRAPHIC_DATA] Machine Le…" at bounding box center [925, 613] width 985 height 58
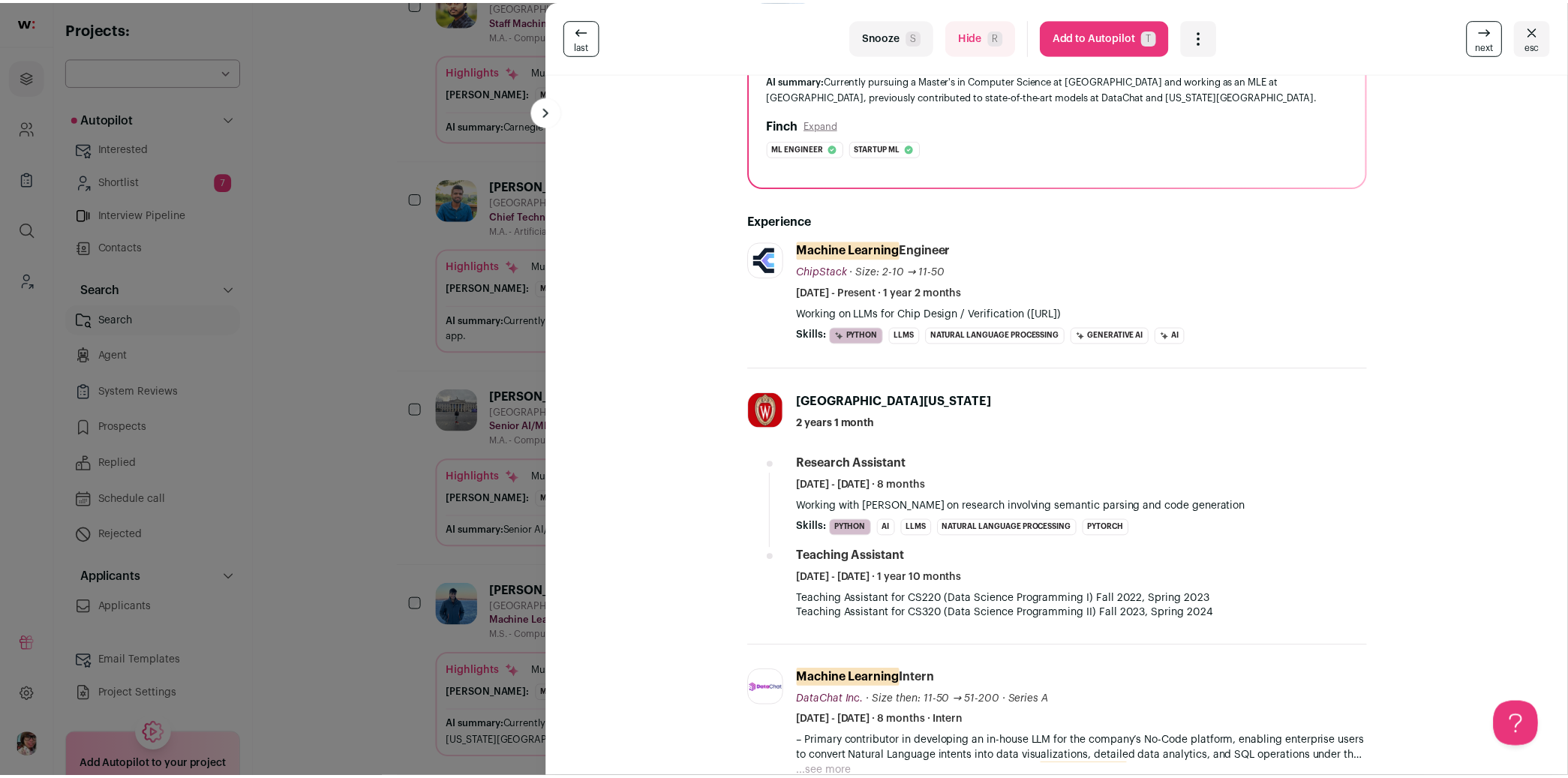
scroll to position [0, 0]
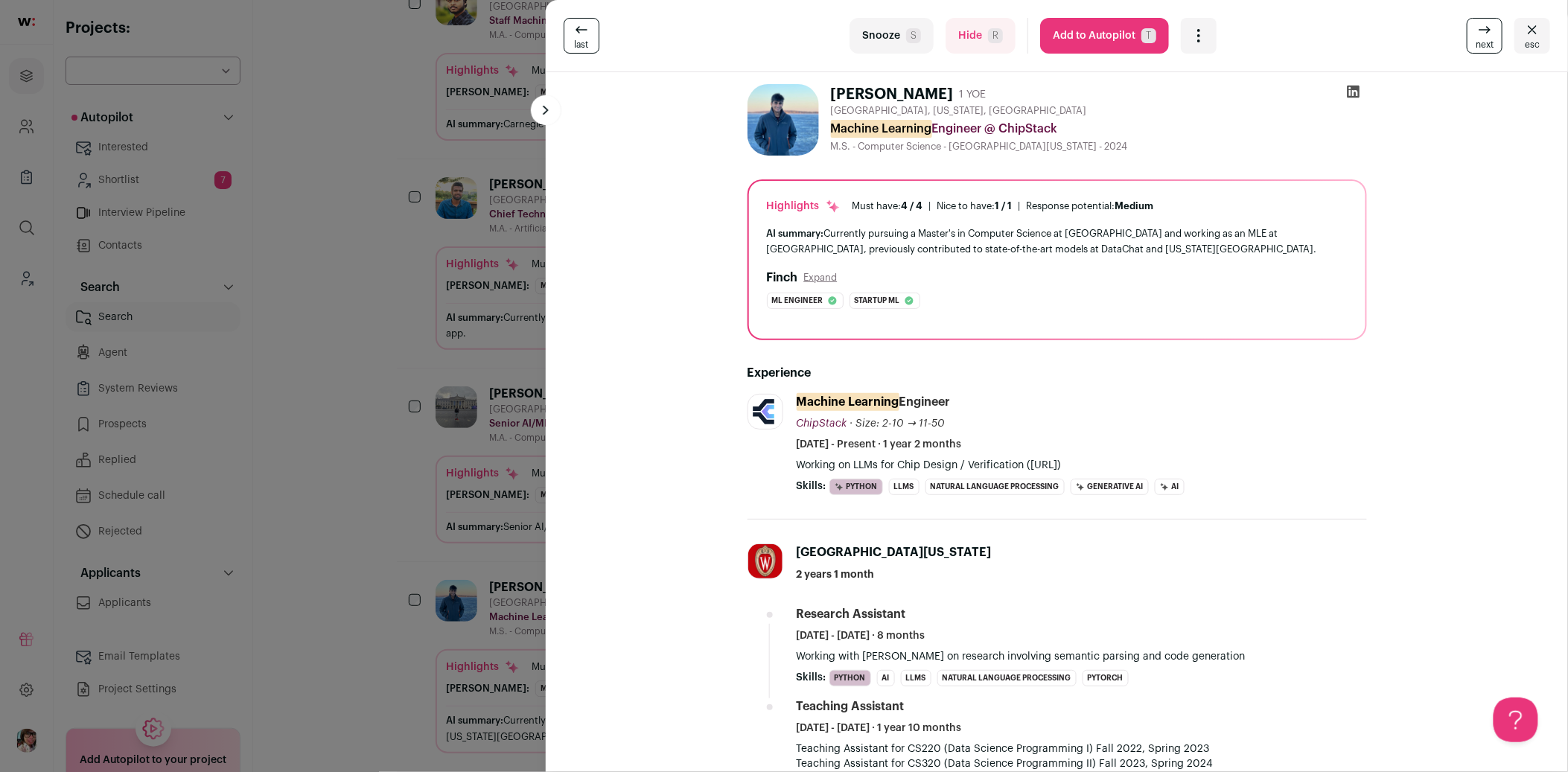
click at [1197, 39] on icon "Open dropdown" at bounding box center [1198, 35] width 18 height 18
click at [1207, 93] on span "Add to Shortlist" at bounding box center [1248, 92] width 85 height 15
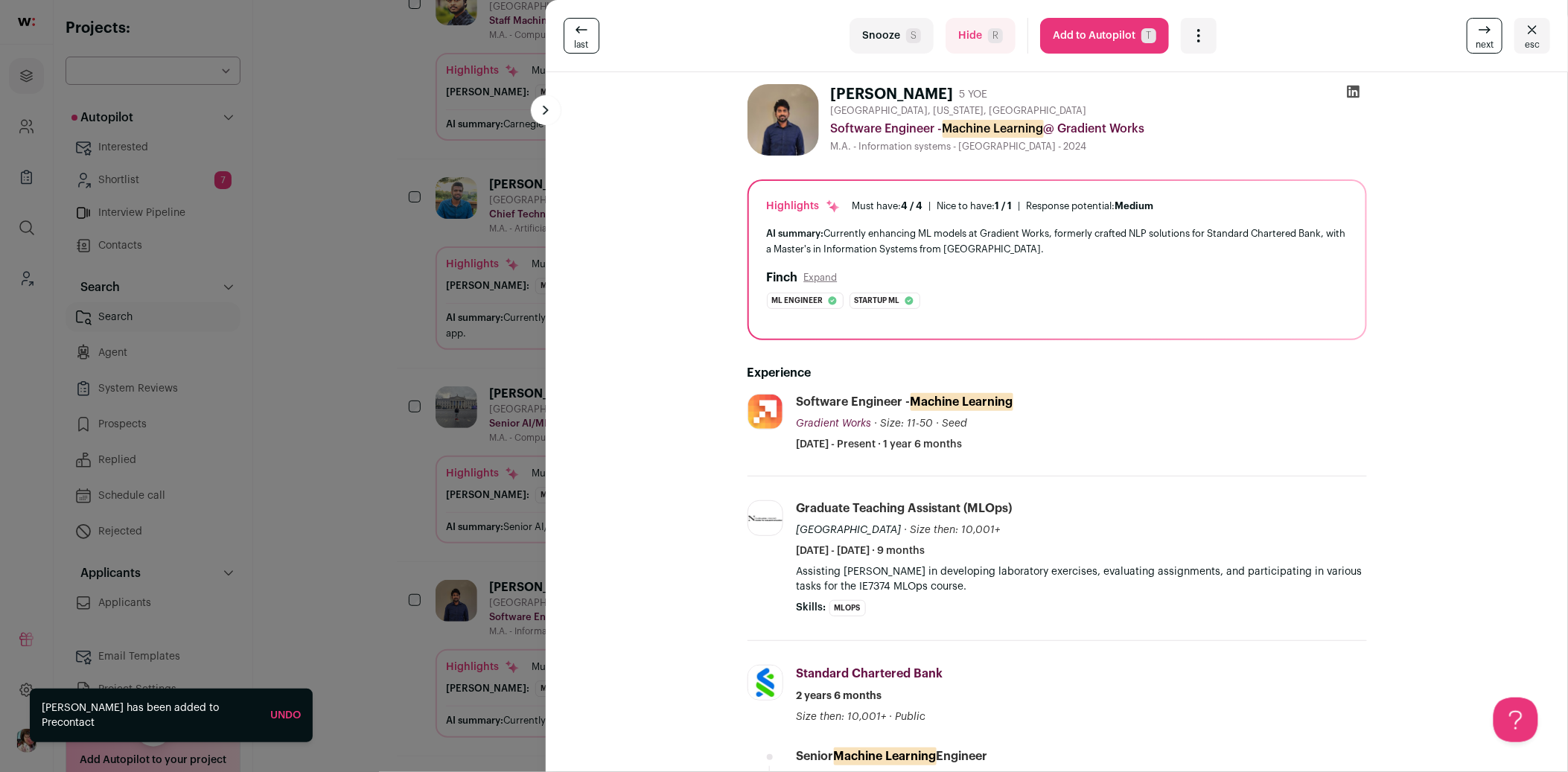
click at [300, 266] on div "last Snooze S Hide R Add to Autopilot T More actions Add to Shortlist Re-calibr…" at bounding box center [784, 386] width 1568 height 772
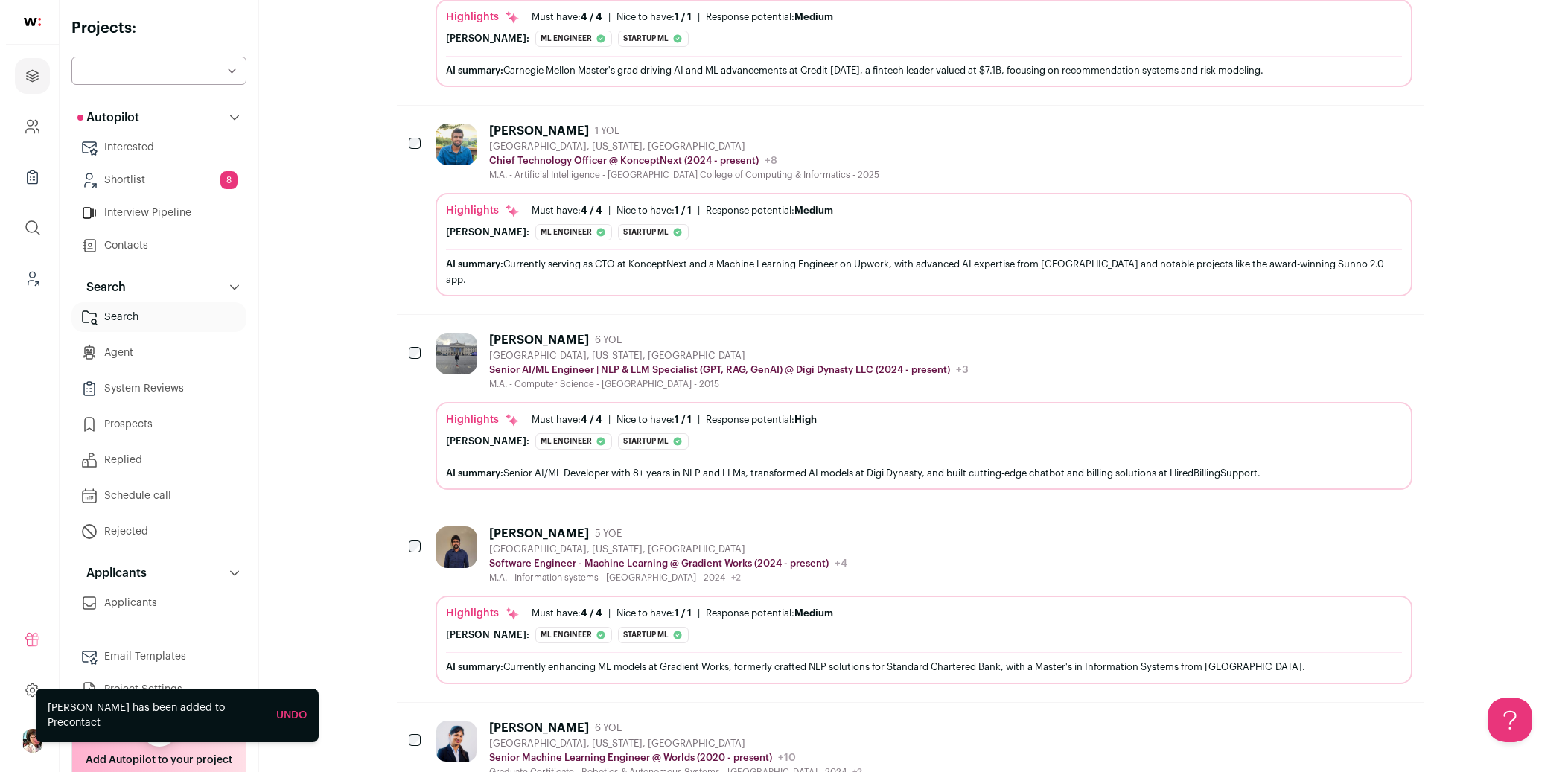
scroll to position [3805, 0]
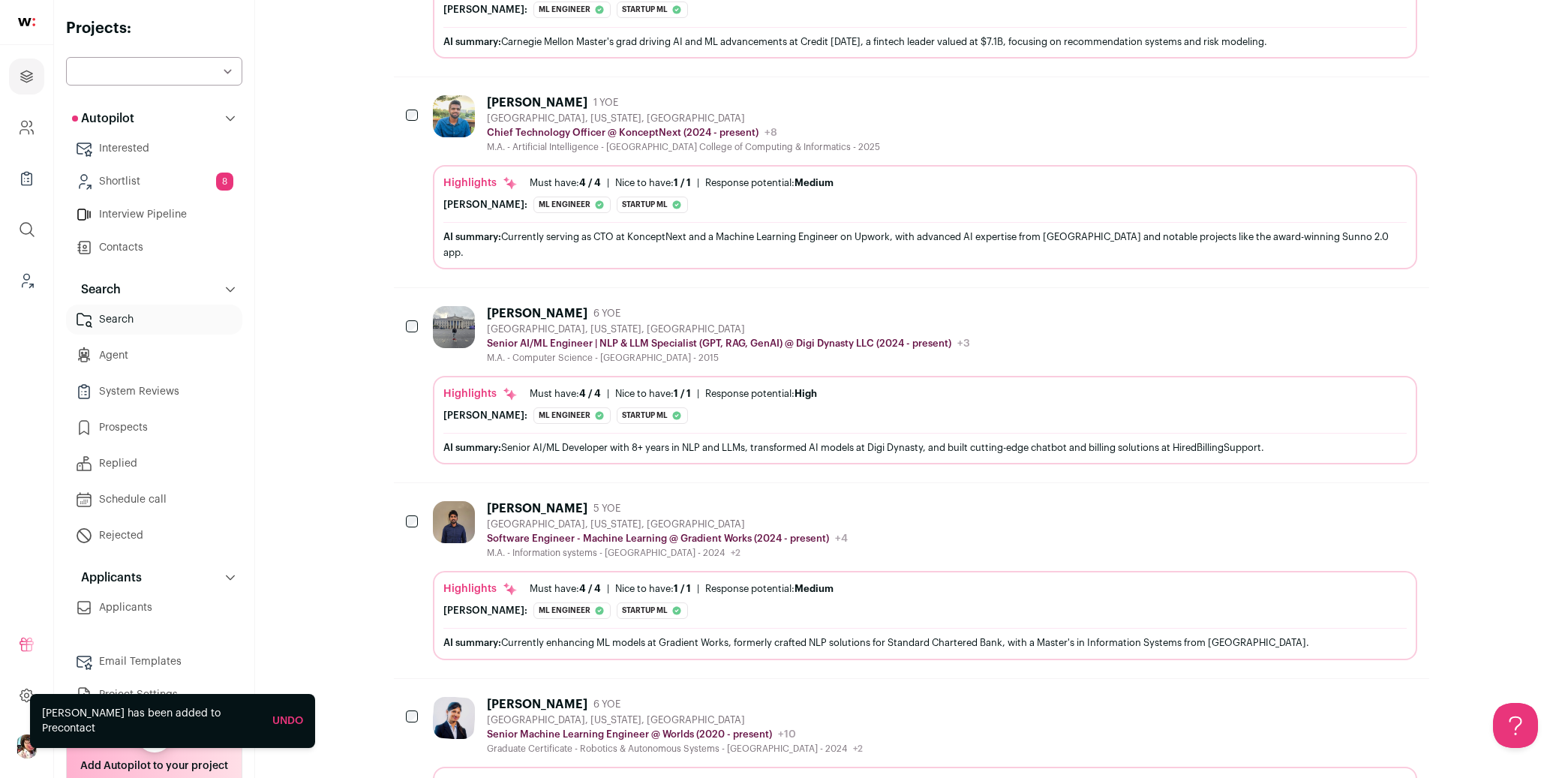
click at [991, 501] on div "[PERSON_NAME] 5 YOE [GEOGRAPHIC_DATA], [US_STATE], [GEOGRAPHIC_DATA] Software E…" at bounding box center [925, 530] width 985 height 58
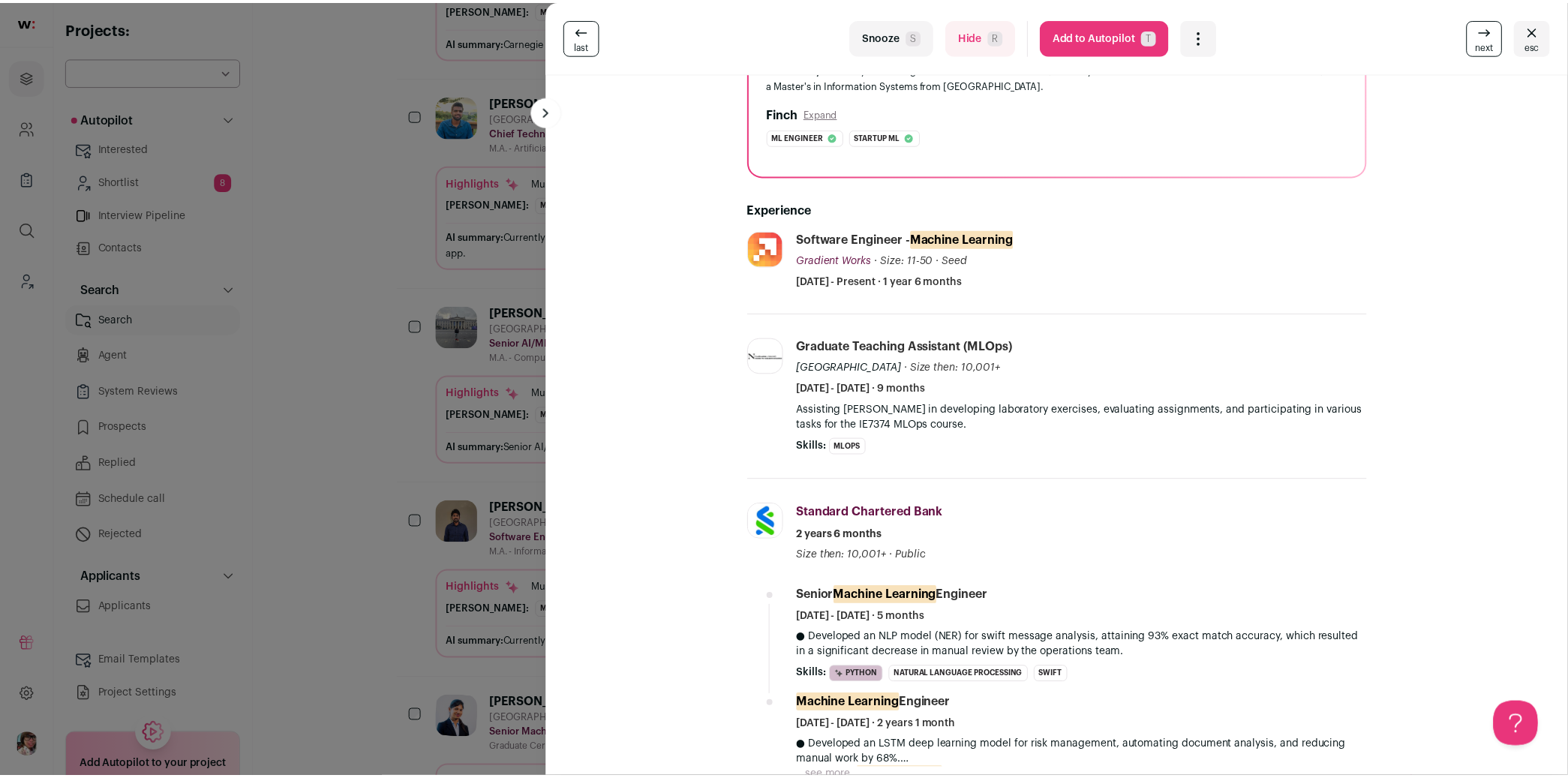
scroll to position [0, 0]
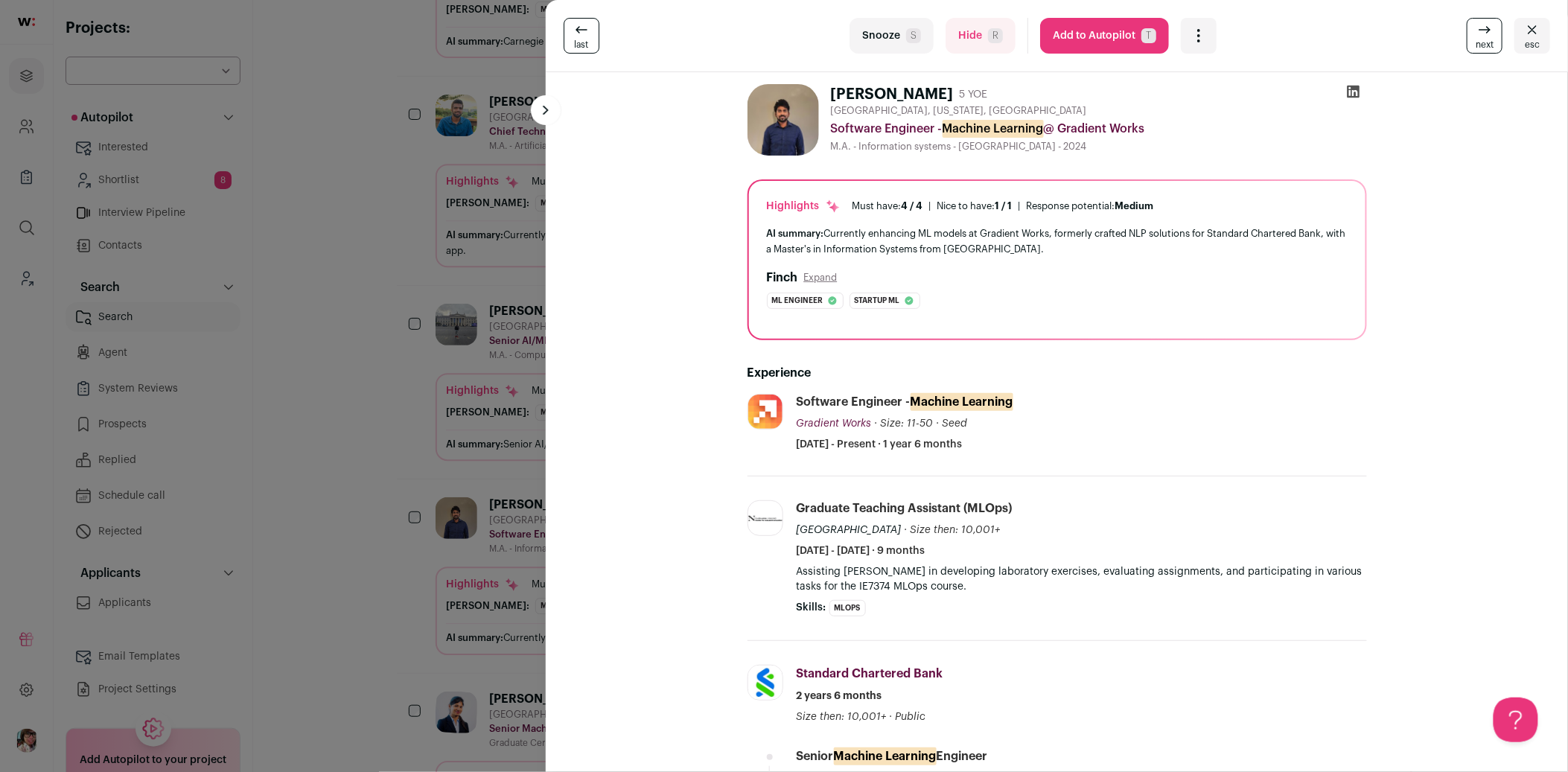
click at [1205, 40] on div "Open dropdown" at bounding box center [1198, 35] width 36 height 36
click at [1214, 94] on span "Add to Shortlist" at bounding box center [1248, 92] width 85 height 15
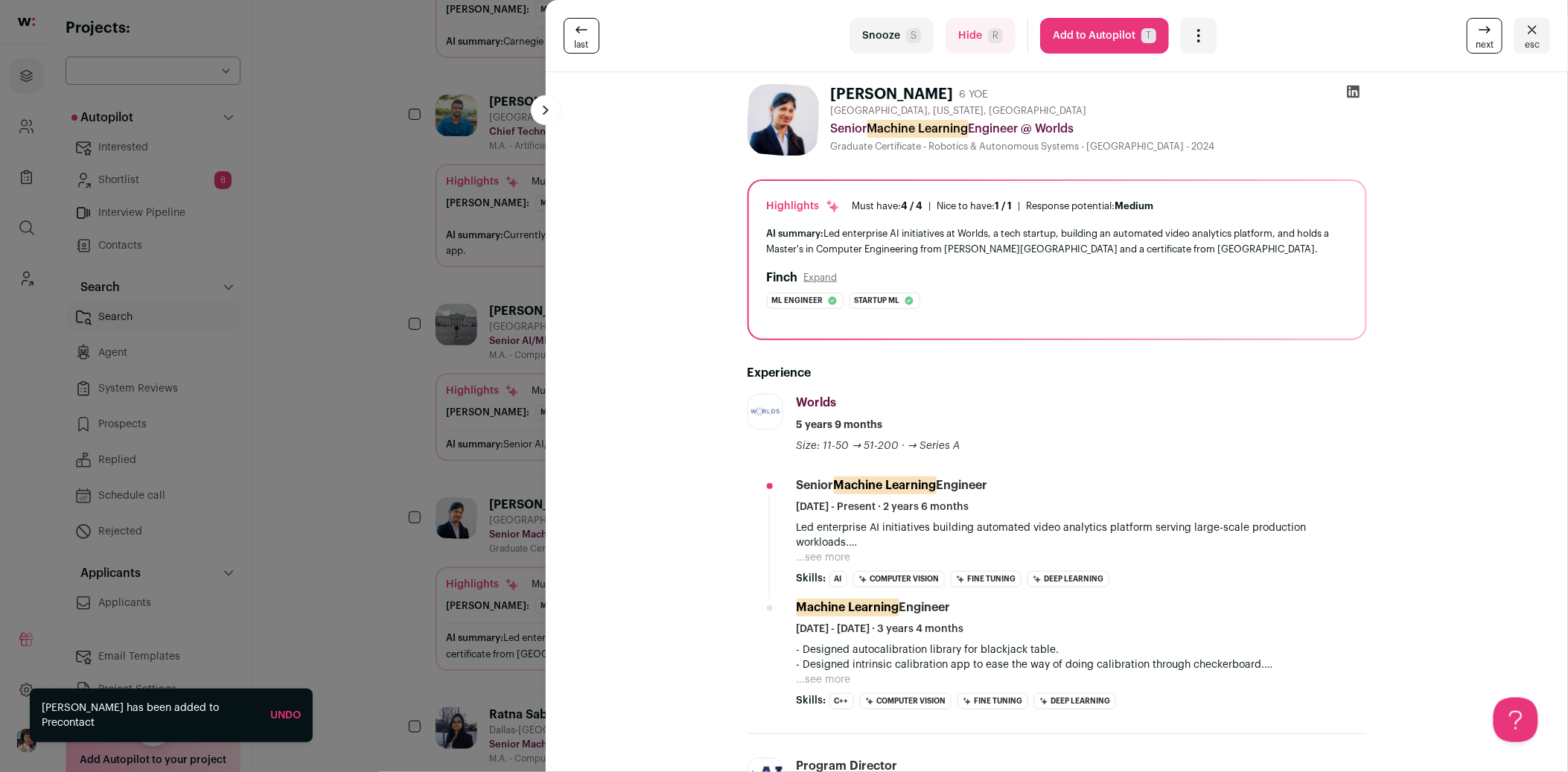
click at [320, 266] on div "last Snooze S Hide R Add to Autopilot T More actions Add to Shortlist Re-calibr…" at bounding box center [784, 386] width 1568 height 772
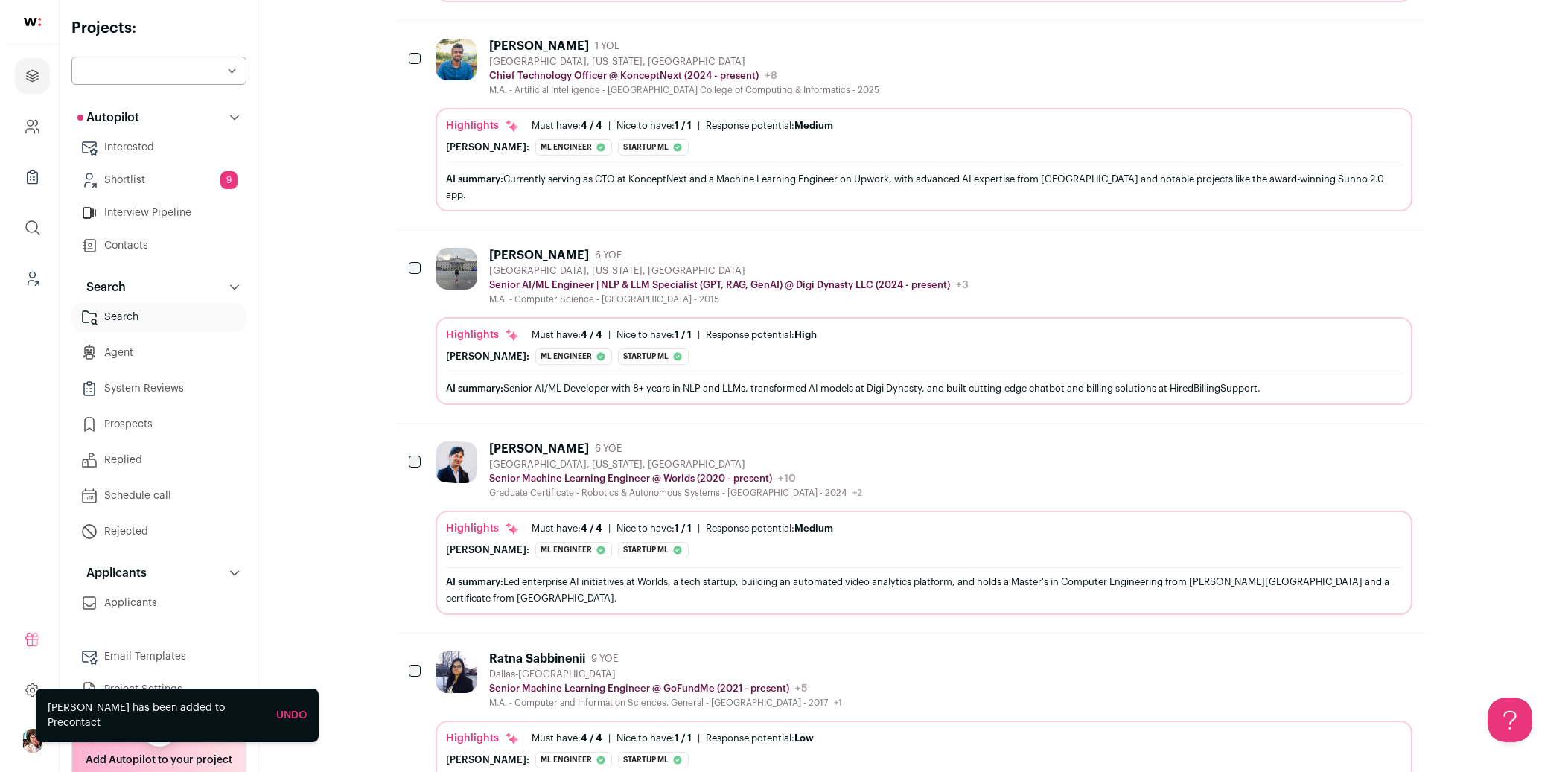
scroll to position [3971, 0]
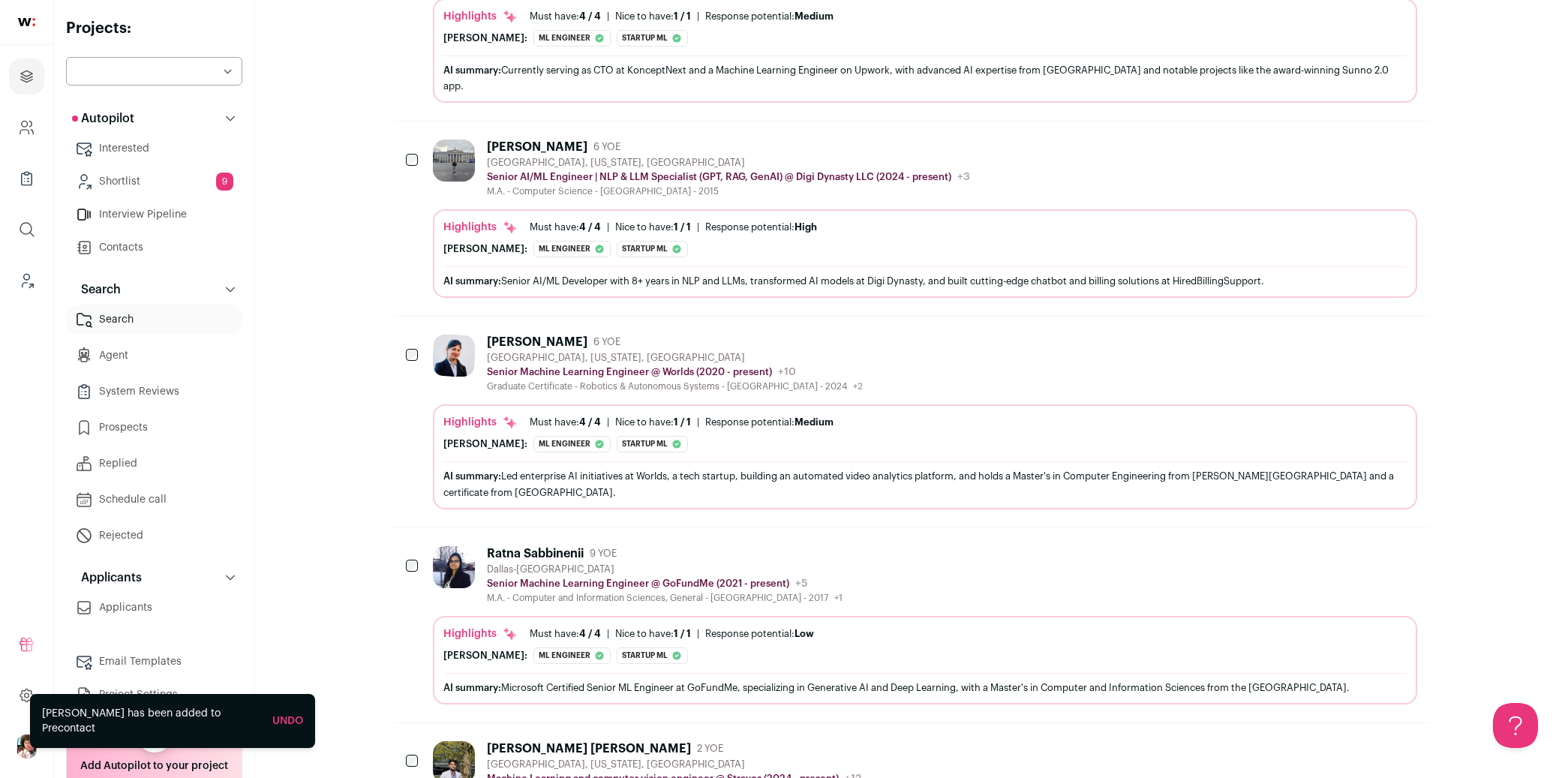
click at [911, 546] on div "Ratna Sabbinenii 9 YOE [GEOGRAPHIC_DATA] Senior Machine Learning Engineer @ GoF…" at bounding box center [925, 575] width 985 height 58
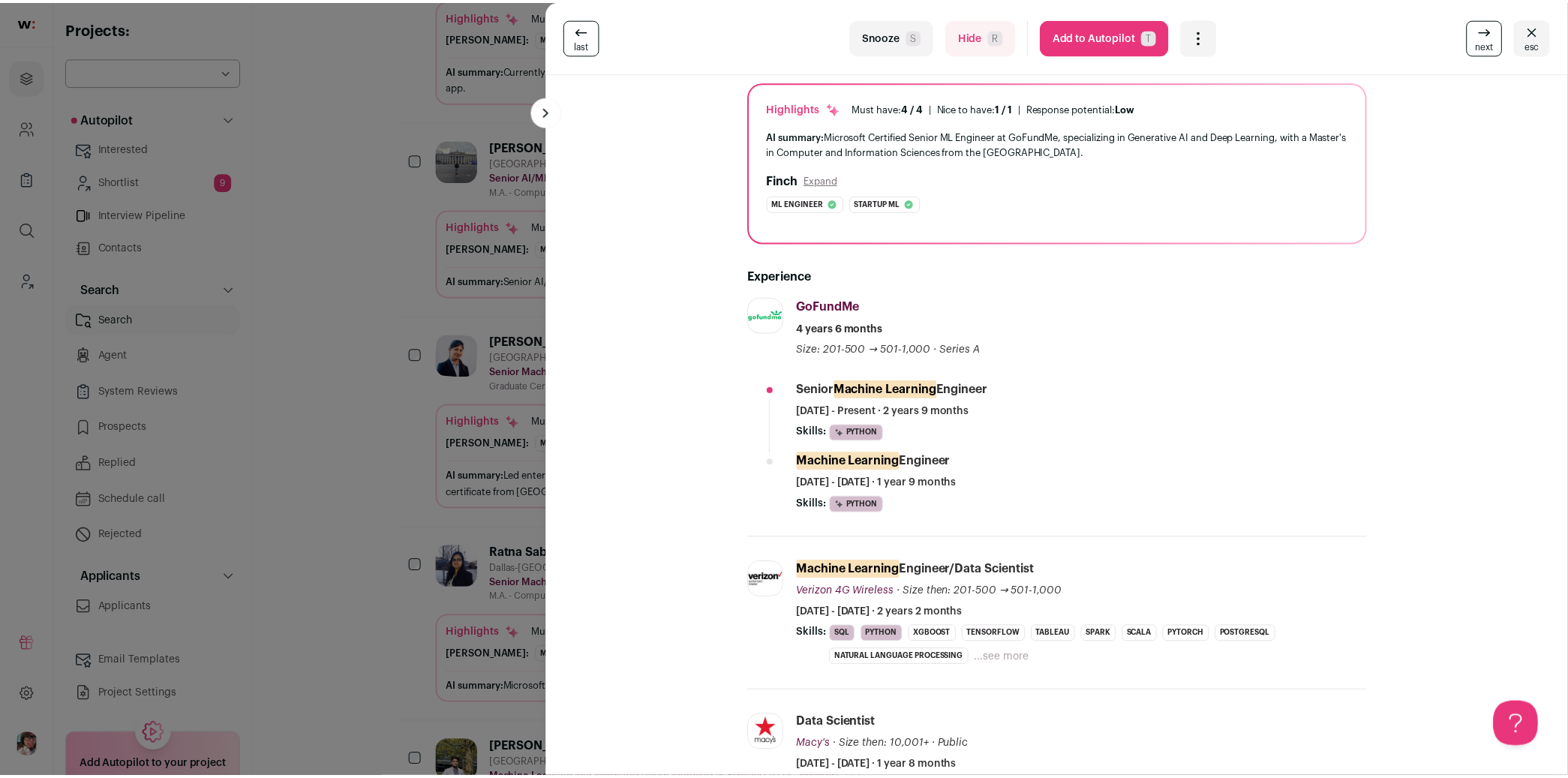
scroll to position [0, 0]
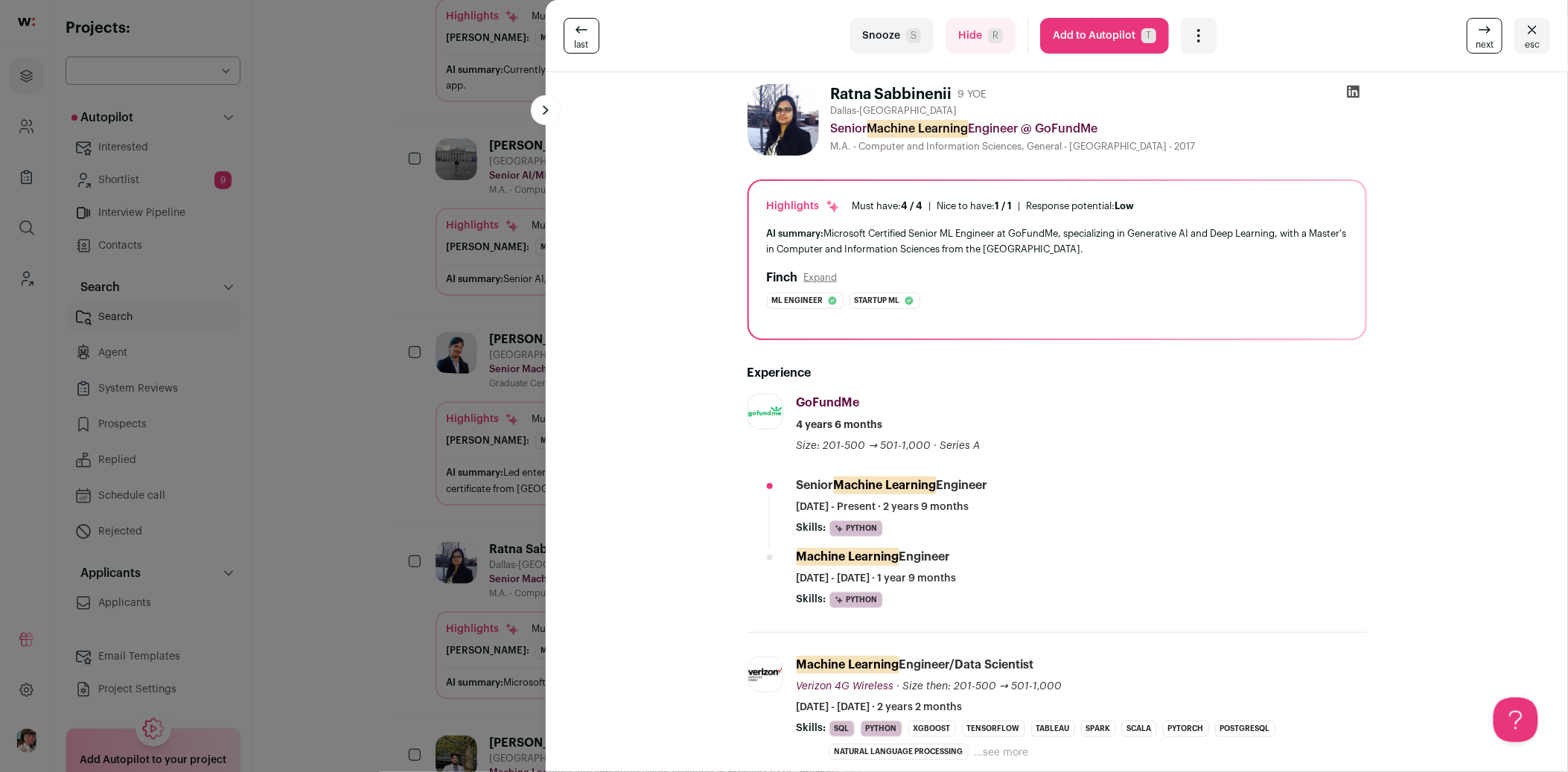
click at [1197, 33] on icon "Open dropdown" at bounding box center [1198, 35] width 18 height 18
click at [1238, 93] on span "Add to Shortlist" at bounding box center [1248, 92] width 85 height 15
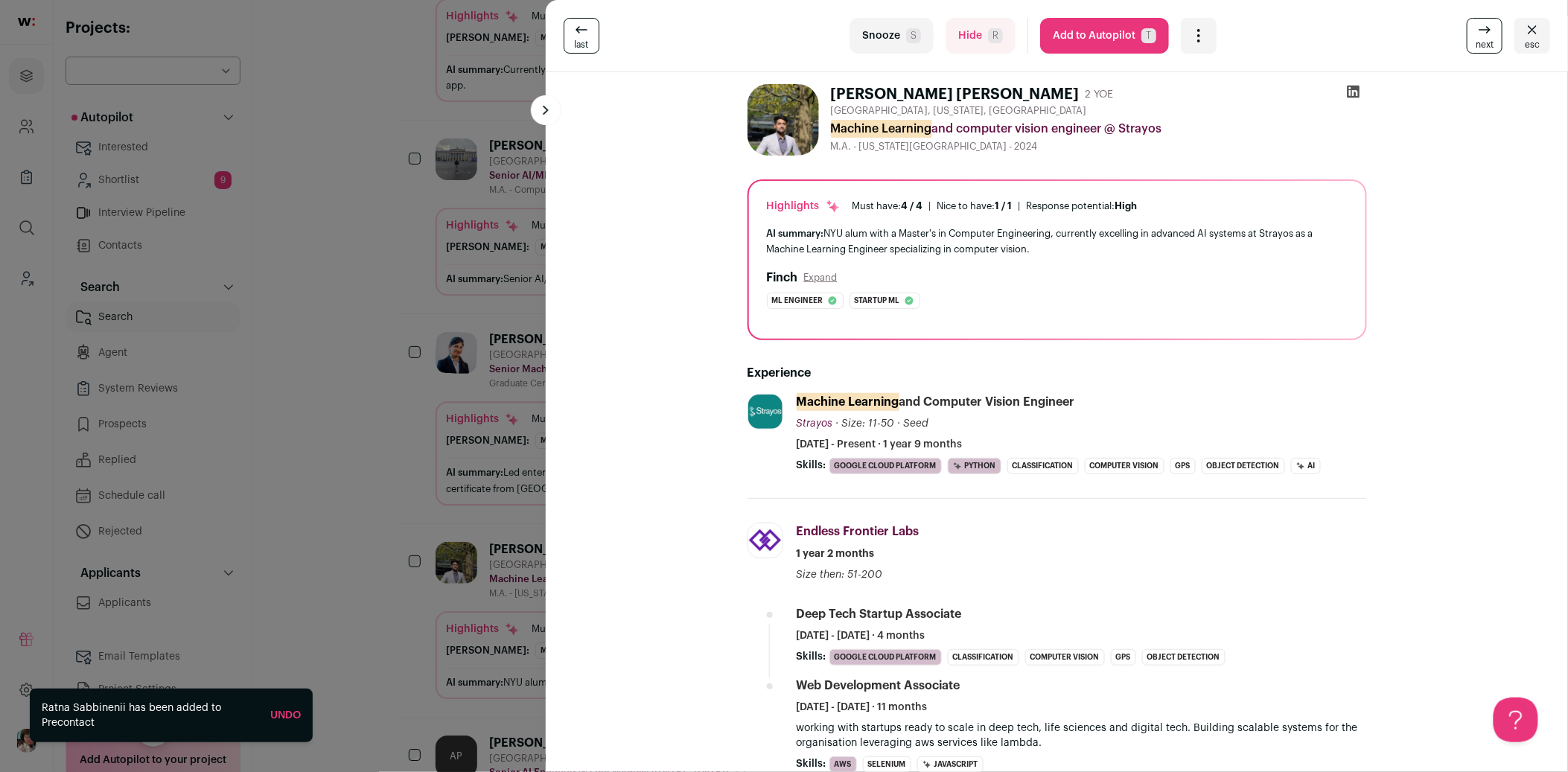
click at [308, 247] on div "last Snooze S Hide R Add to Autopilot T More actions Add to Shortlist Re-calibr…" at bounding box center [784, 386] width 1568 height 772
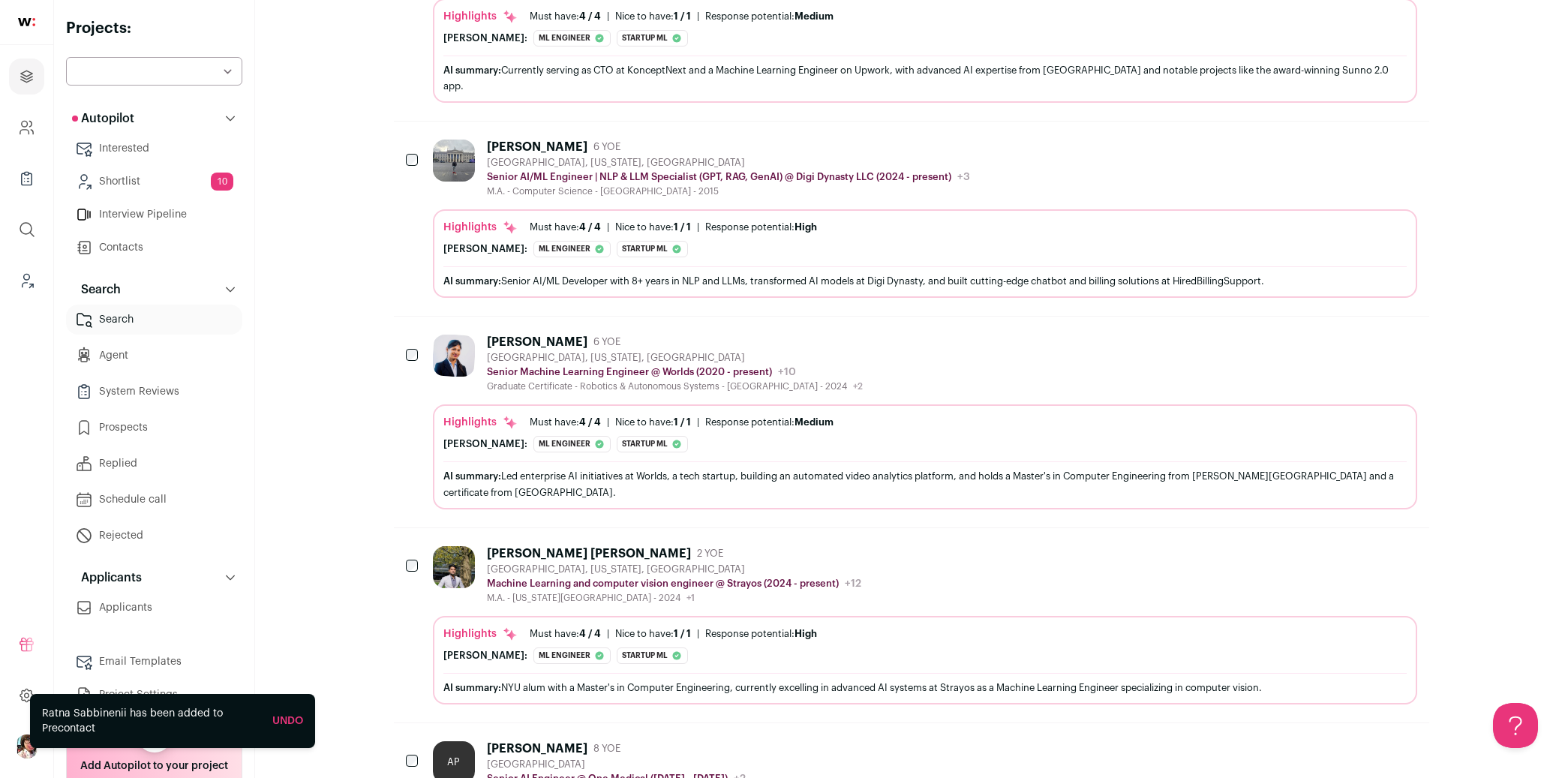
click at [162, 180] on link "Shortlist 10" at bounding box center [154, 182] width 176 height 30
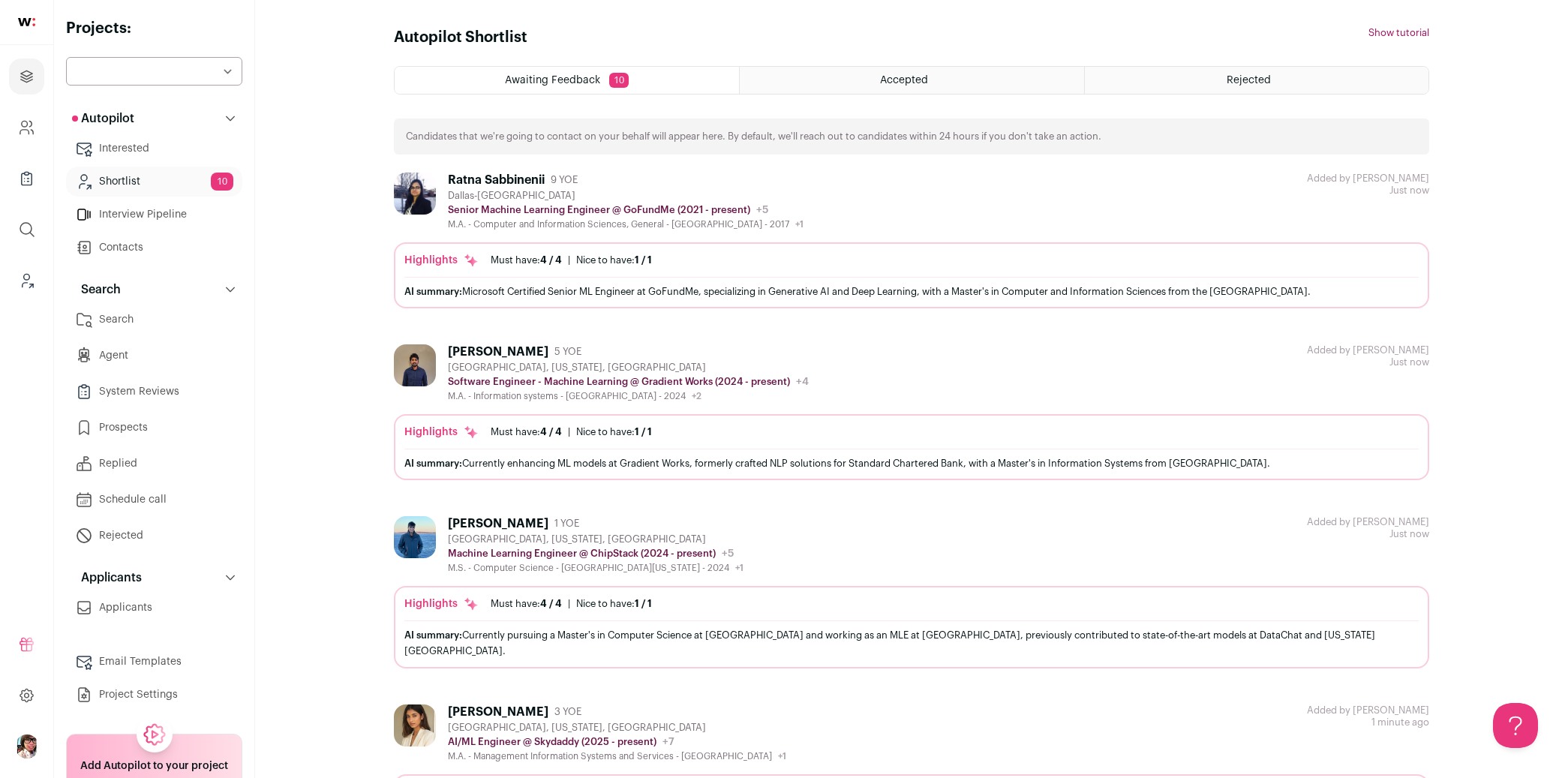
click at [804, 203] on div "Senior Machine Learning Engineer @ GoFundMe (2021 - present) [GEOGRAPHIC_DATA] …" at bounding box center [626, 210] width 356 height 15
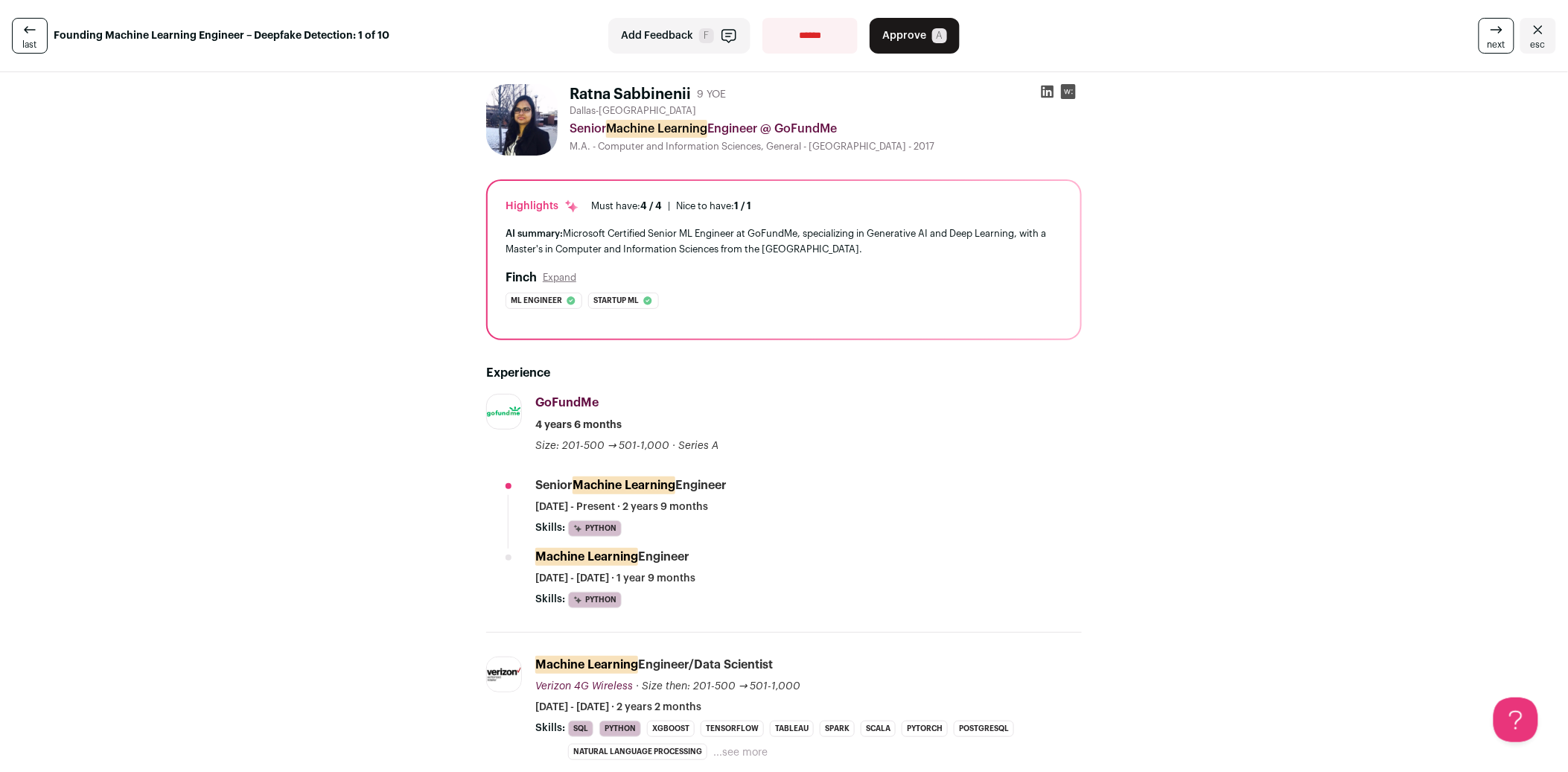
click at [21, 28] on icon at bounding box center [30, 30] width 18 height 18
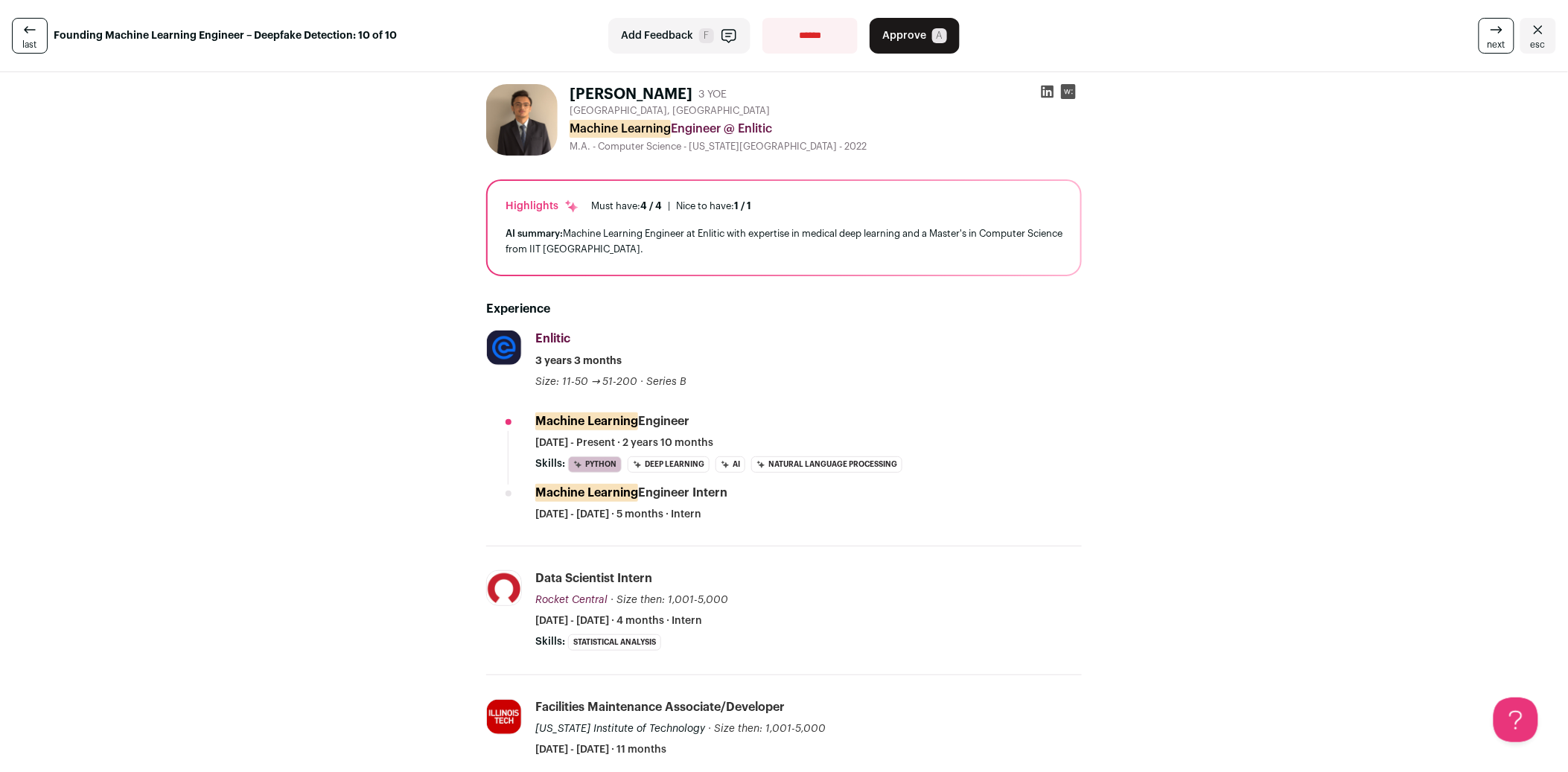
click at [1042, 88] on icon at bounding box center [1048, 92] width 13 height 13
click at [1532, 32] on icon "Close" at bounding box center [1537, 30] width 18 height 18
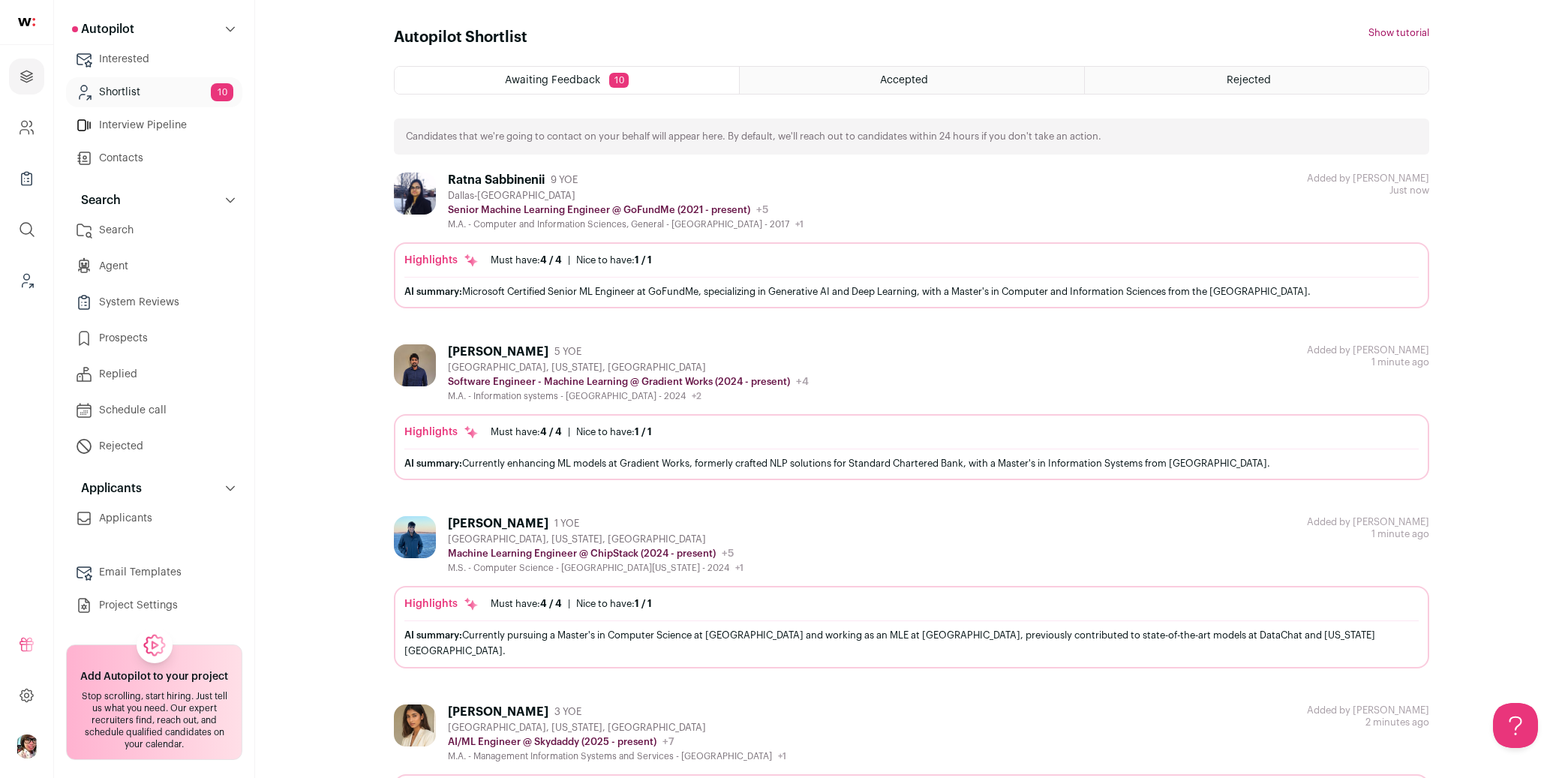
click at [1401, 34] on button "Show tutorial" at bounding box center [1398, 33] width 61 height 12
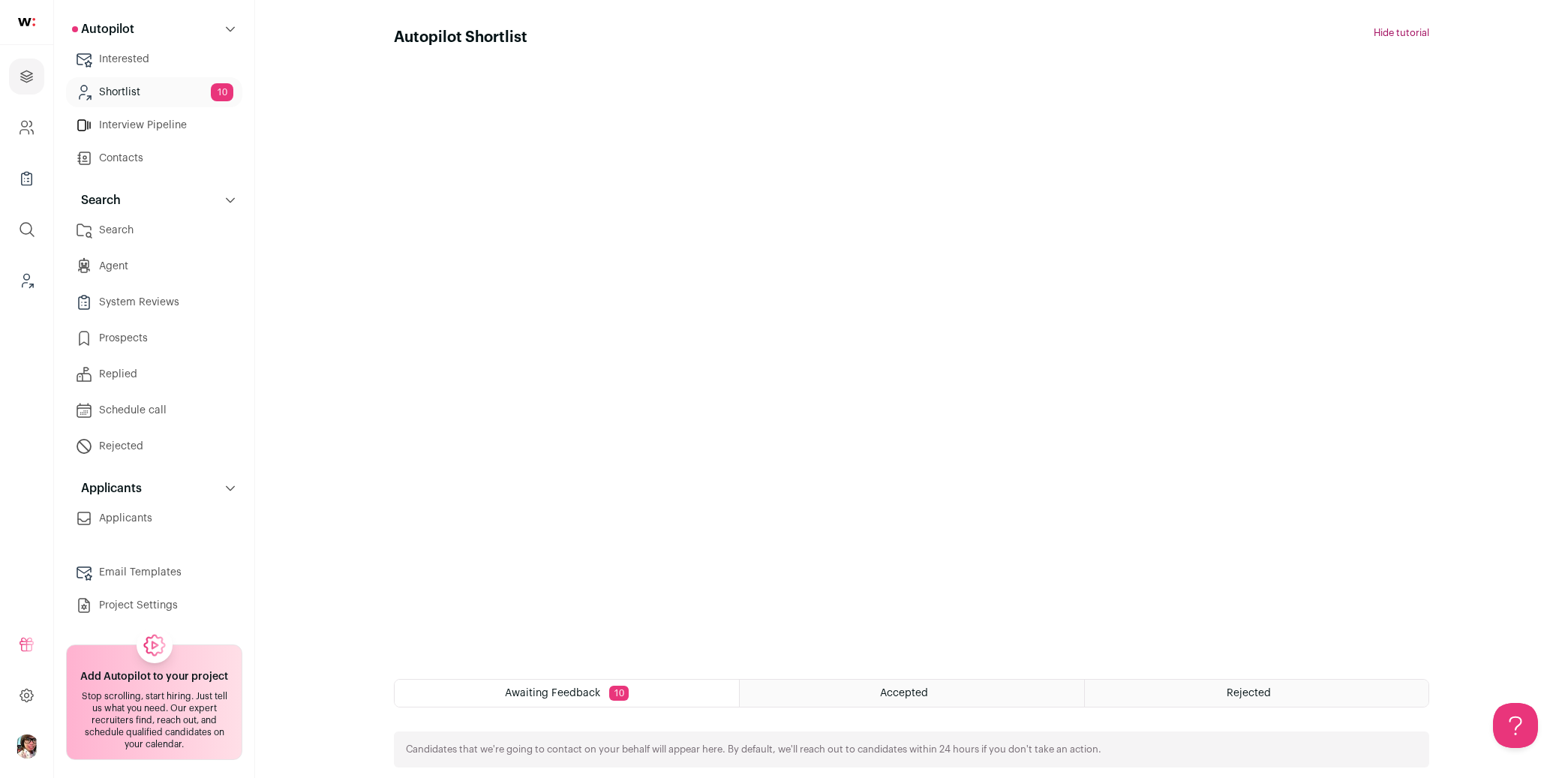
click at [116, 83] on link "Shortlist 10" at bounding box center [154, 92] width 176 height 30
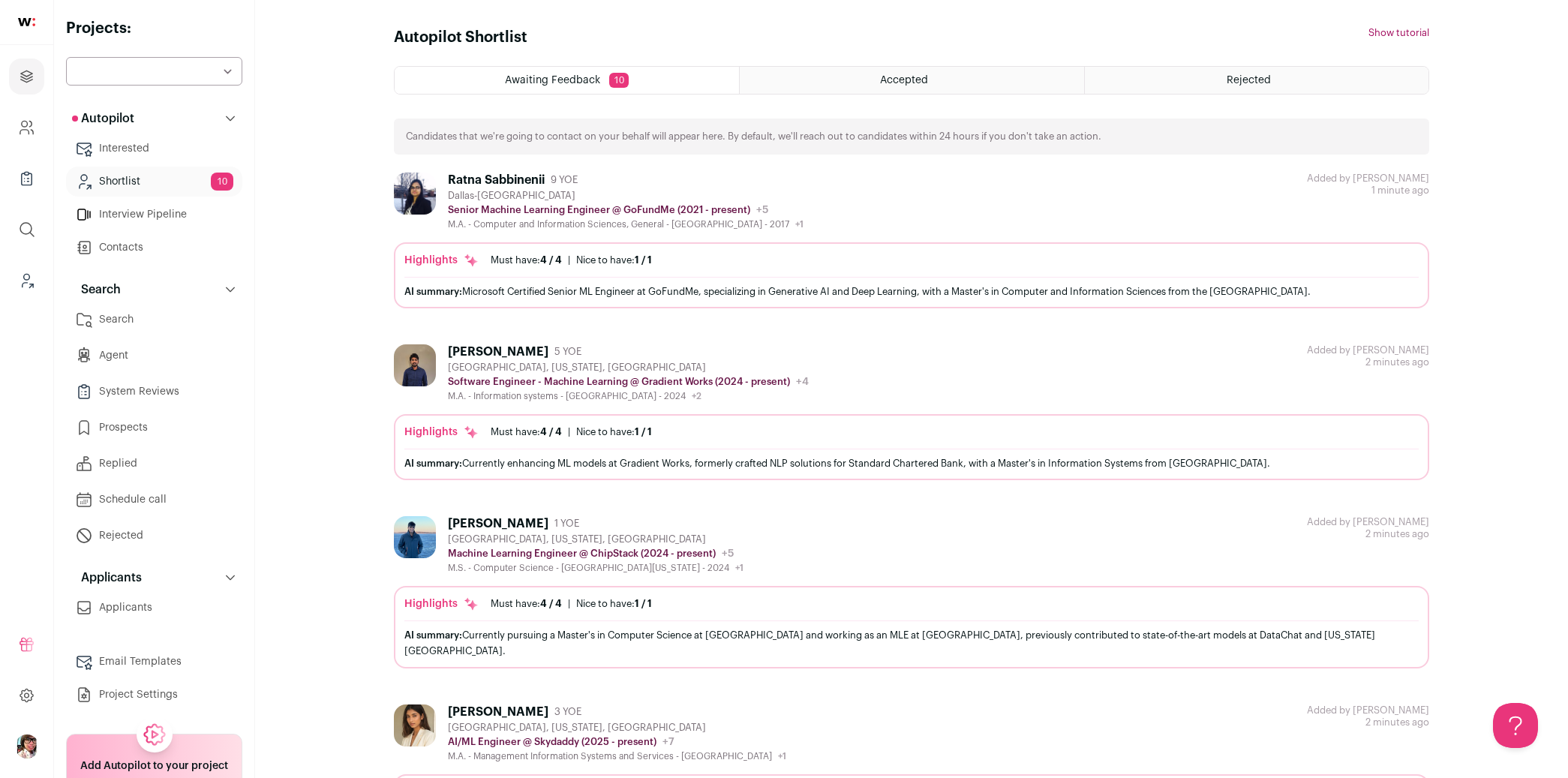
click at [157, 175] on link "Shortlist 10" at bounding box center [154, 182] width 176 height 30
click at [90, 26] on h2 "Projects:" at bounding box center [154, 28] width 176 height 21
click at [29, 76] on icon "Projects" at bounding box center [26, 75] width 18 height 18
